Goal: Task Accomplishment & Management: Use online tool/utility

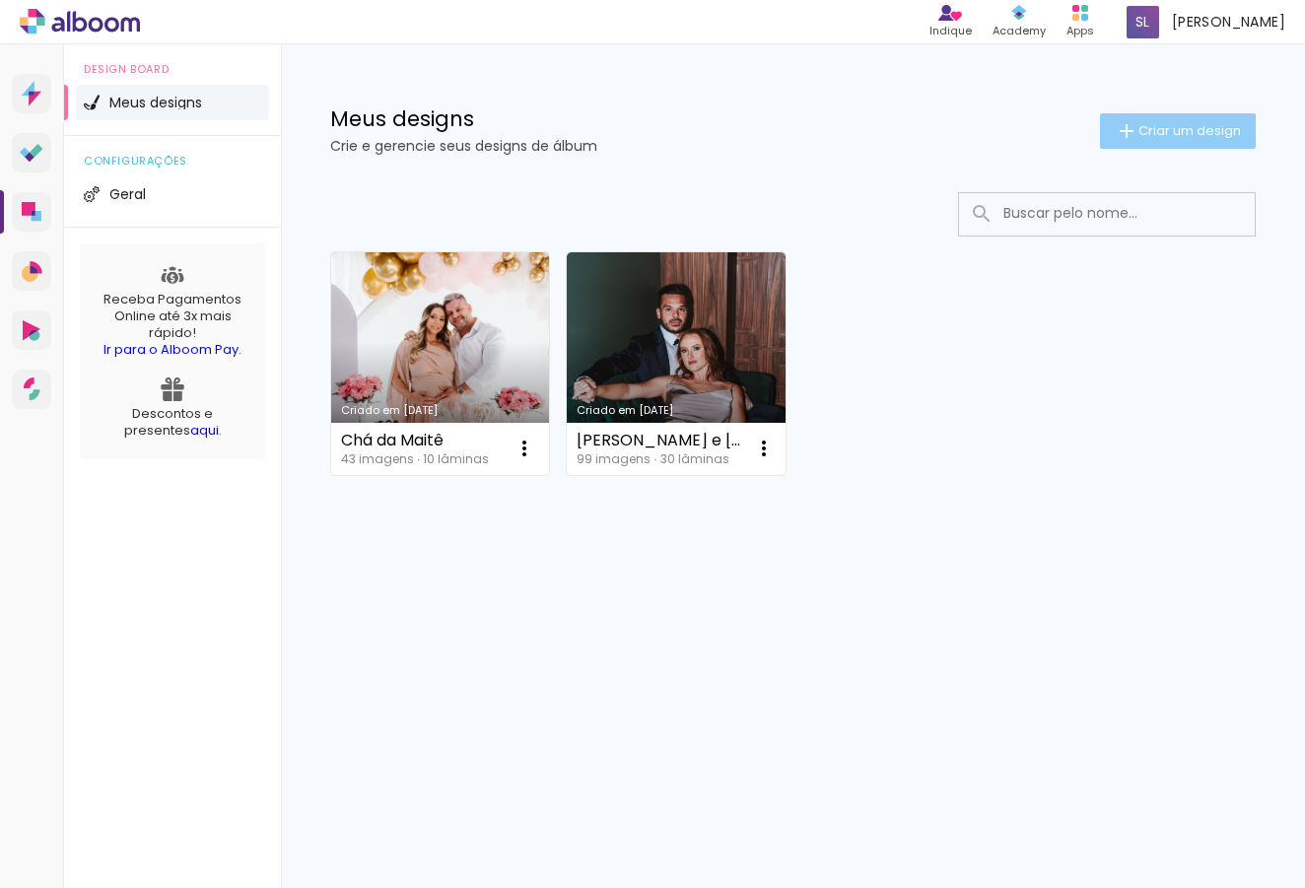
click at [1152, 135] on span "Criar um design" at bounding box center [1189, 130] width 103 height 13
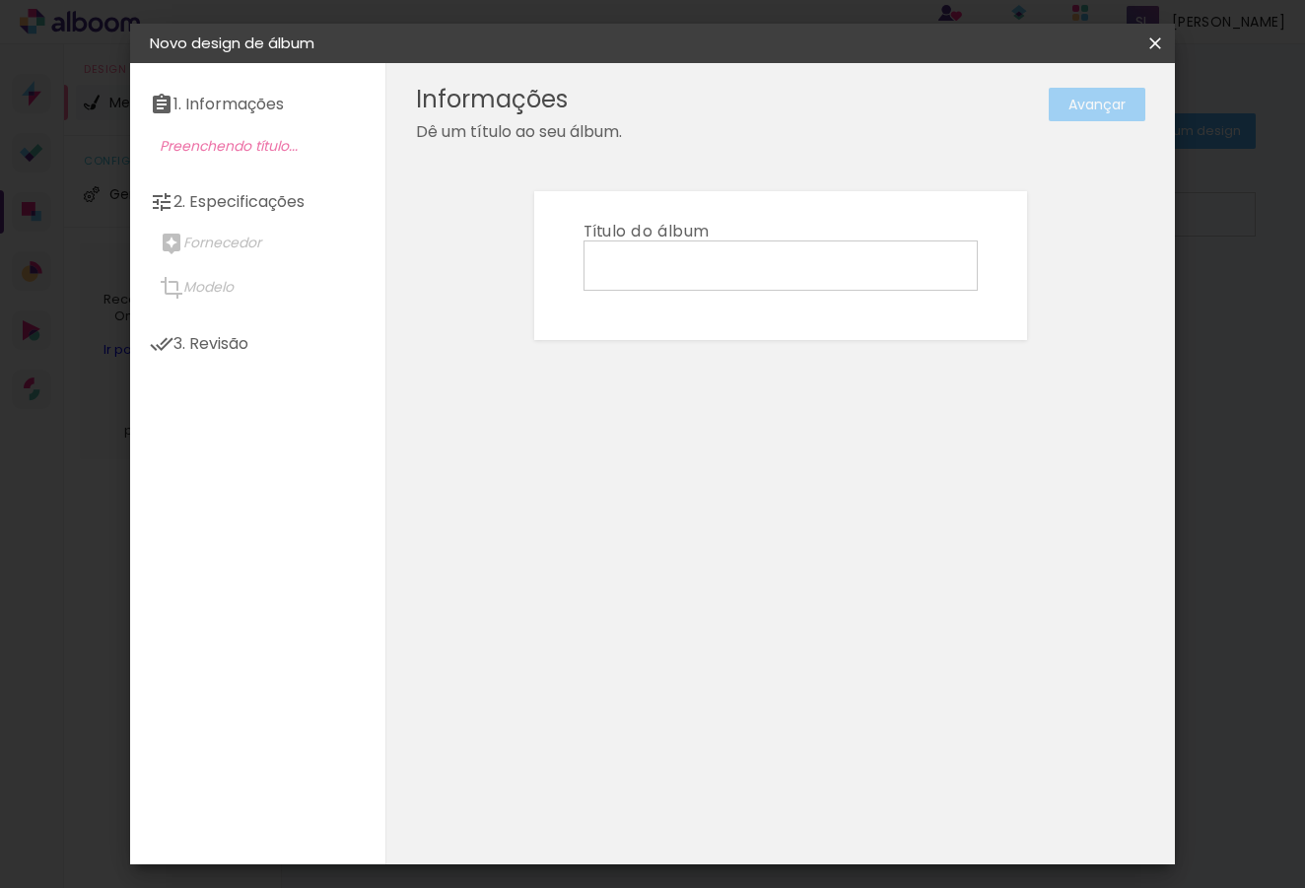
click at [681, 277] on input at bounding box center [780, 264] width 380 height 31
type input "Arthemis"
click at [0, 0] on slot "Avançar" at bounding box center [0, 0] width 0 height 0
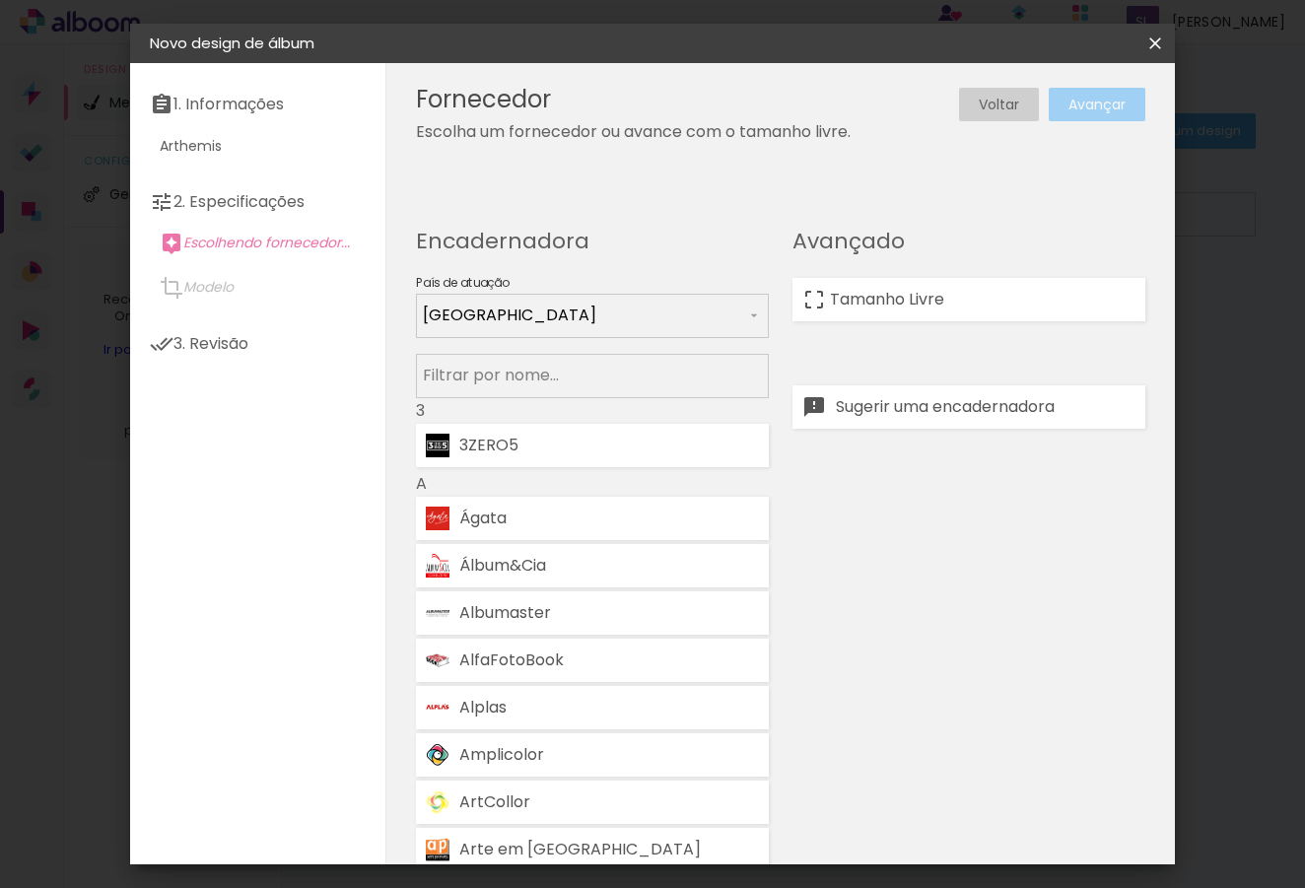
click at [600, 377] on input at bounding box center [592, 375] width 339 height 25
click at [970, 299] on paper-item "Tamanho Livre" at bounding box center [968, 299] width 353 height 43
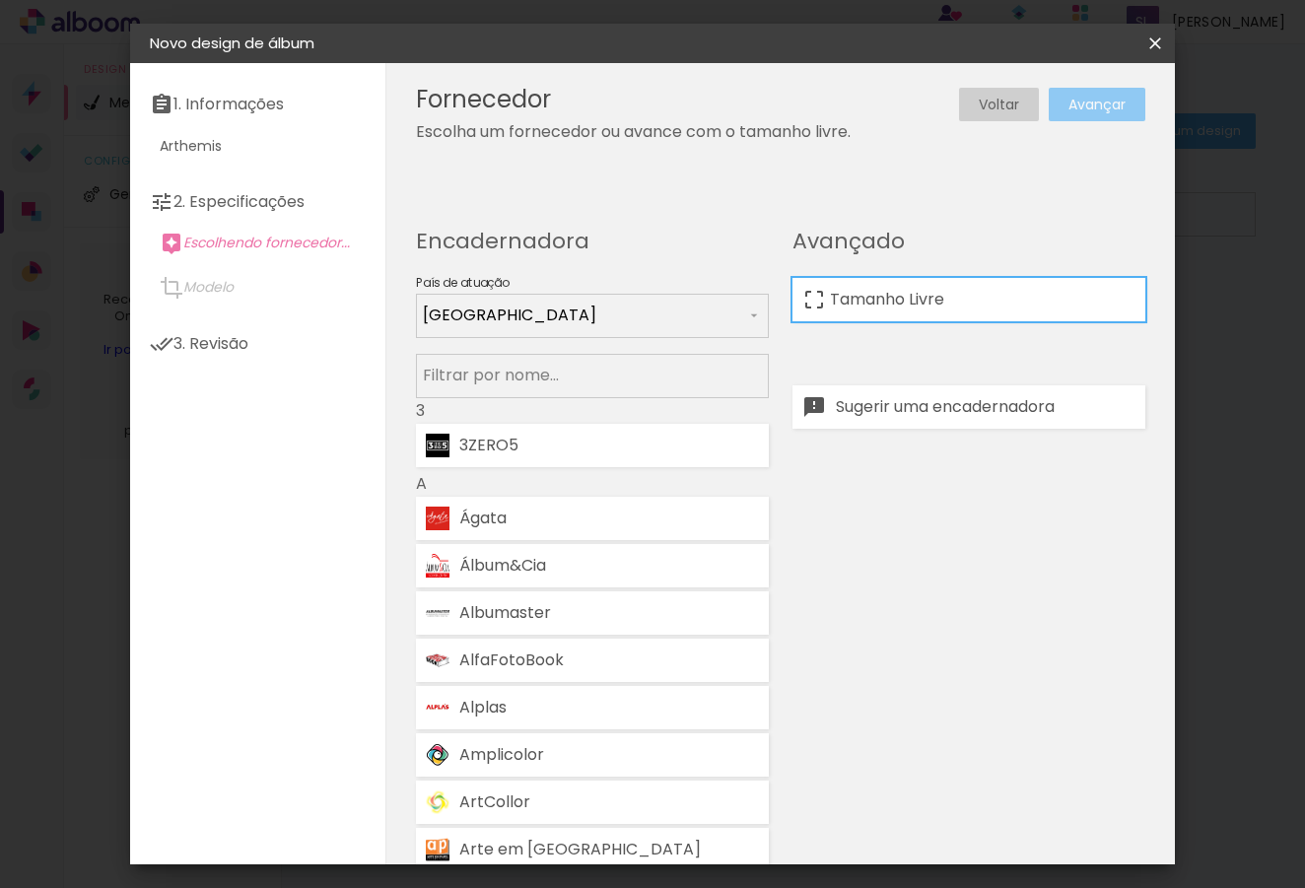
click at [1127, 107] on paper-button "Avançar" at bounding box center [1097, 105] width 97 height 34
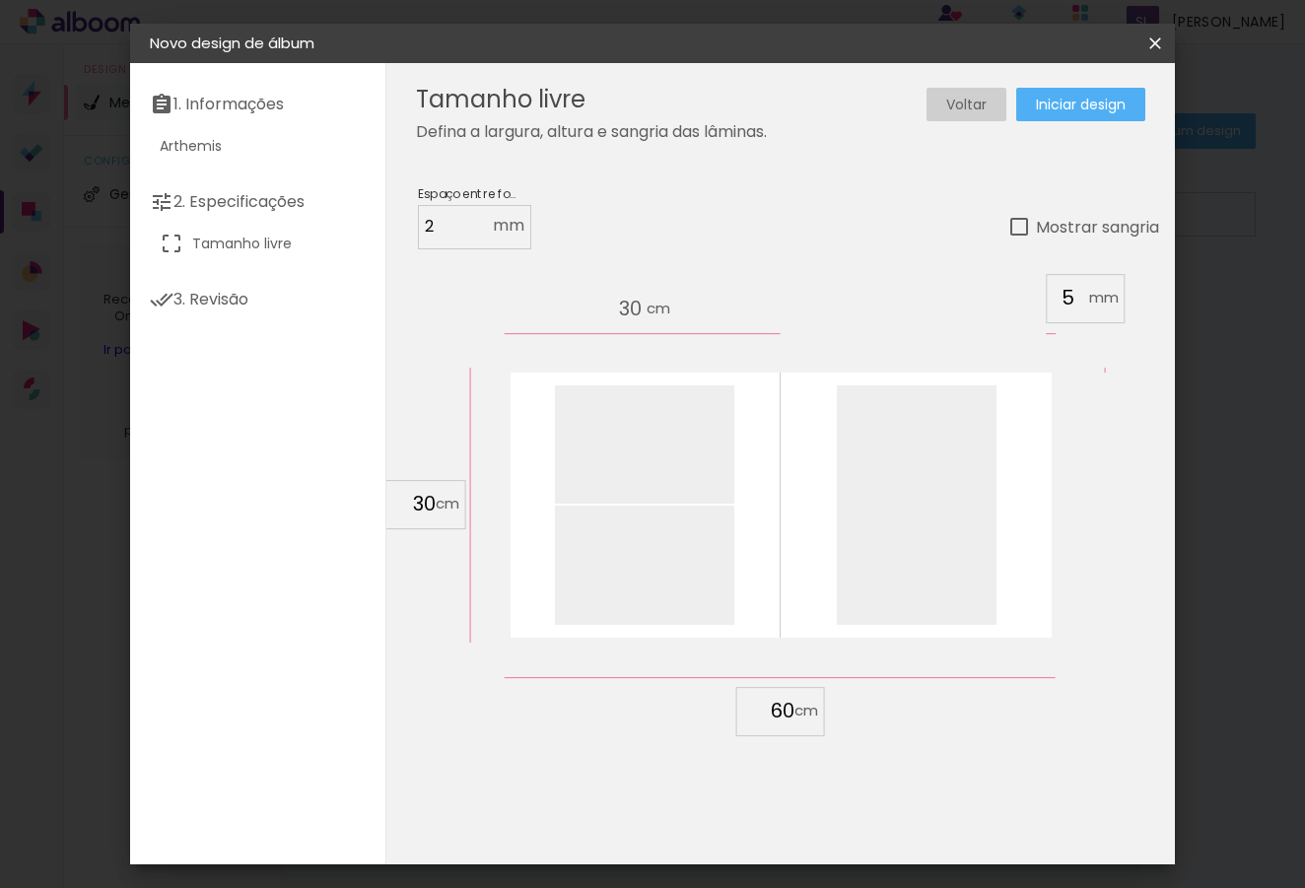
click at [653, 304] on span "cm" at bounding box center [659, 309] width 24 height 30
type input "4"
type paper-input "4"
click at [1078, 303] on input "4" at bounding box center [1071, 298] width 35 height 30
type input "3"
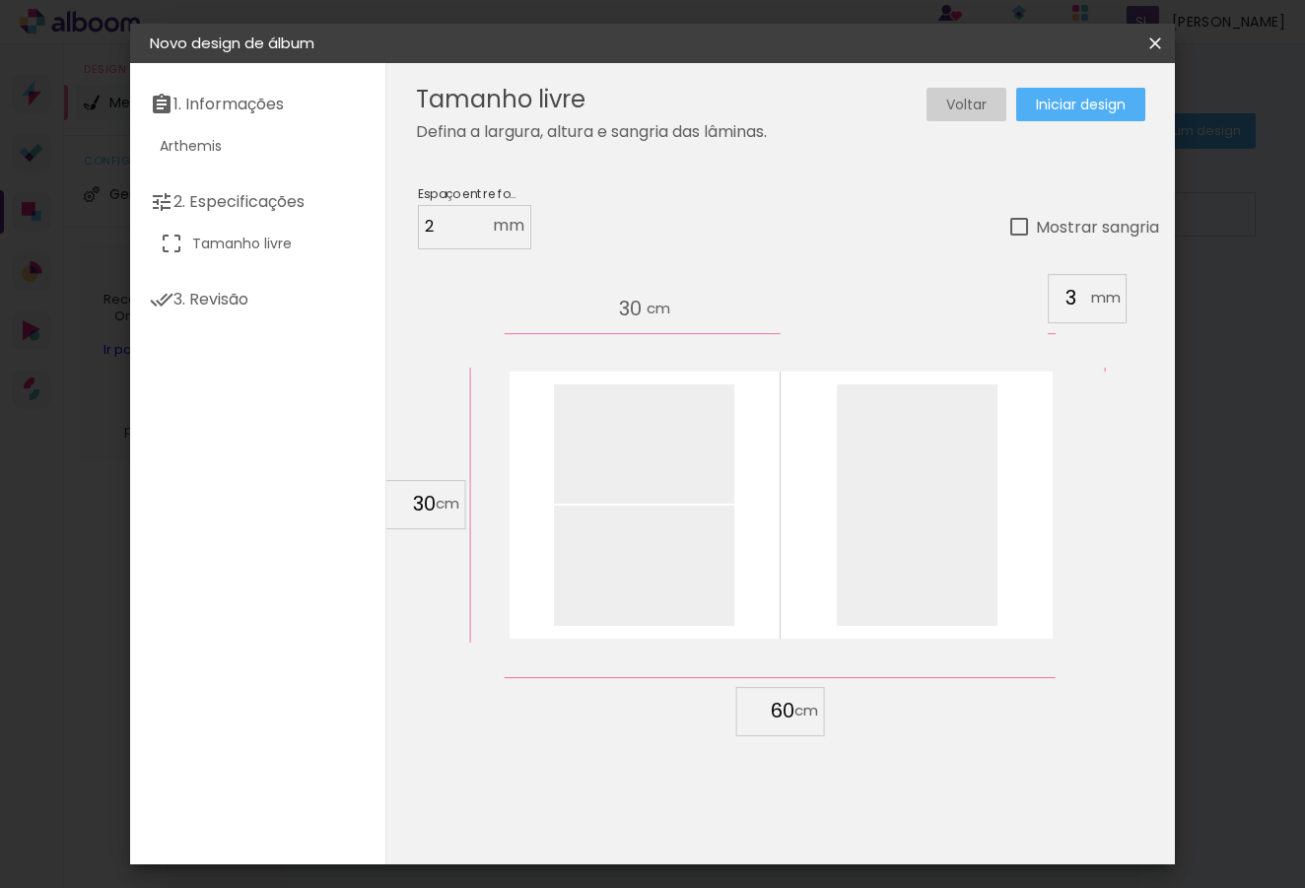
type paper-input "3"
click at [1078, 303] on input "3" at bounding box center [1074, 298] width 35 height 30
type input "2"
type paper-input "2"
click at [1078, 303] on input "2" at bounding box center [1074, 298] width 35 height 30
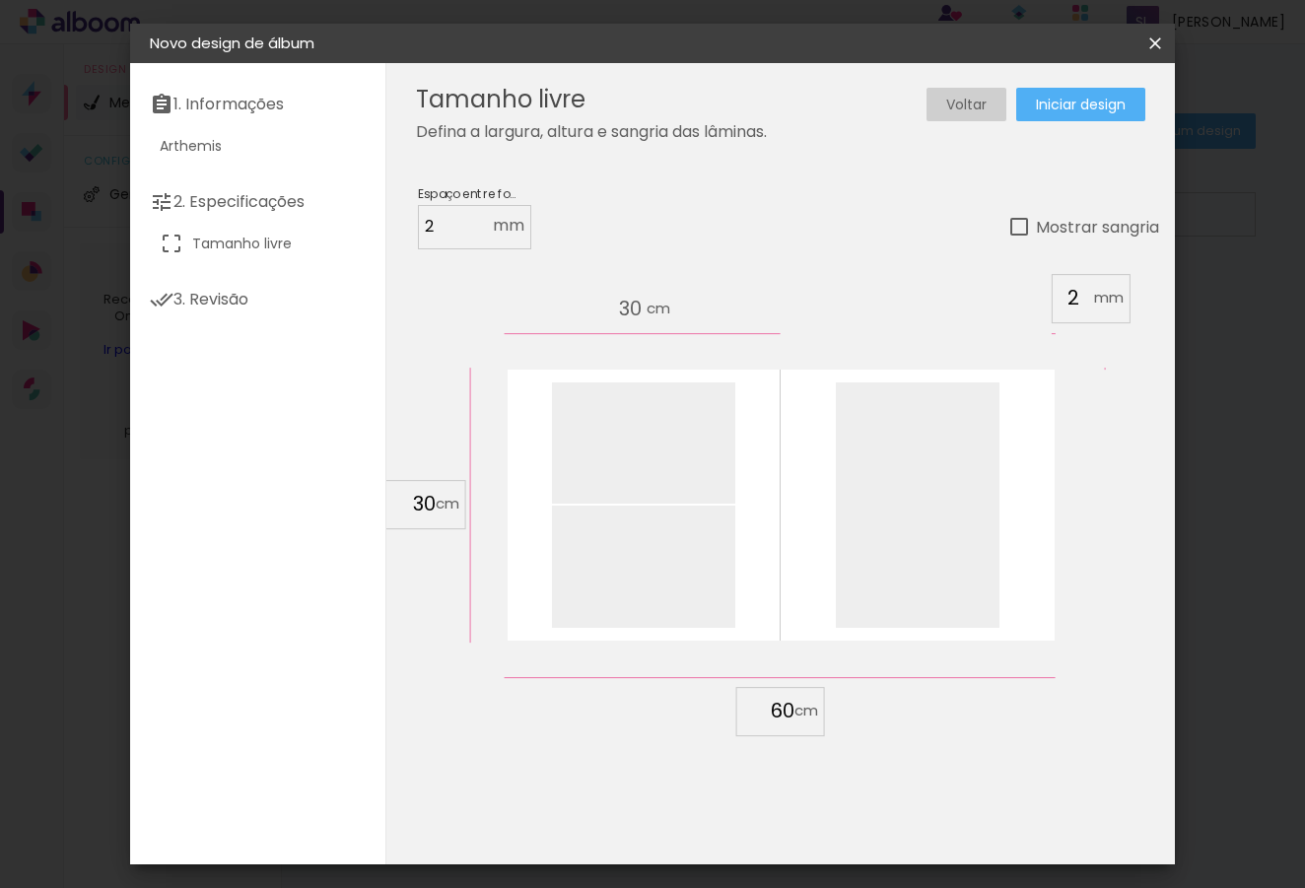
type input "3"
type paper-input "3"
click at [1080, 294] on input "3" at bounding box center [1076, 298] width 35 height 30
type input "4"
type paper-input "4"
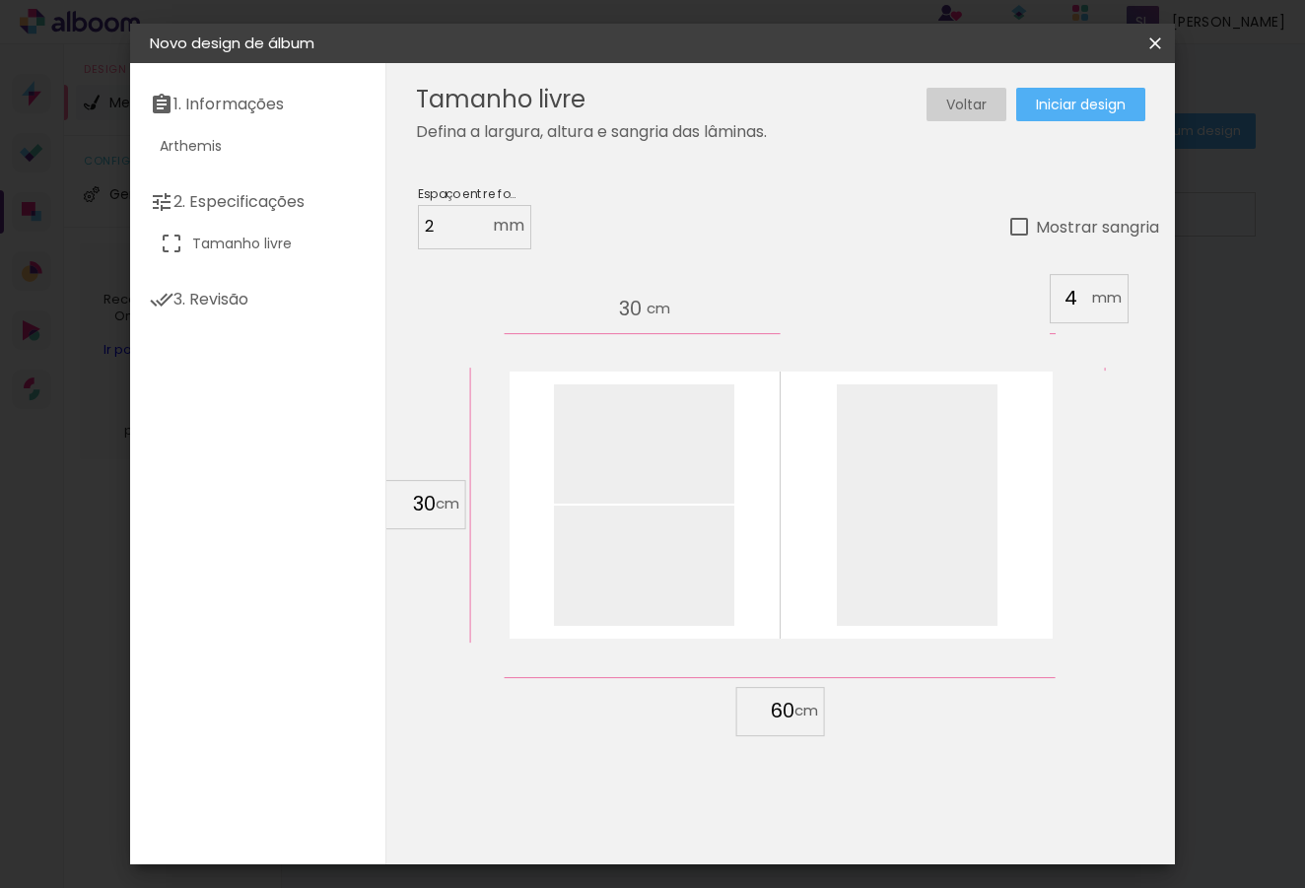
click at [1081, 294] on input "4" at bounding box center [1074, 298] width 35 height 30
type input "5"
type paper-input "5"
click at [1081, 293] on input "5" at bounding box center [1071, 298] width 35 height 30
click at [641, 310] on span "30" at bounding box center [630, 309] width 33 height 30
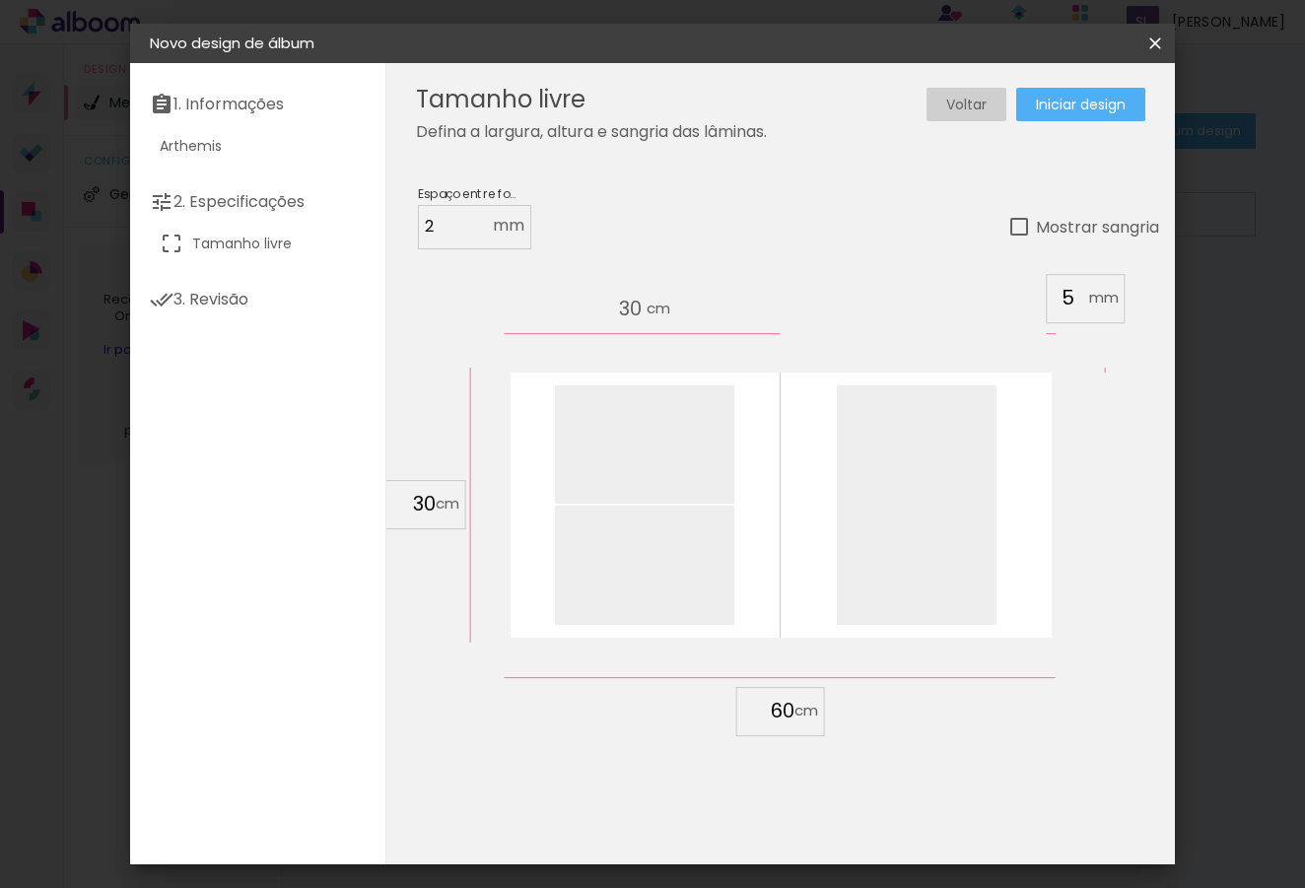
click at [427, 507] on input "30" at bounding box center [409, 505] width 51 height 30
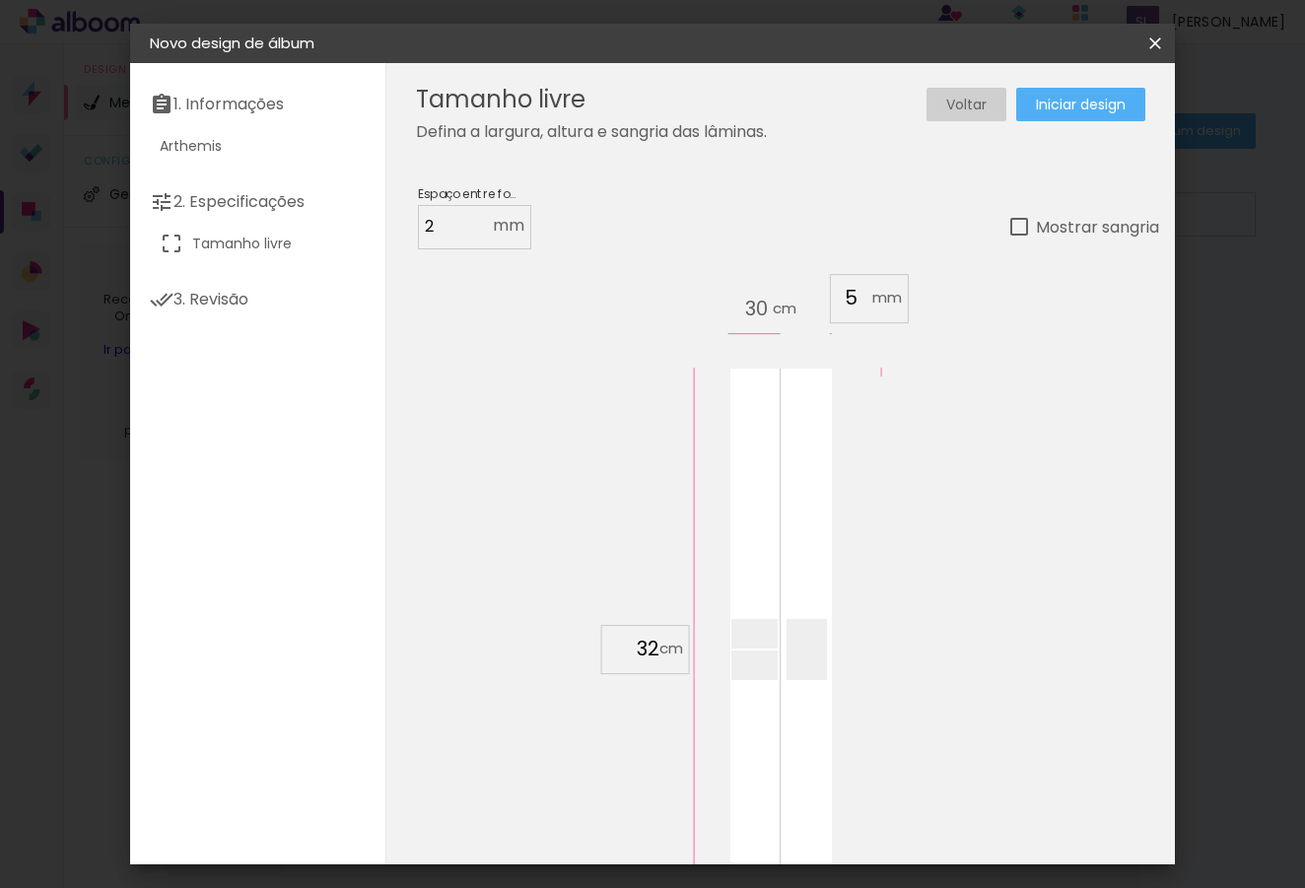
type input "3"
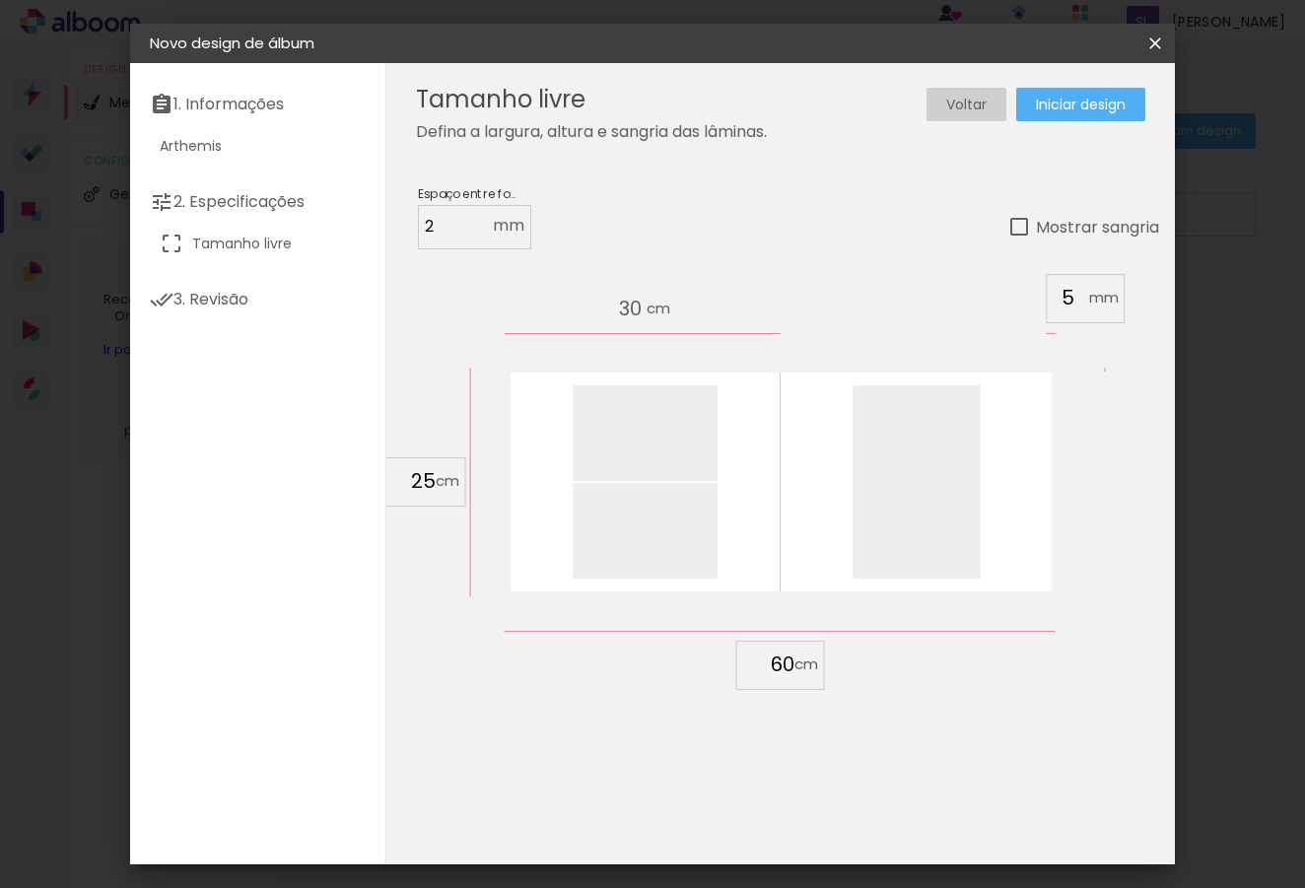
type input "25"
type paper-input "25"
click at [781, 662] on input "60" at bounding box center [768, 665] width 51 height 30
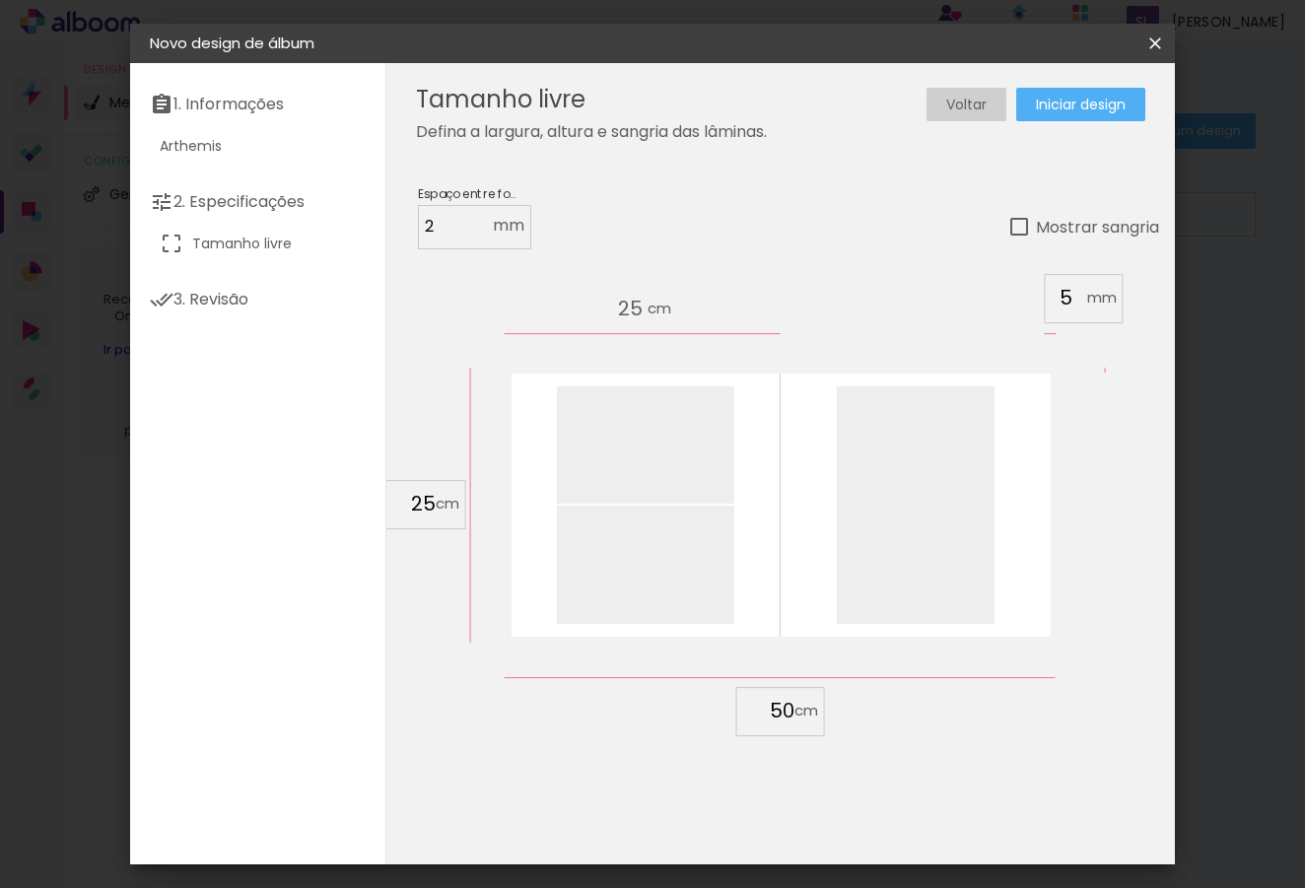
type input "50"
type paper-input "50"
click at [963, 748] on div "25 cm cm cm mm A maioria das encadernadoras sugere 5mm de sangria." at bounding box center [780, 649] width 788 height 801
click at [1106, 103] on span "Iniciar design" at bounding box center [1081, 105] width 90 height 14
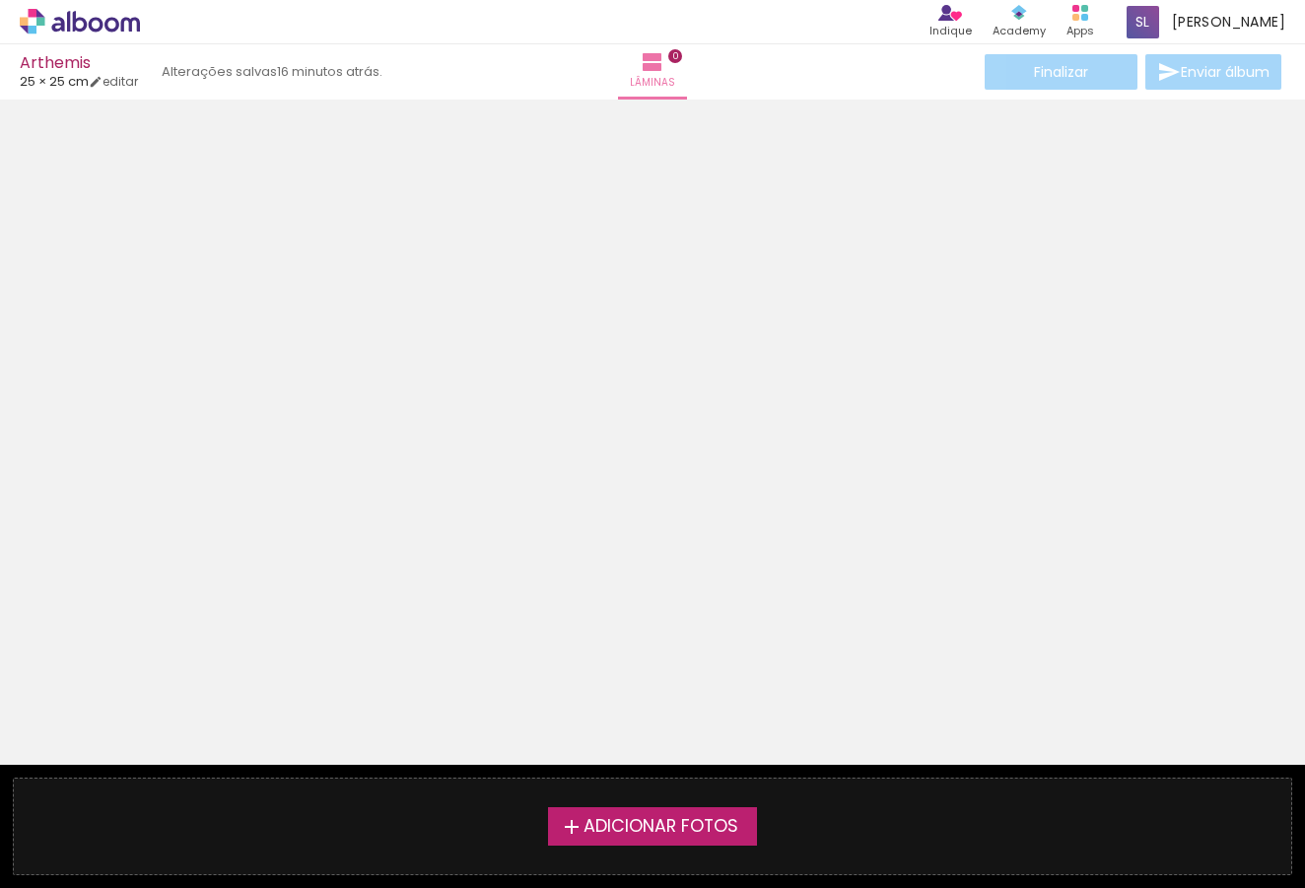
click at [708, 836] on span "Adicionar Fotos" at bounding box center [661, 827] width 155 height 18
click at [0, 0] on input "file" at bounding box center [0, 0] width 0 height 0
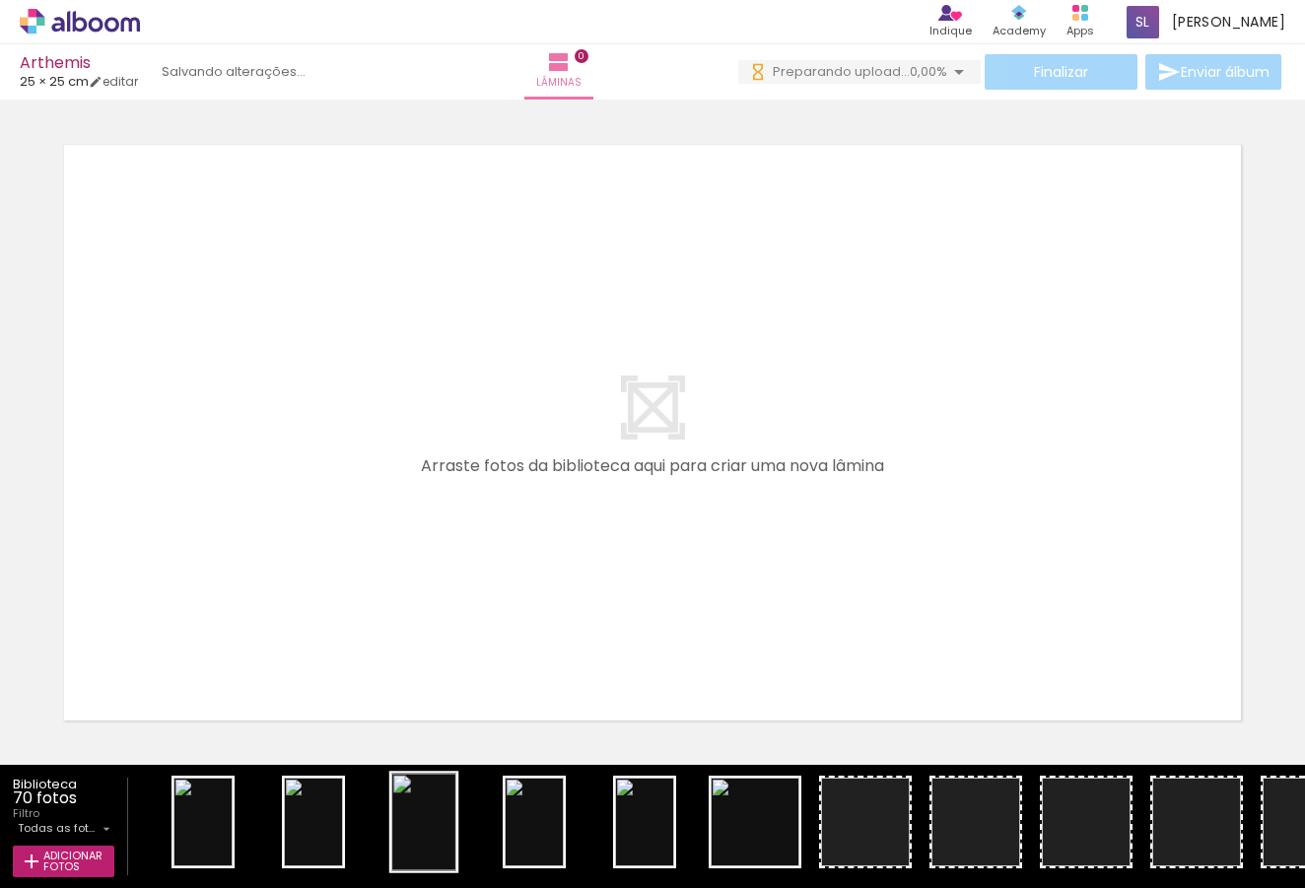
click at [233, 837] on div at bounding box center [202, 822] width 59 height 89
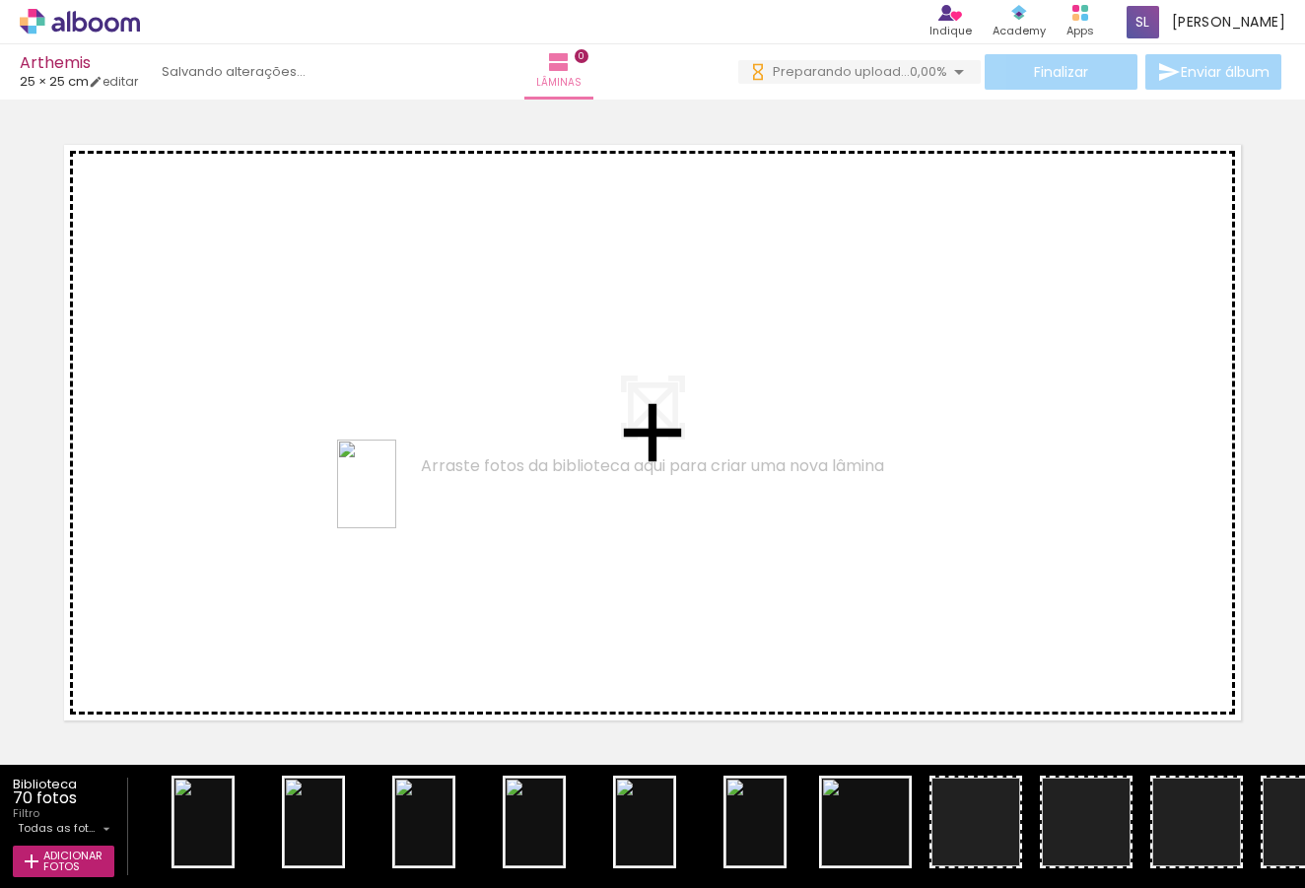
drag, startPoint x: 434, startPoint y: 843, endPoint x: 279, endPoint y: 488, distance: 387.1
click at [279, 488] on quentale-workspace at bounding box center [652, 444] width 1305 height 888
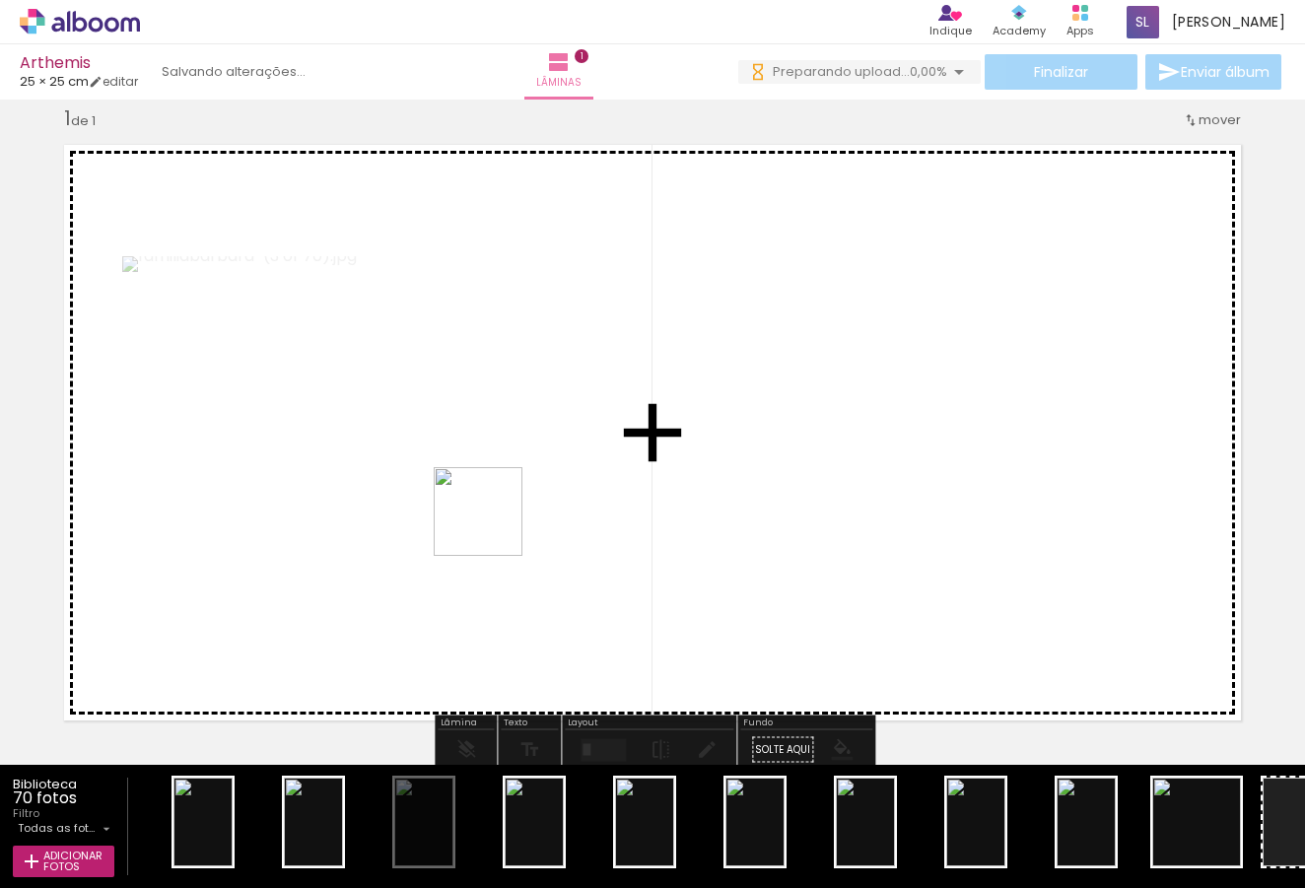
drag, startPoint x: 497, startPoint y: 607, endPoint x: 492, endPoint y: 523, distance: 83.9
click at [492, 523] on quentale-workspace at bounding box center [652, 444] width 1305 height 888
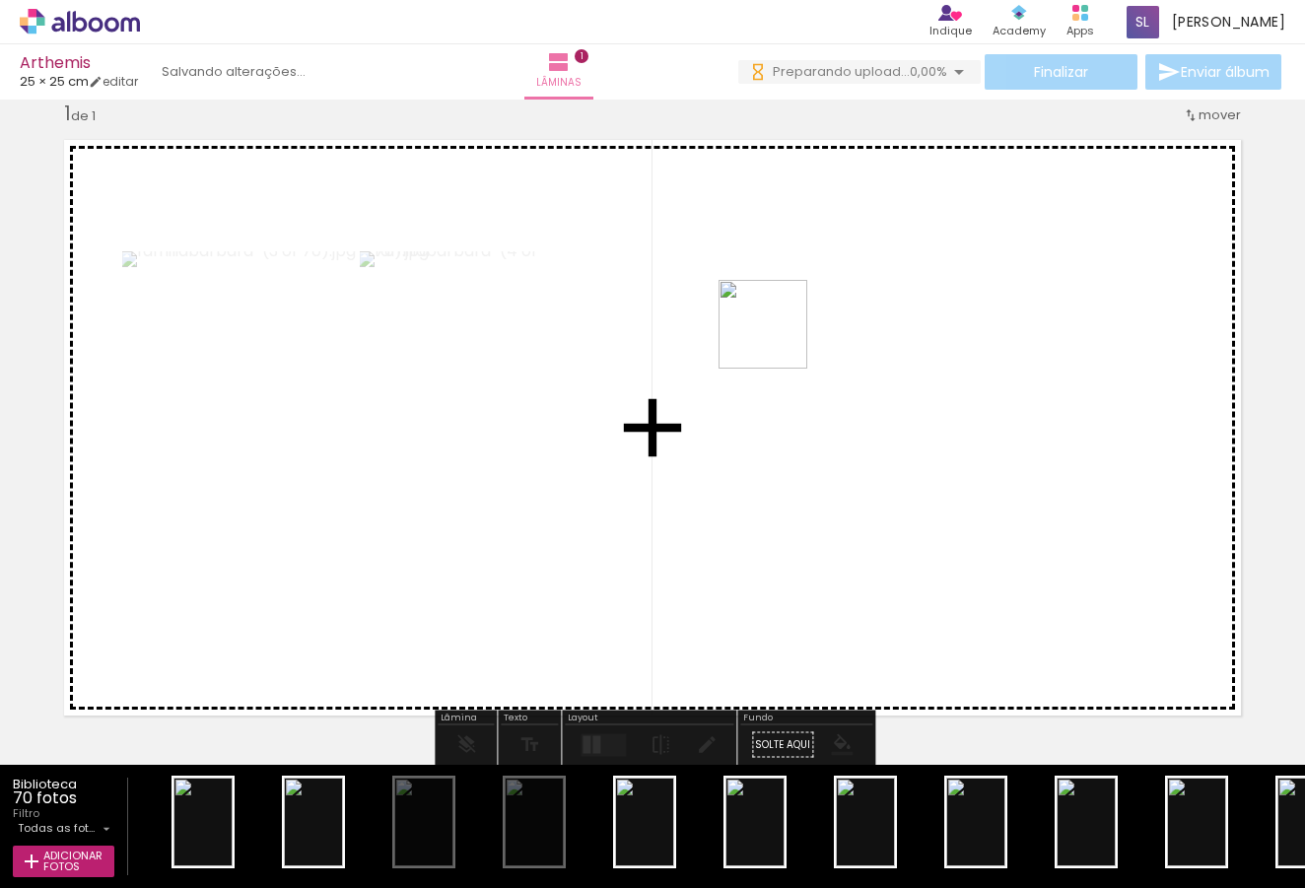
drag, startPoint x: 643, startPoint y: 843, endPoint x: 778, endPoint y: 338, distance: 522.4
click at [778, 338] on quentale-workspace at bounding box center [652, 444] width 1305 height 888
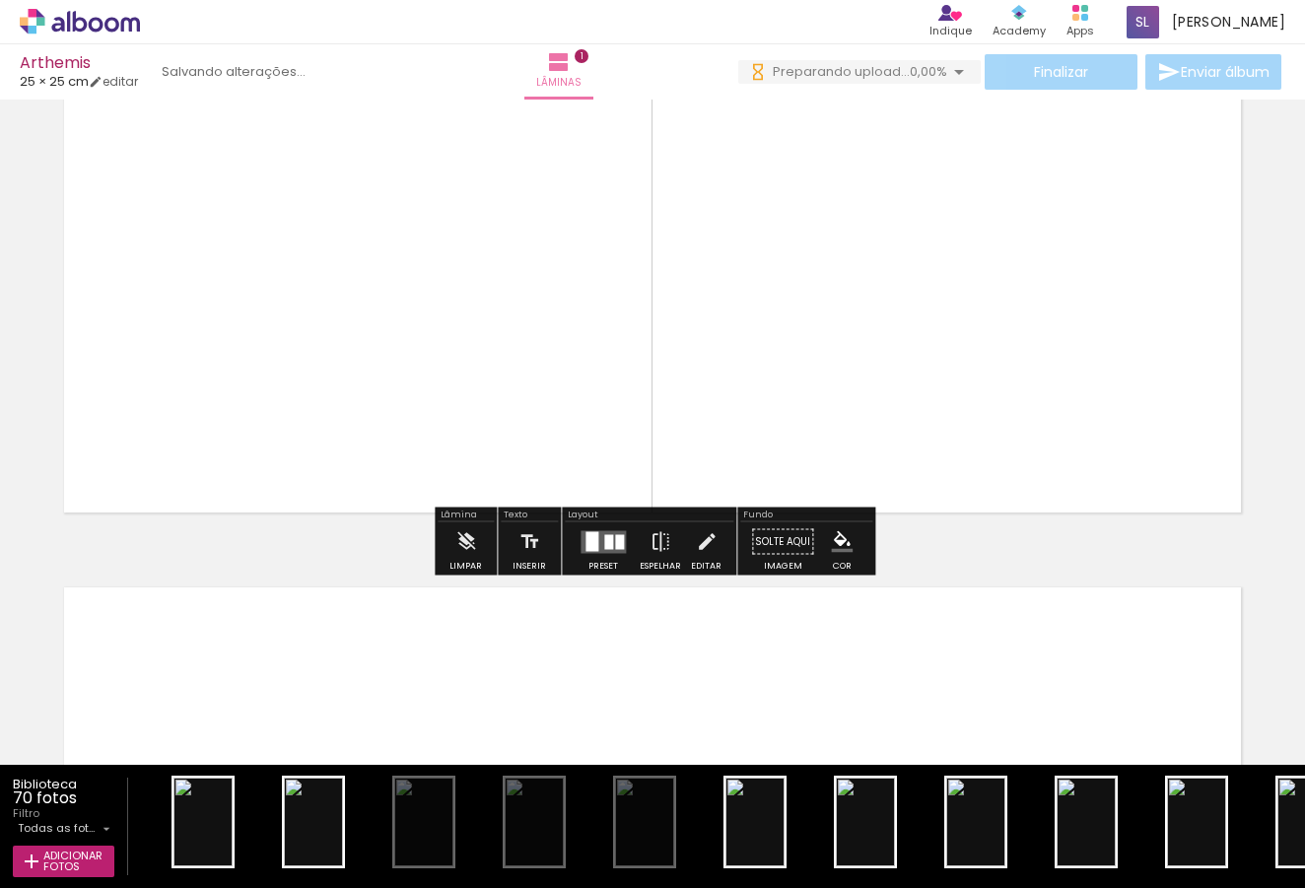
click at [605, 541] on div at bounding box center [608, 541] width 9 height 15
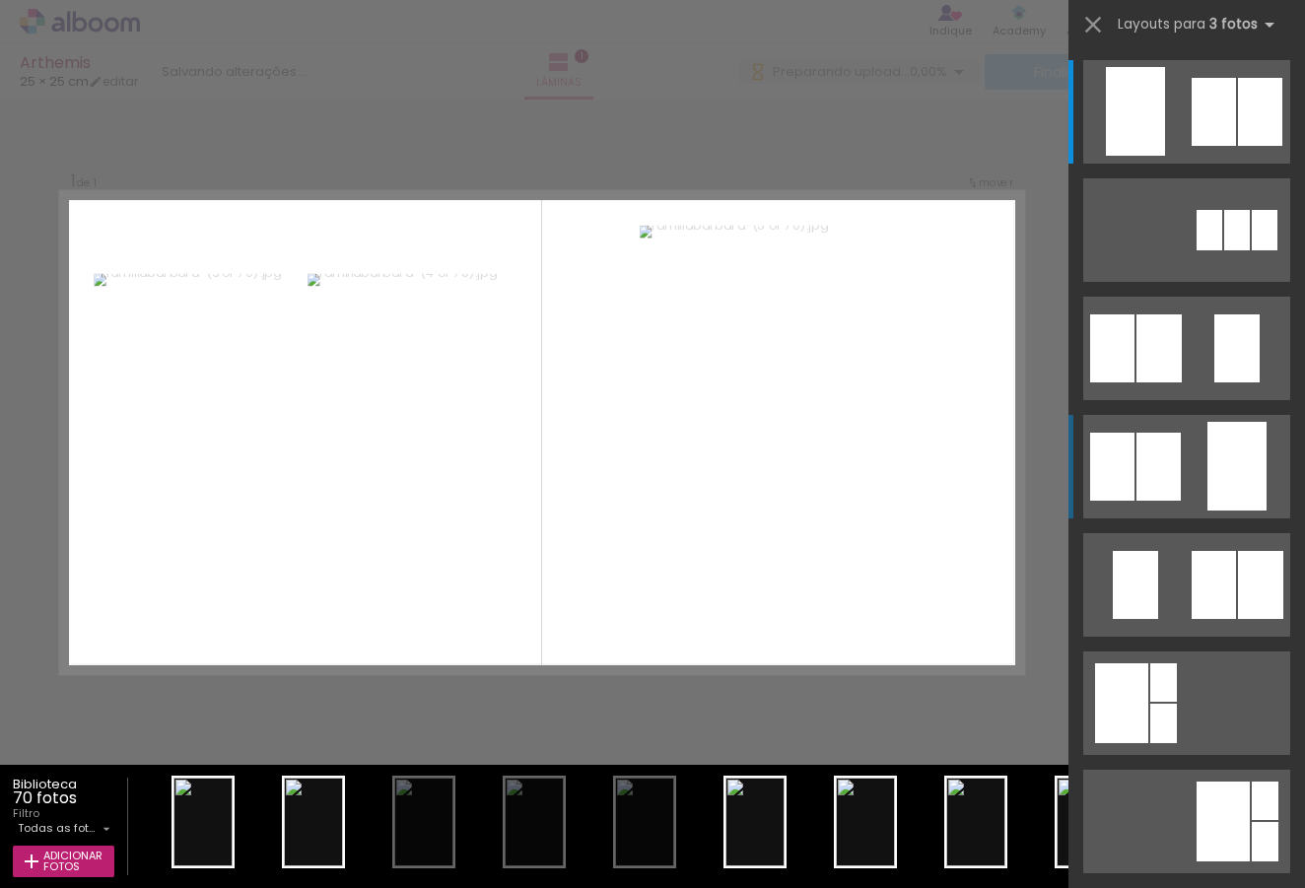
click at [1192, 146] on div at bounding box center [1214, 112] width 44 height 68
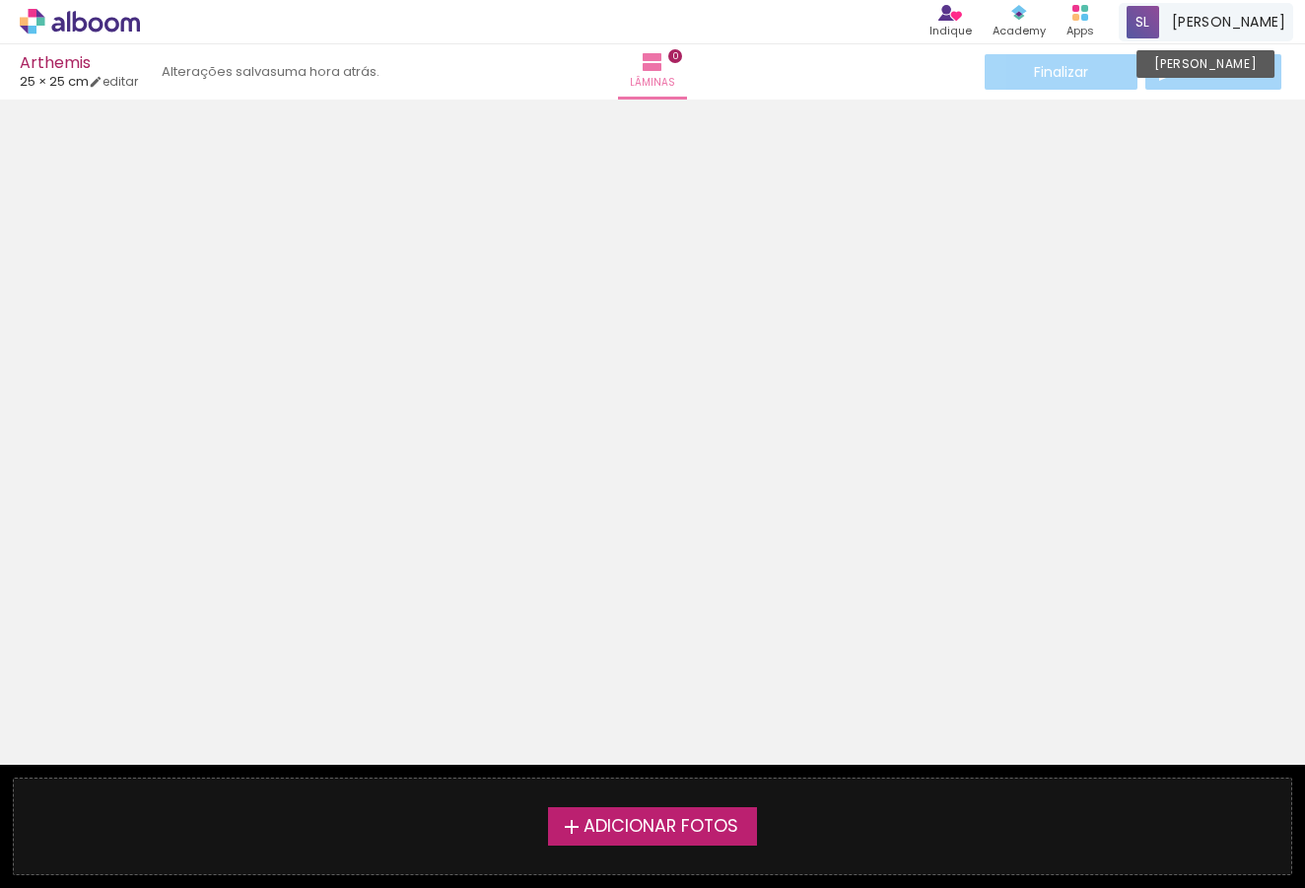
click at [665, 14] on div "› Editor de álbum Indique Indique e ganhe Conteúdo que inspira Academy Produtos…" at bounding box center [652, 22] width 1305 height 44
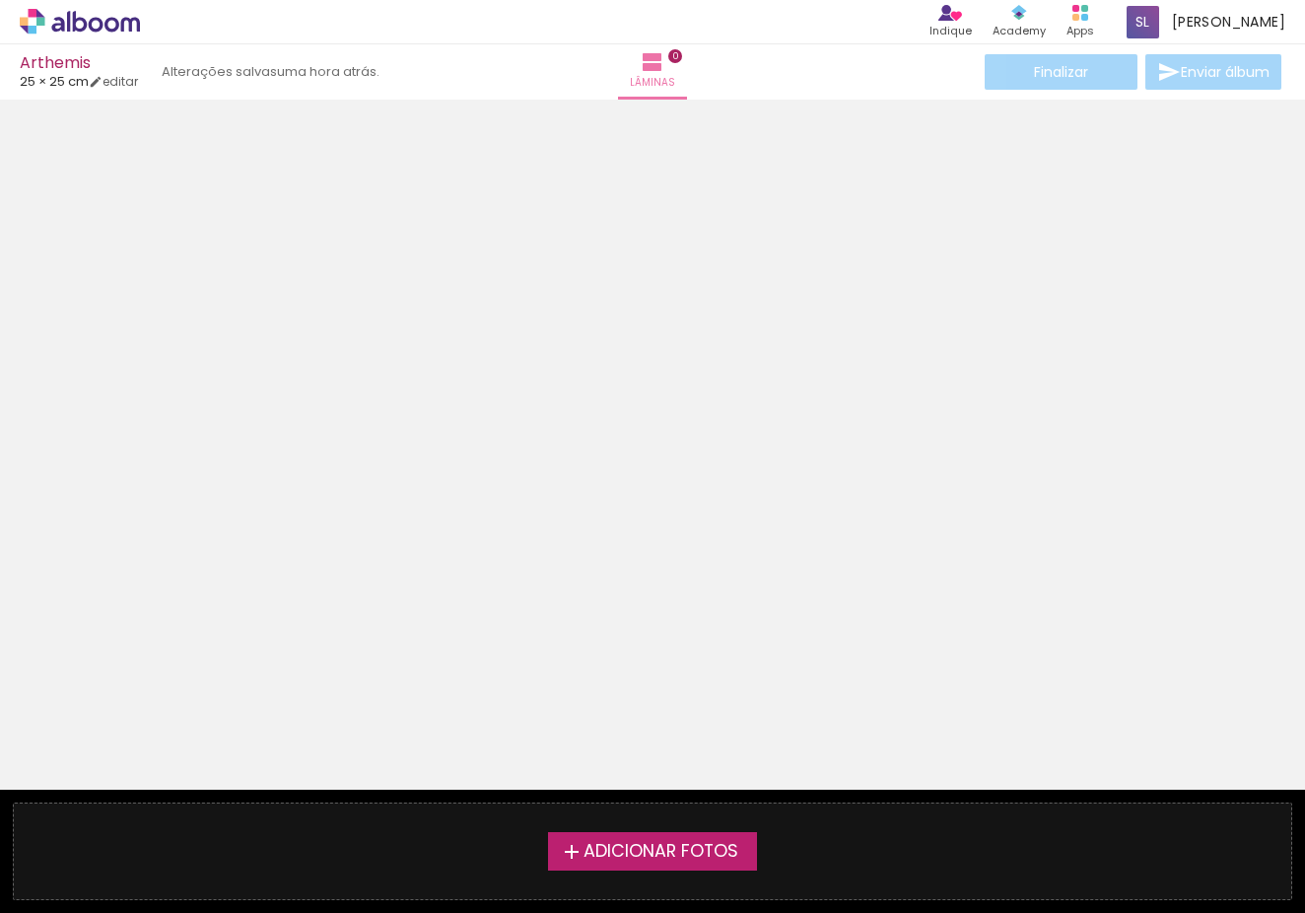
click at [721, 858] on span "Adicionar Fotos" at bounding box center [661, 852] width 155 height 18
click at [0, 0] on input "file" at bounding box center [0, 0] width 0 height 0
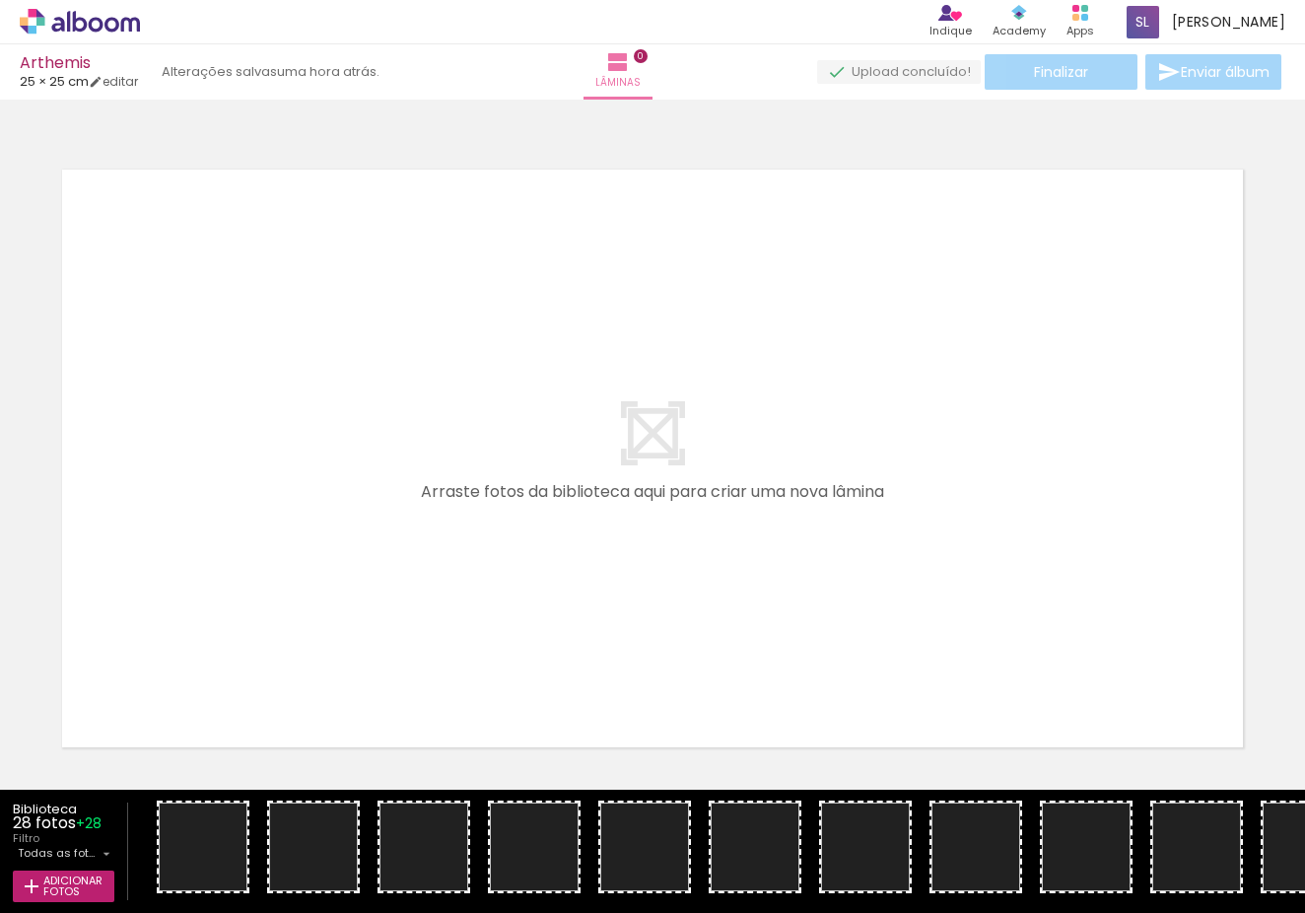
scroll to position [14, 0]
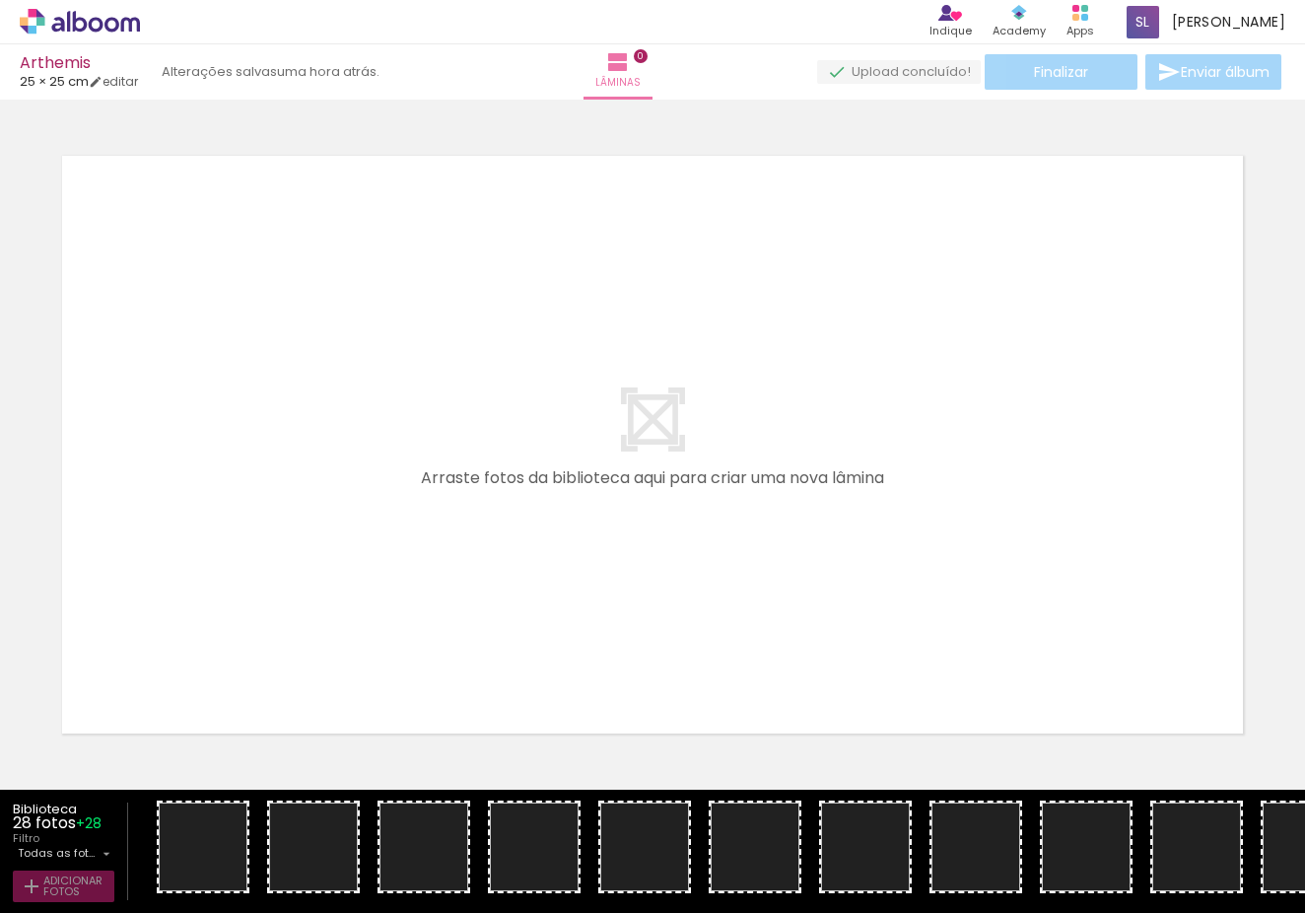
click at [68, 887] on span "Adicionar Fotos" at bounding box center [72, 886] width 59 height 22
click at [0, 0] on input "file" at bounding box center [0, 0] width 0 height 0
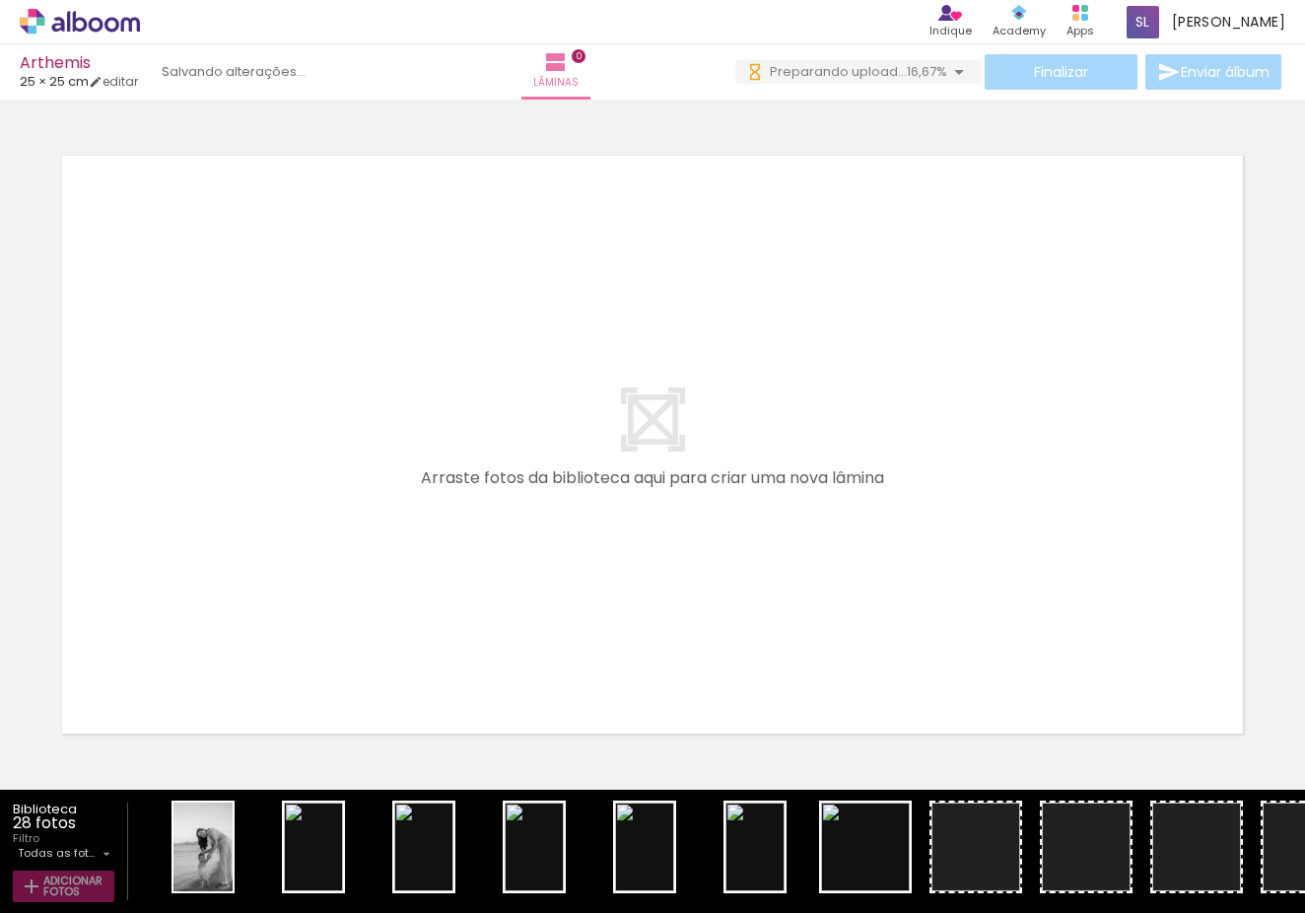
scroll to position [0, 0]
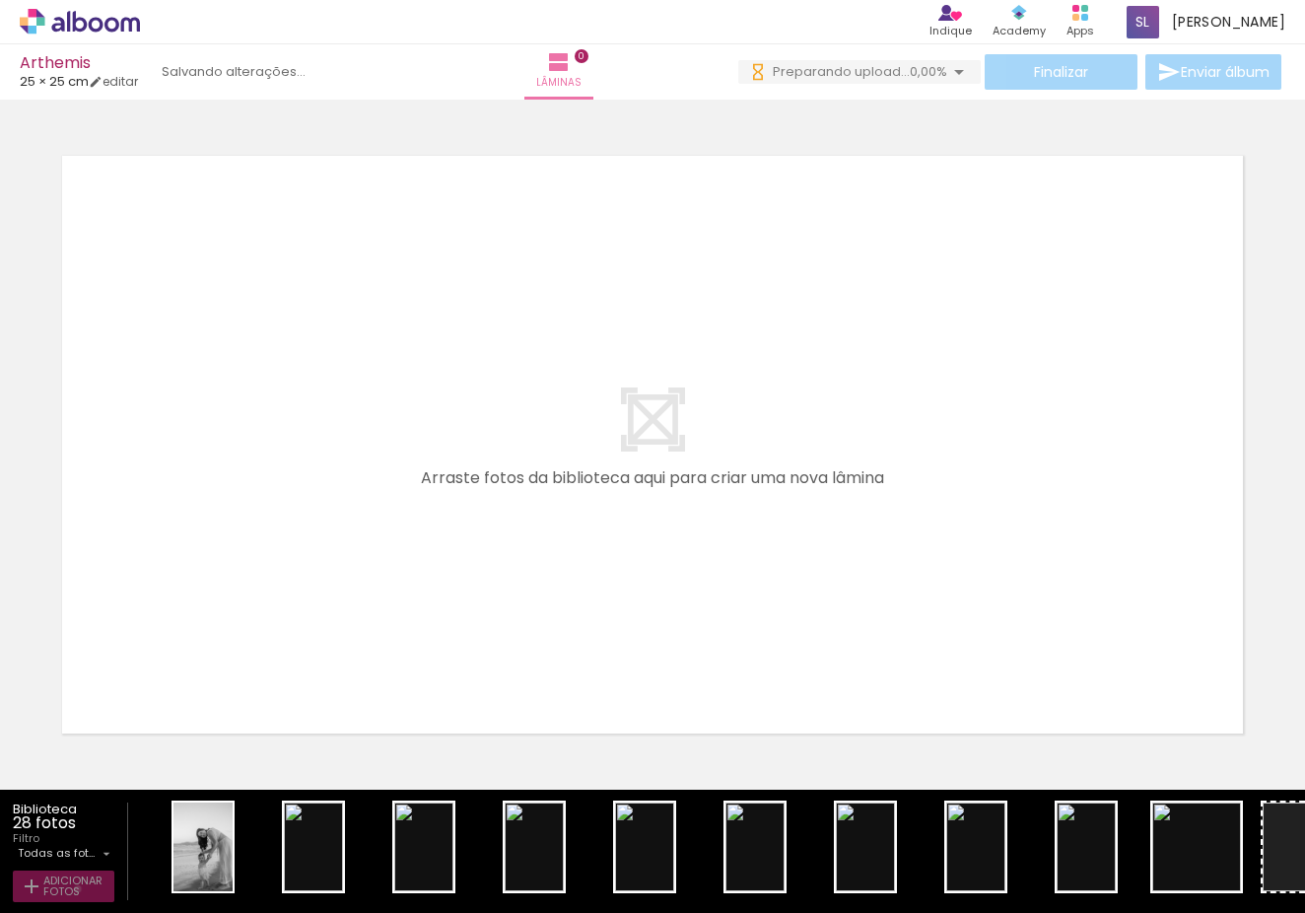
click at [78, 887] on span "Adicionar Fotos" at bounding box center [72, 886] width 59 height 22
click at [0, 0] on input "file" at bounding box center [0, 0] width 0 height 0
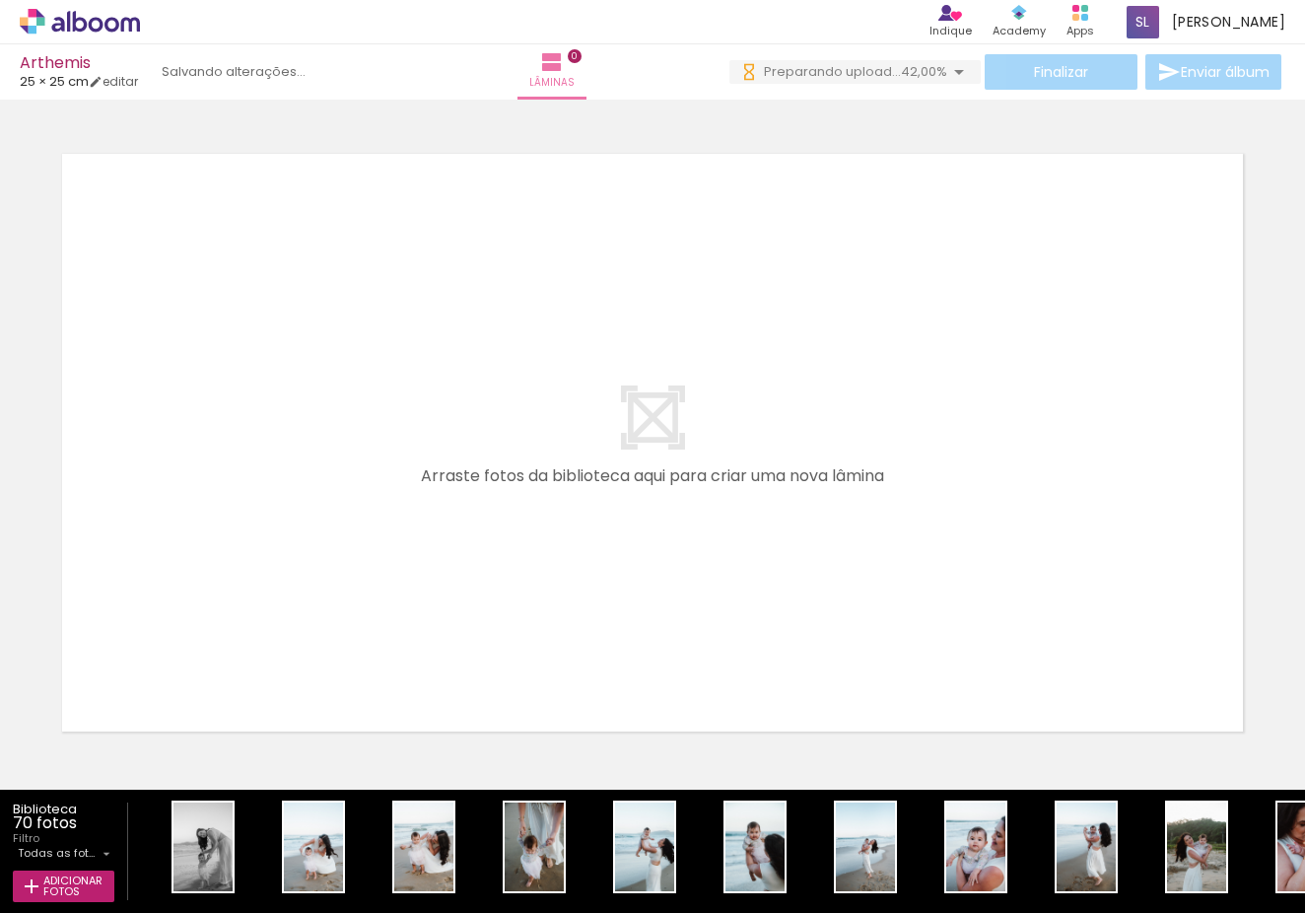
drag, startPoint x: 204, startPoint y: 854, endPoint x: 196, endPoint y: 575, distance: 279.1
click at [196, 575] on quentale-workspace at bounding box center [652, 456] width 1305 height 913
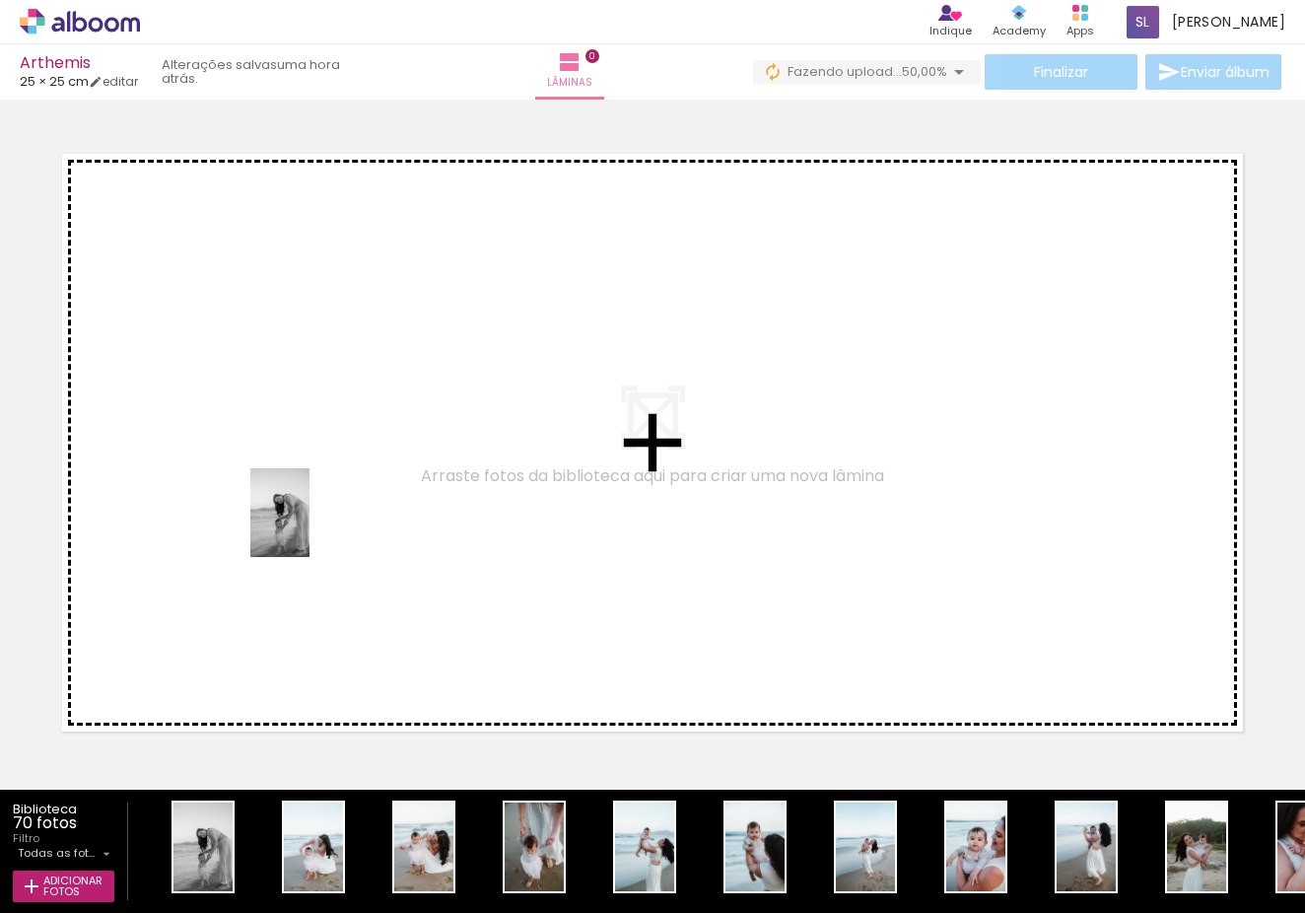
drag, startPoint x: 205, startPoint y: 834, endPoint x: 309, endPoint y: 527, distance: 323.9
click at [309, 527] on quentale-workspace at bounding box center [652, 456] width 1305 height 913
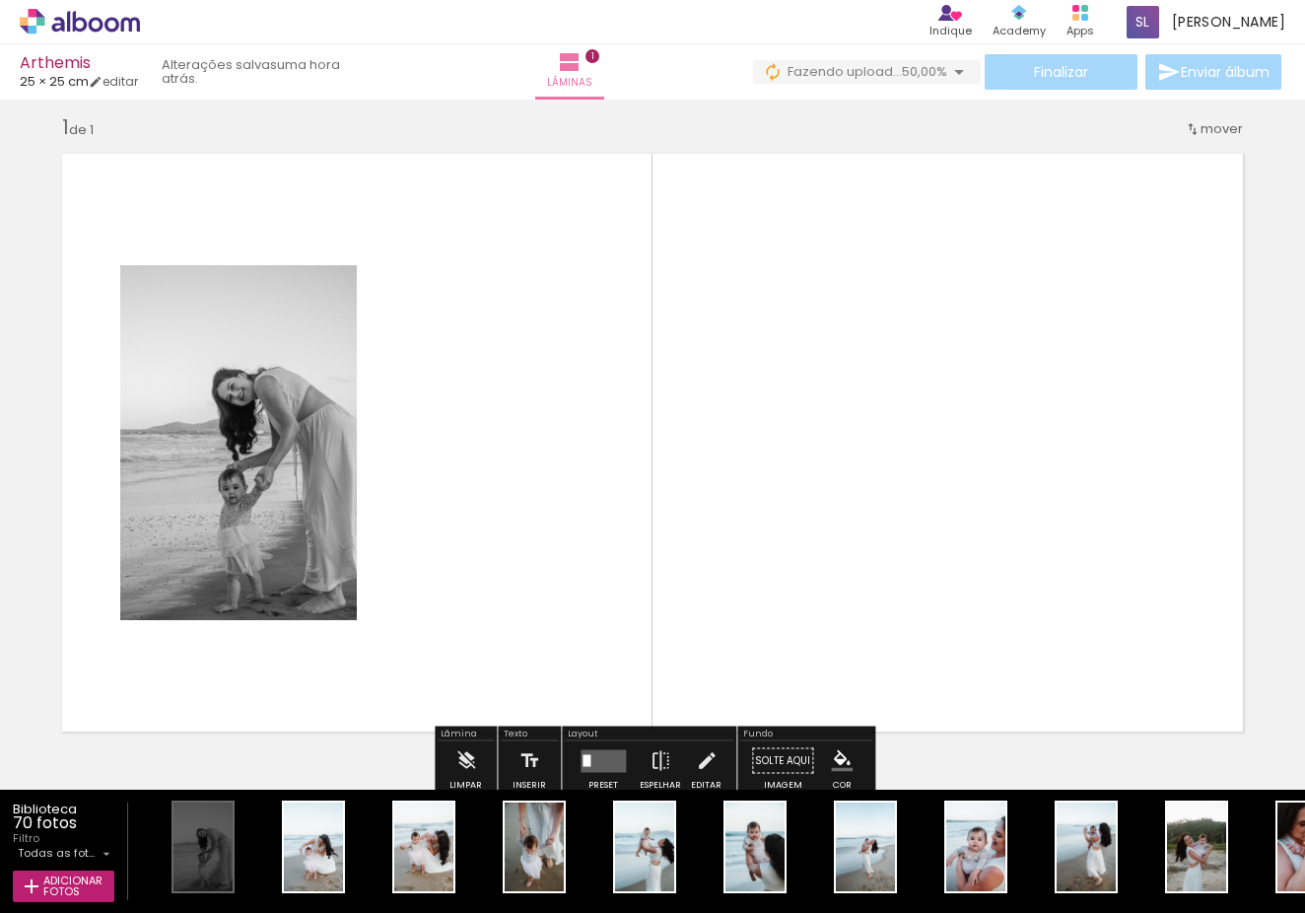
scroll to position [14, 0]
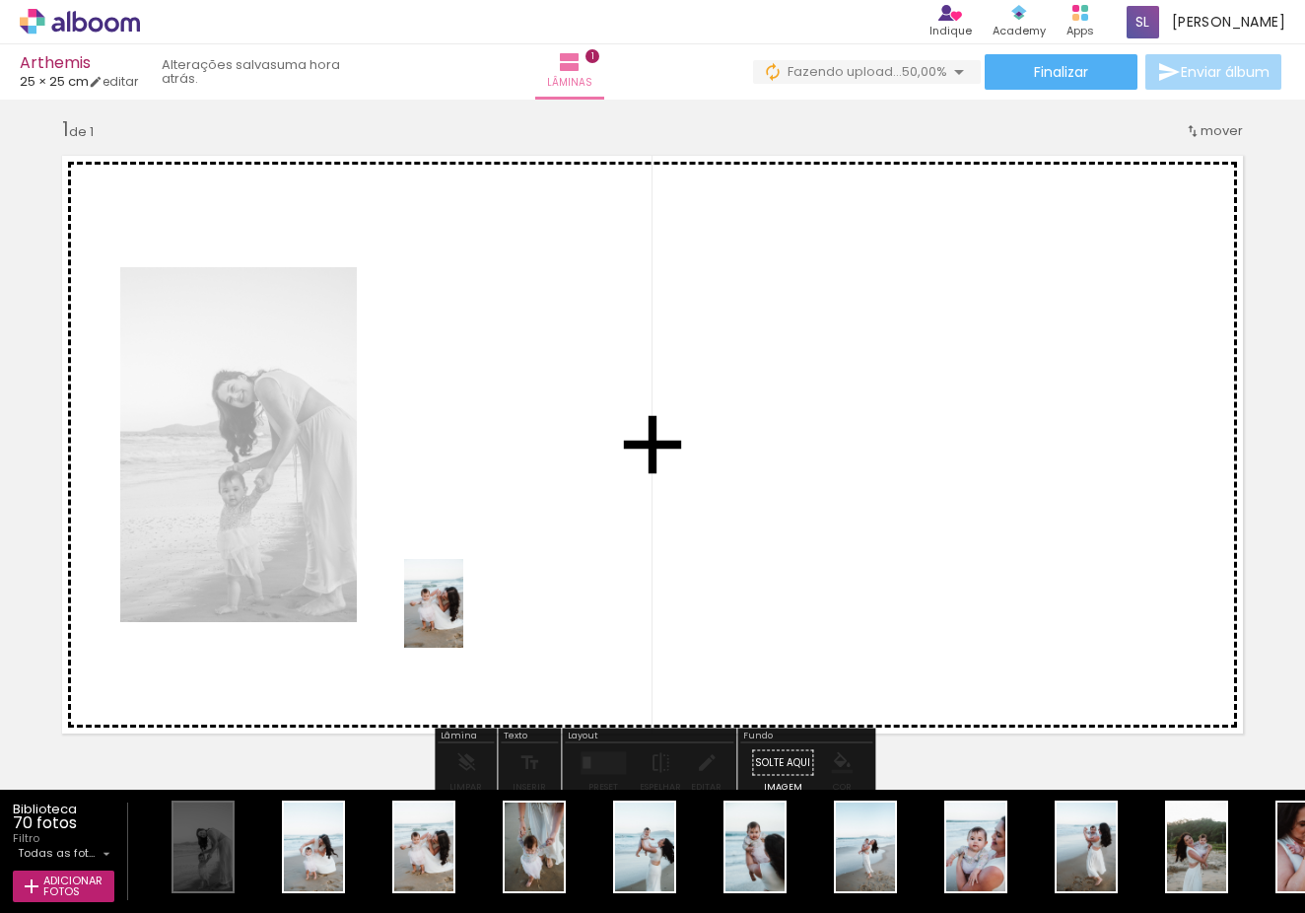
drag, startPoint x: 409, startPoint y: 866, endPoint x: 465, endPoint y: 607, distance: 265.2
click at [465, 607] on quentale-workspace at bounding box center [652, 456] width 1305 height 913
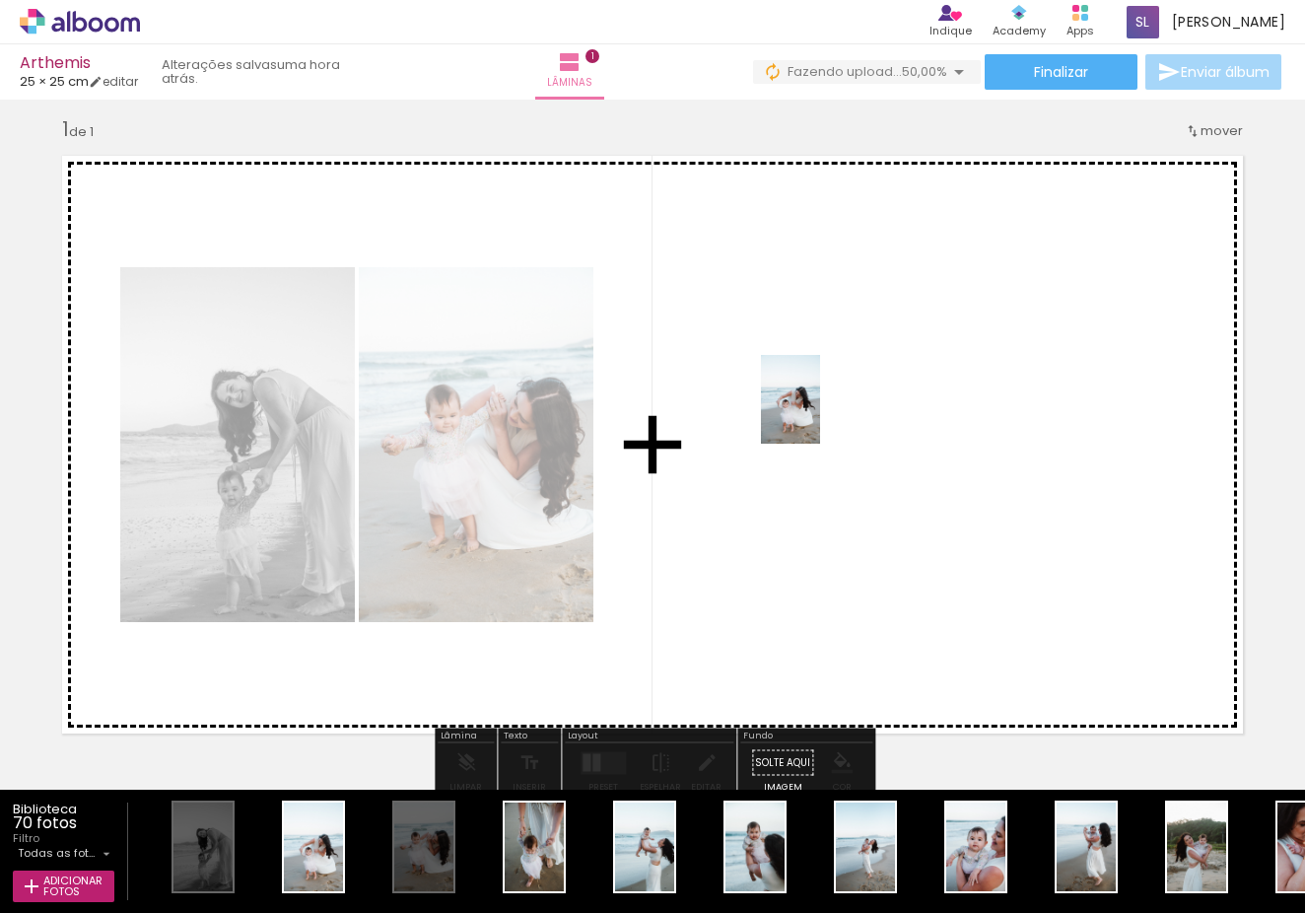
drag, startPoint x: 325, startPoint y: 868, endPoint x: 819, endPoint y: 414, distance: 671.1
click at [819, 414] on quentale-workspace at bounding box center [652, 456] width 1305 height 913
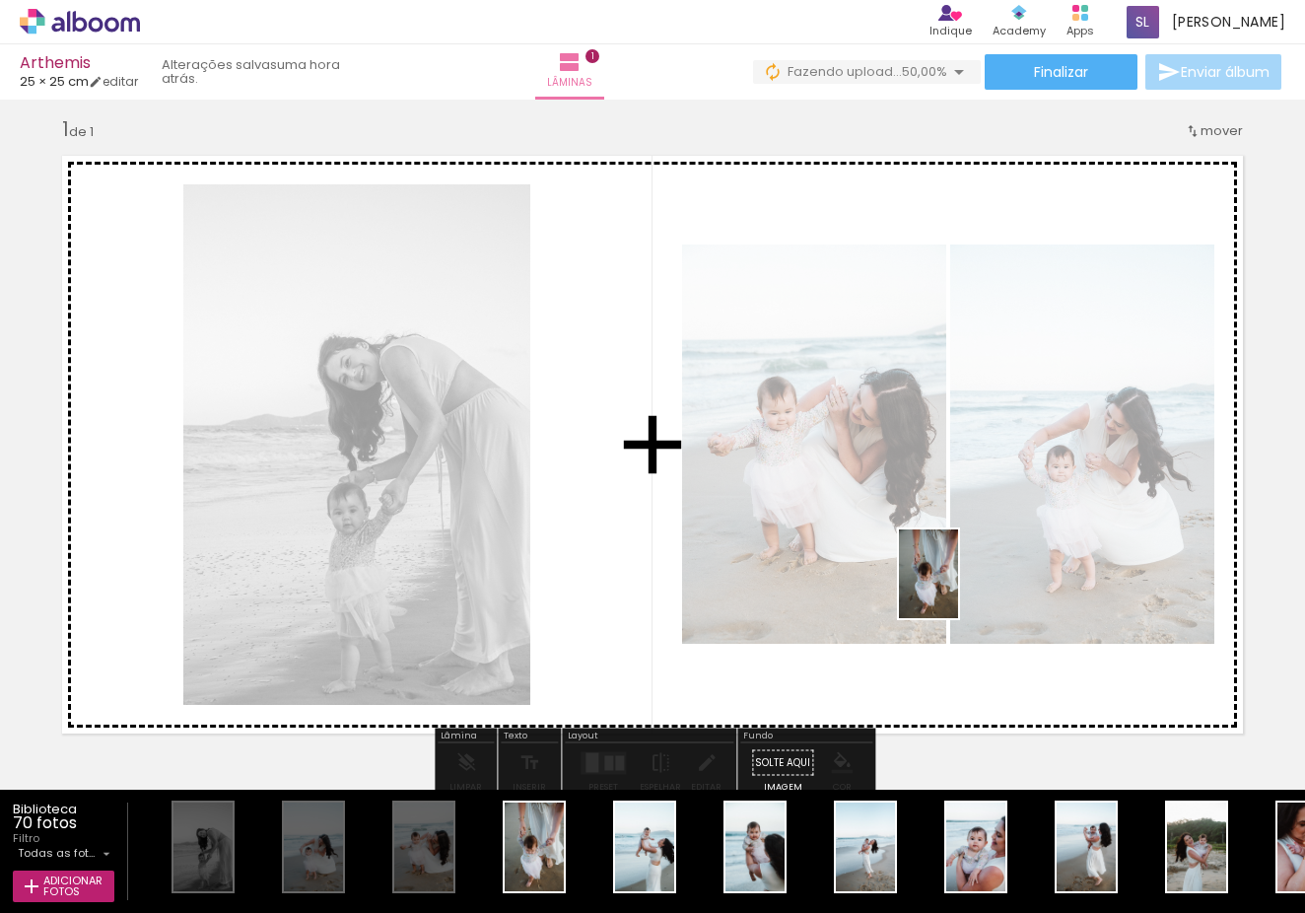
drag, startPoint x: 518, startPoint y: 861, endPoint x: 973, endPoint y: 586, distance: 531.1
click at [973, 586] on quentale-workspace at bounding box center [652, 456] width 1305 height 913
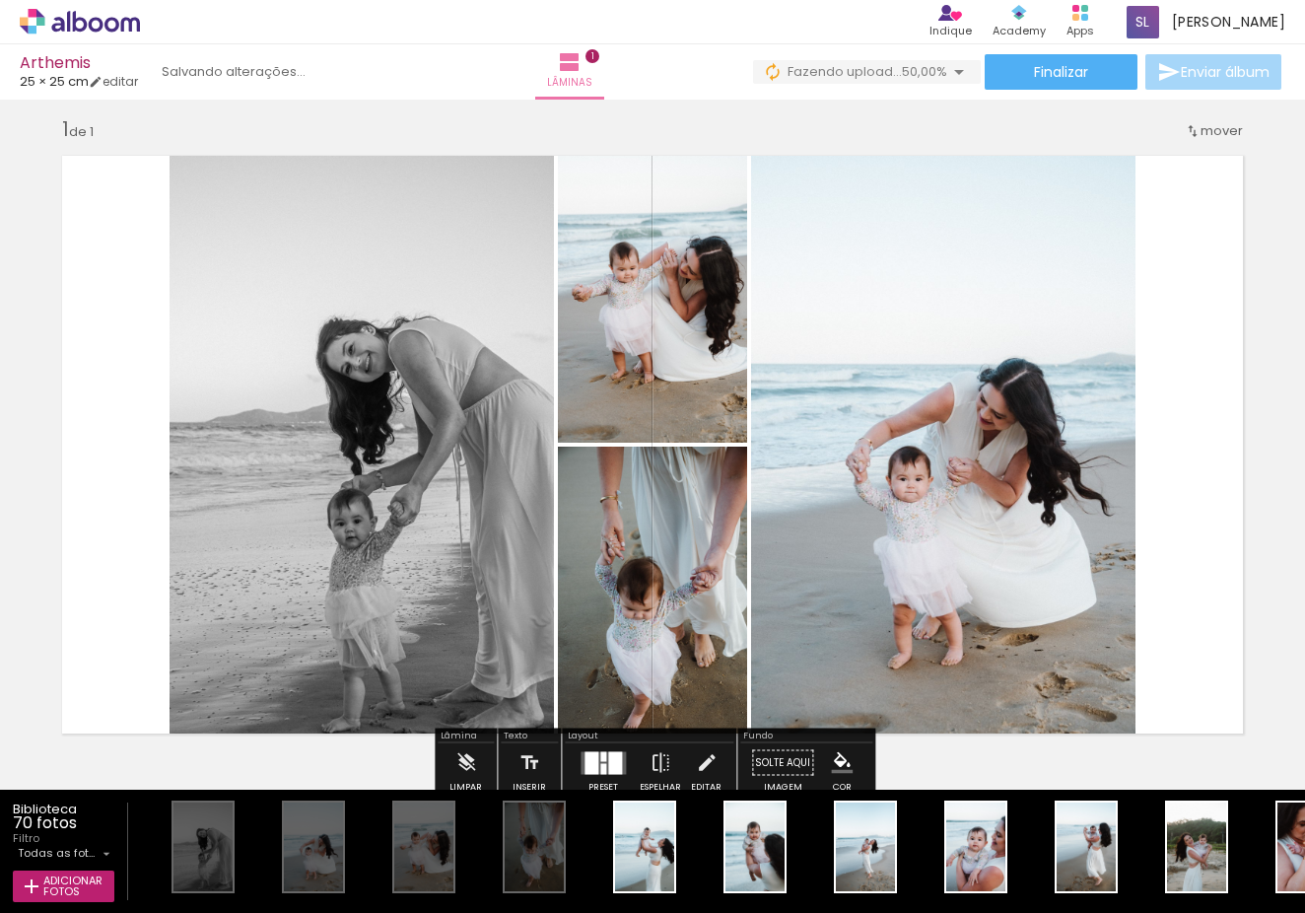
scroll to position [365, 0]
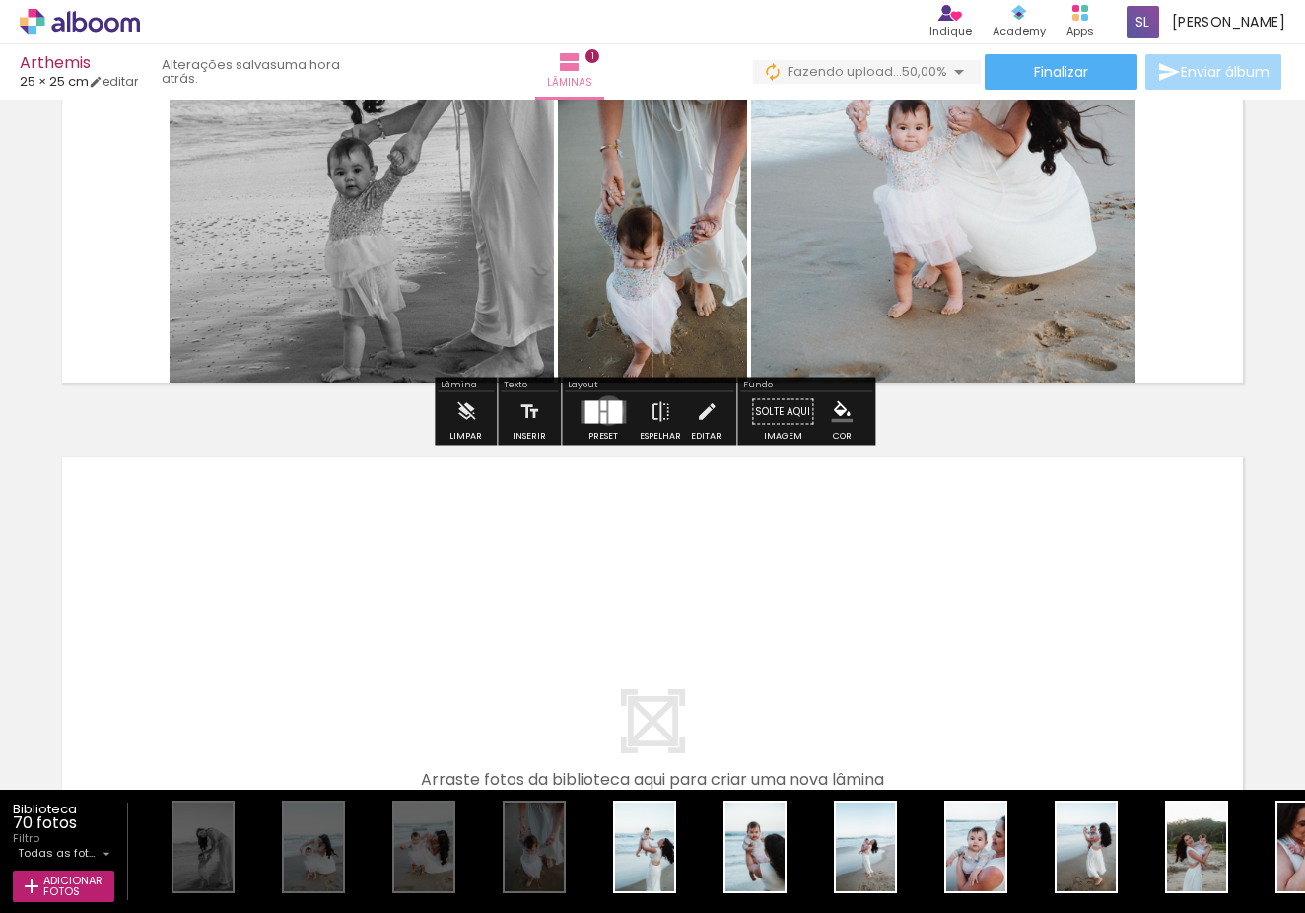
click at [608, 410] on div at bounding box center [615, 411] width 14 height 23
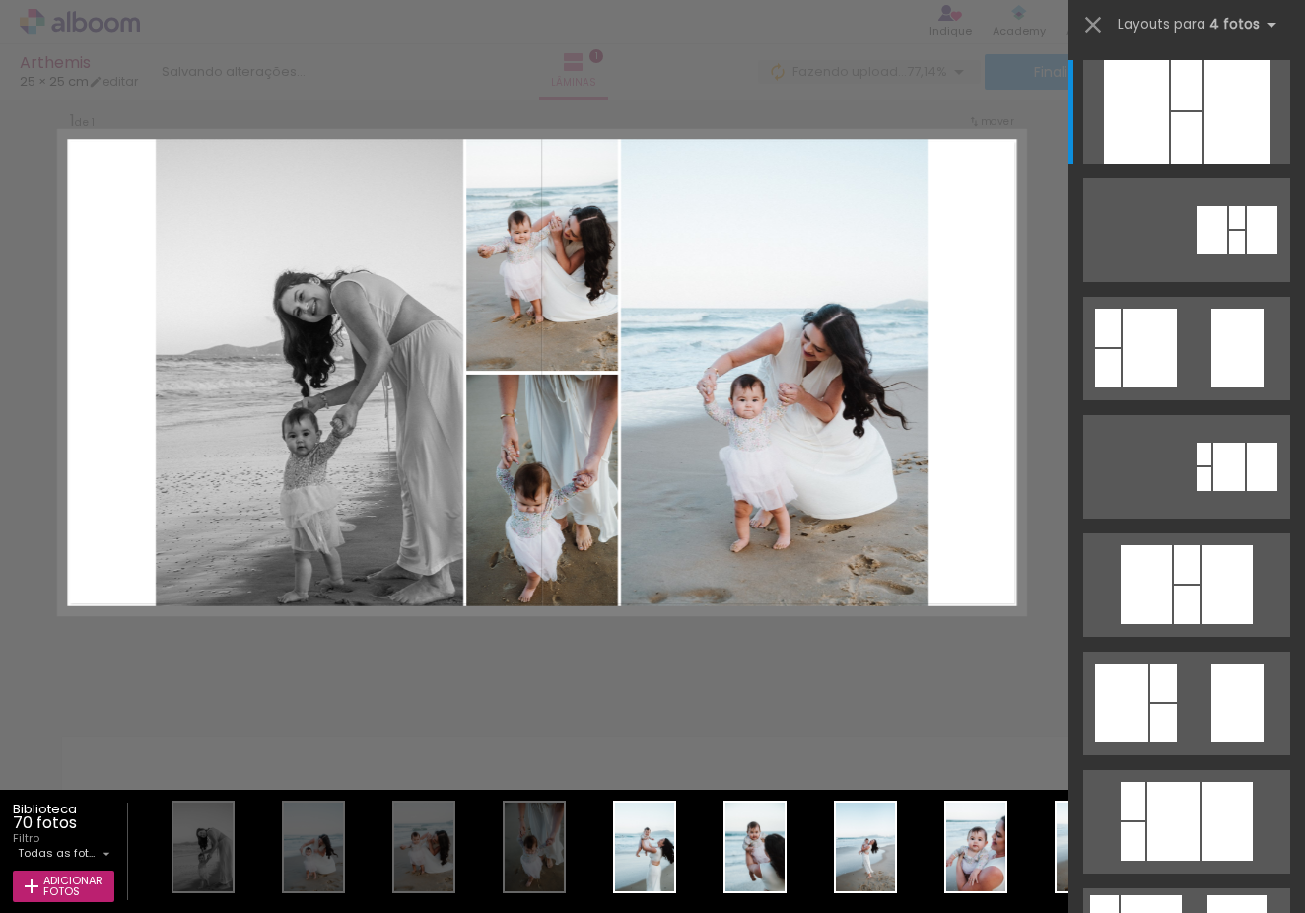
scroll to position [13, 0]
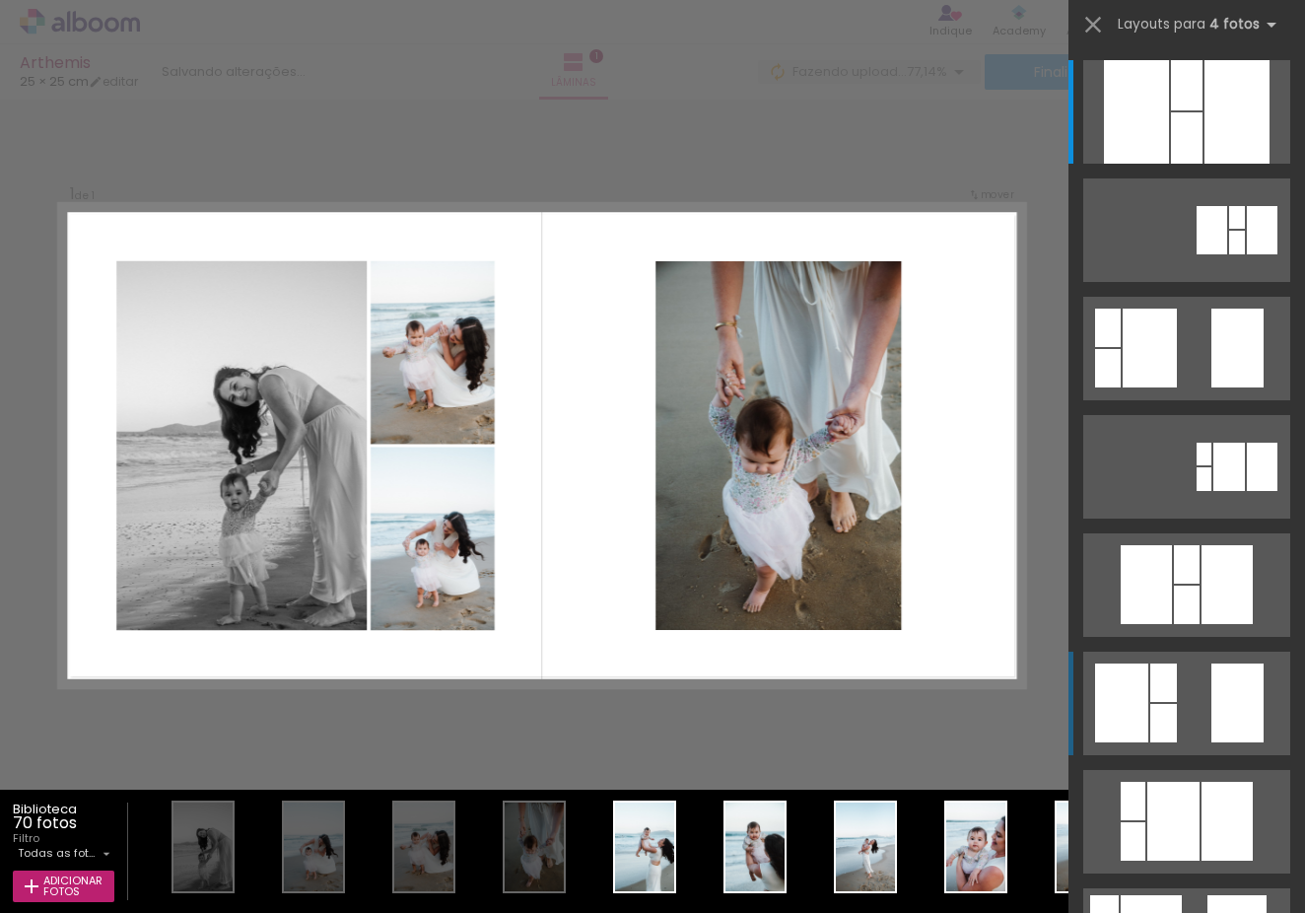
click at [1204, 164] on div at bounding box center [1236, 111] width 65 height 103
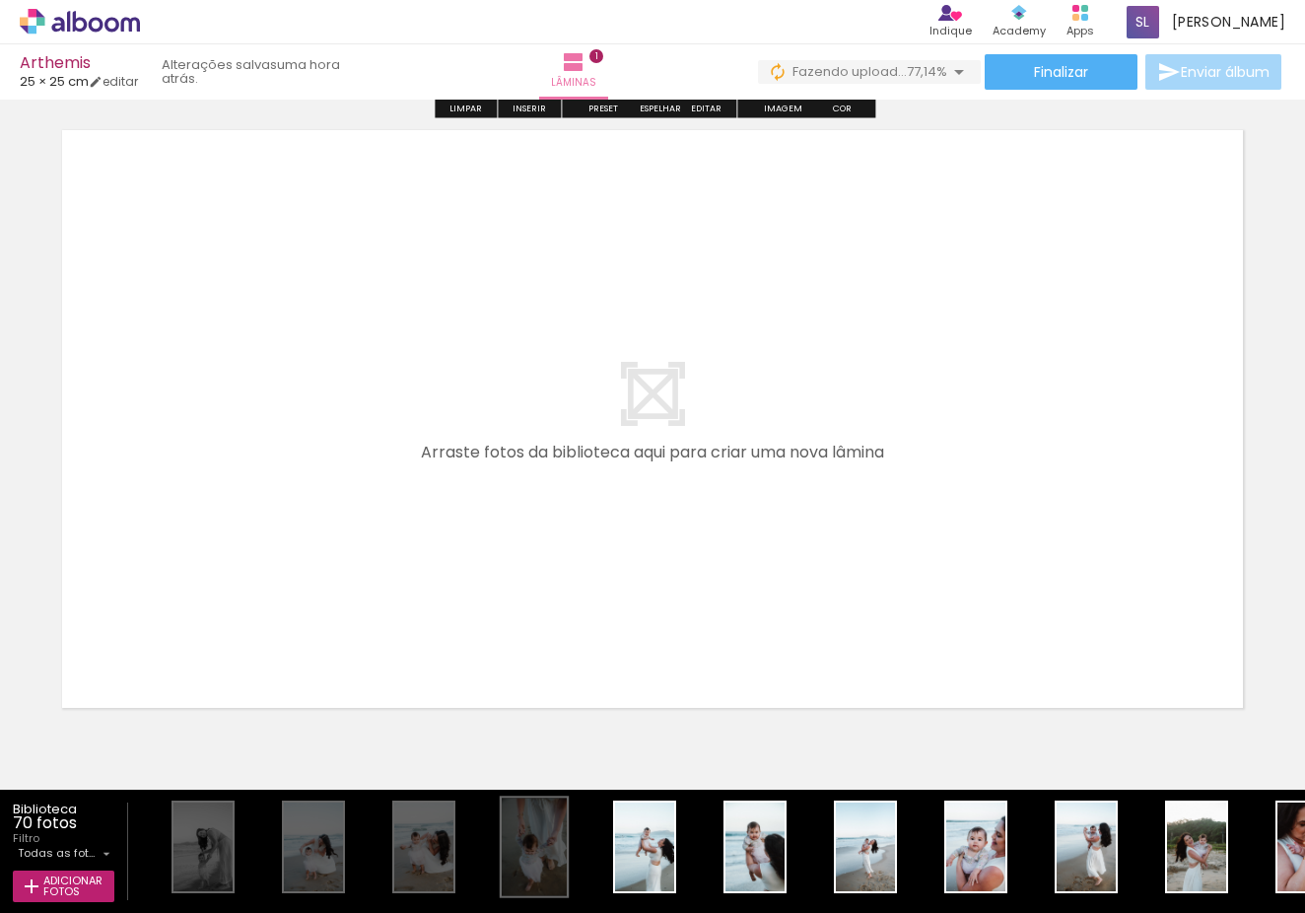
scroll to position [692, 0]
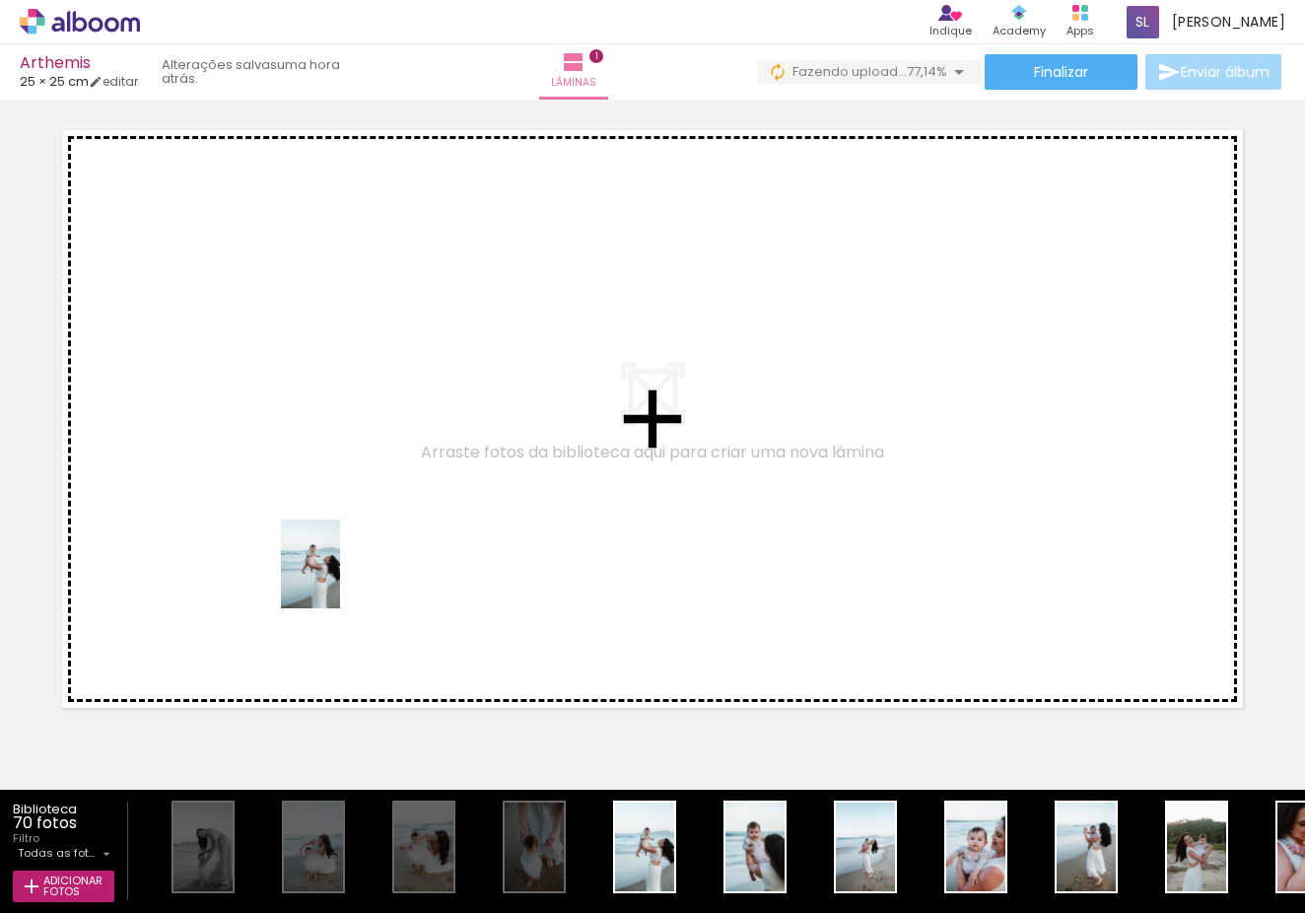
drag, startPoint x: 634, startPoint y: 862, endPoint x: 340, endPoint y: 579, distance: 408.5
click at [340, 579] on quentale-workspace at bounding box center [652, 456] width 1305 height 913
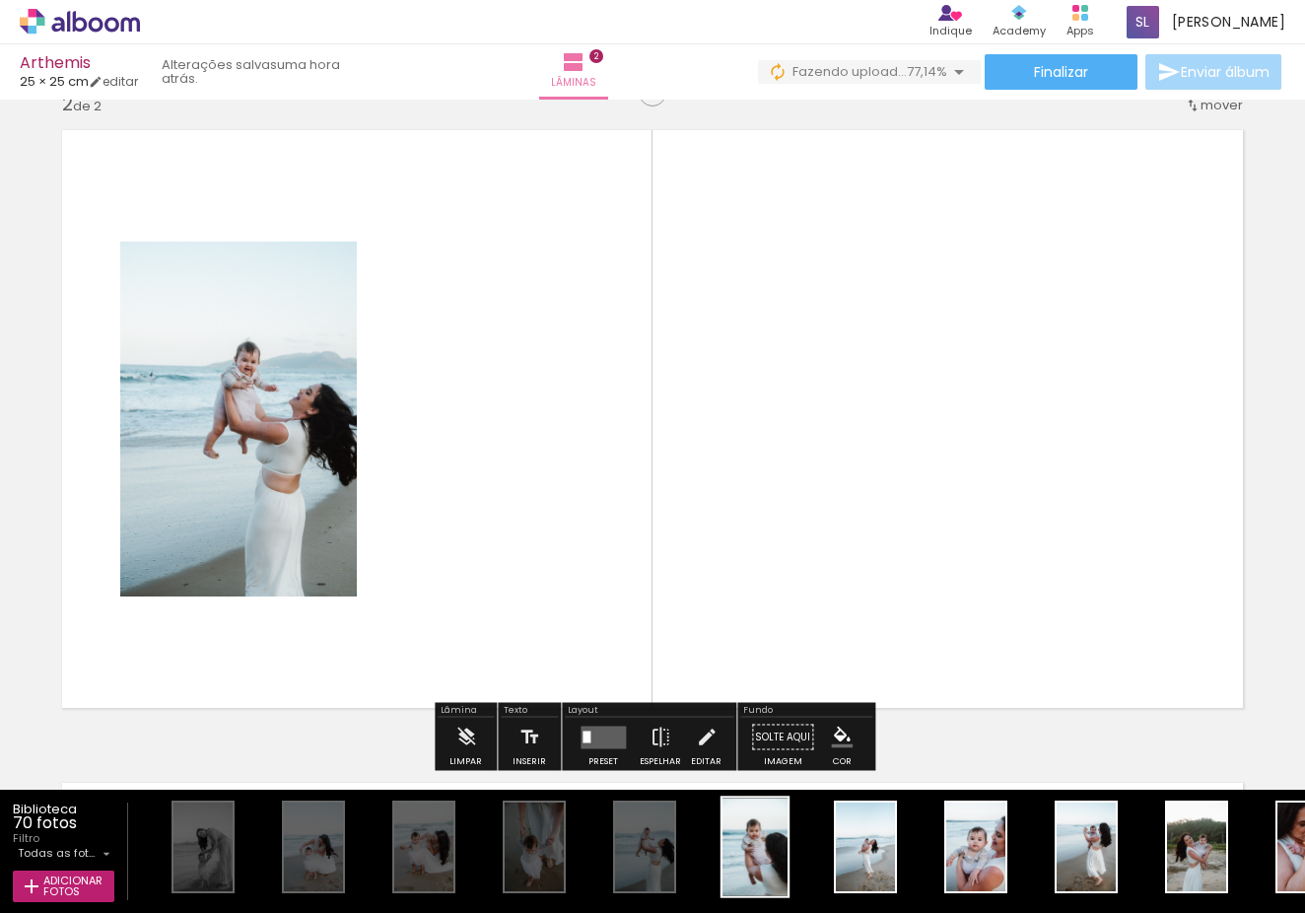
scroll to position [666, 0]
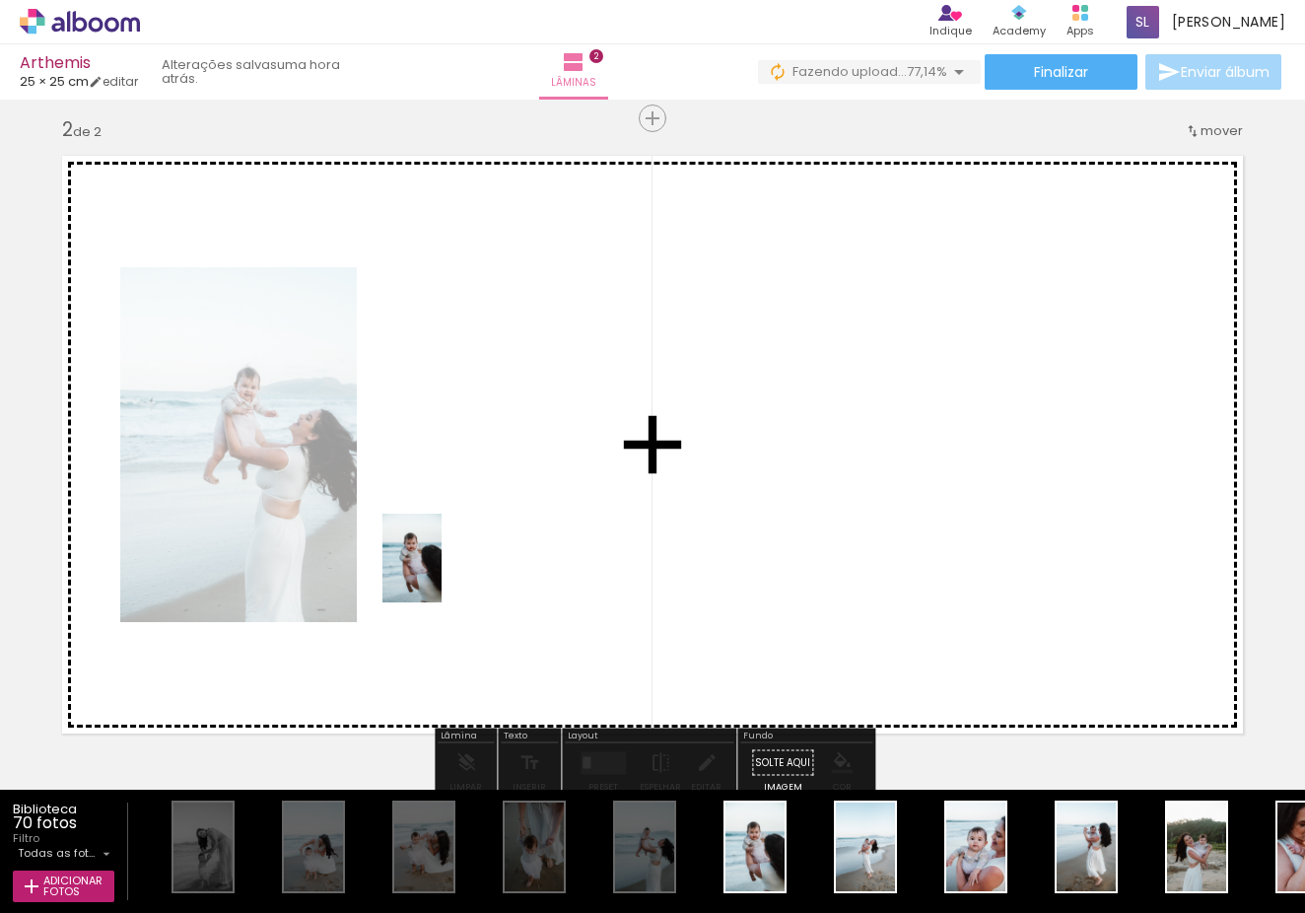
drag, startPoint x: 762, startPoint y: 848, endPoint x: 442, endPoint y: 573, distance: 422.2
click at [442, 573] on quentale-workspace at bounding box center [652, 456] width 1305 height 913
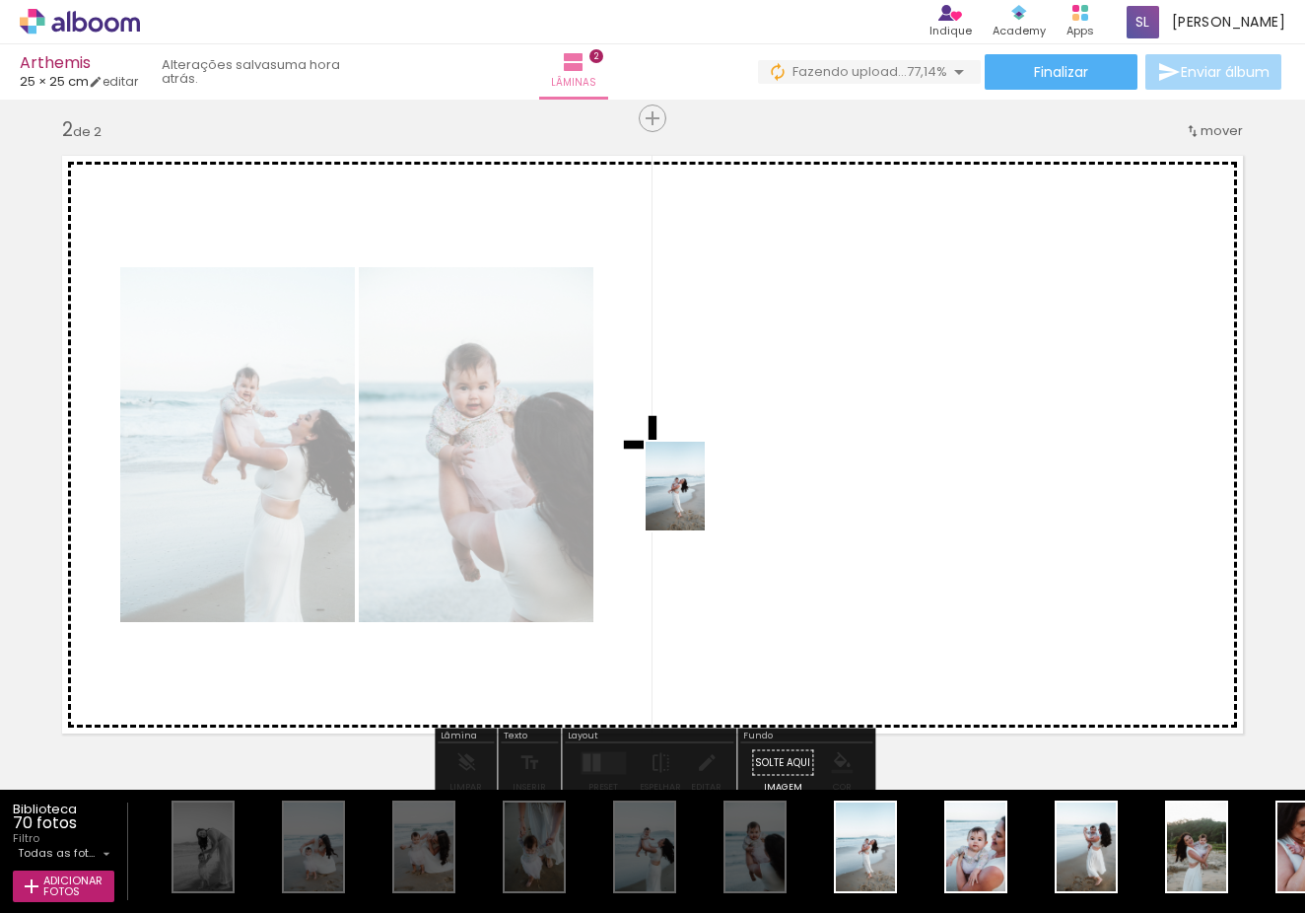
drag, startPoint x: 868, startPoint y: 848, endPoint x: 702, endPoint y: 488, distance: 396.5
click at [702, 488] on quentale-workspace at bounding box center [652, 456] width 1305 height 913
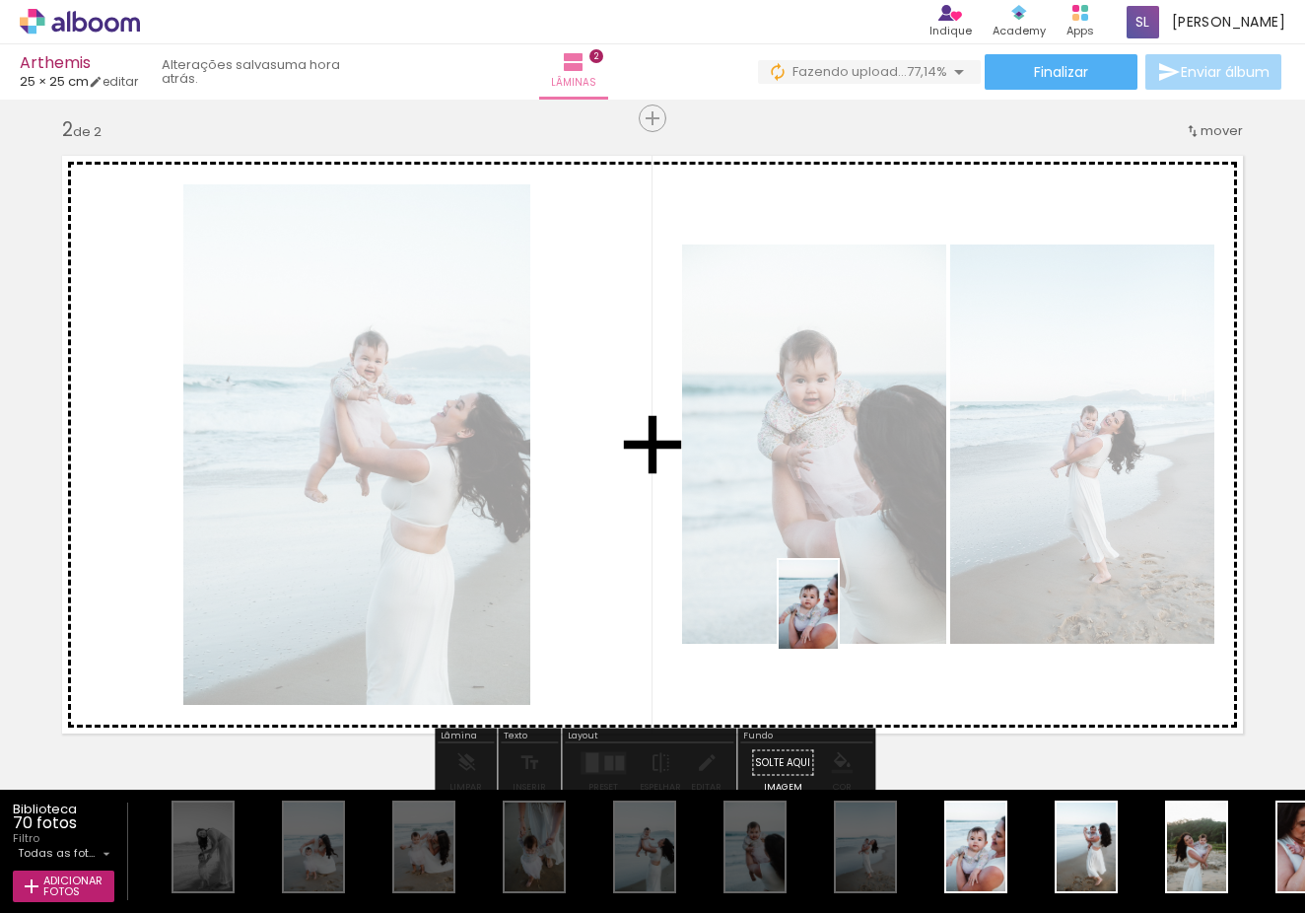
drag, startPoint x: 929, startPoint y: 765, endPoint x: 838, endPoint y: 619, distance: 172.3
click at [838, 619] on quentale-workspace at bounding box center [652, 456] width 1305 height 913
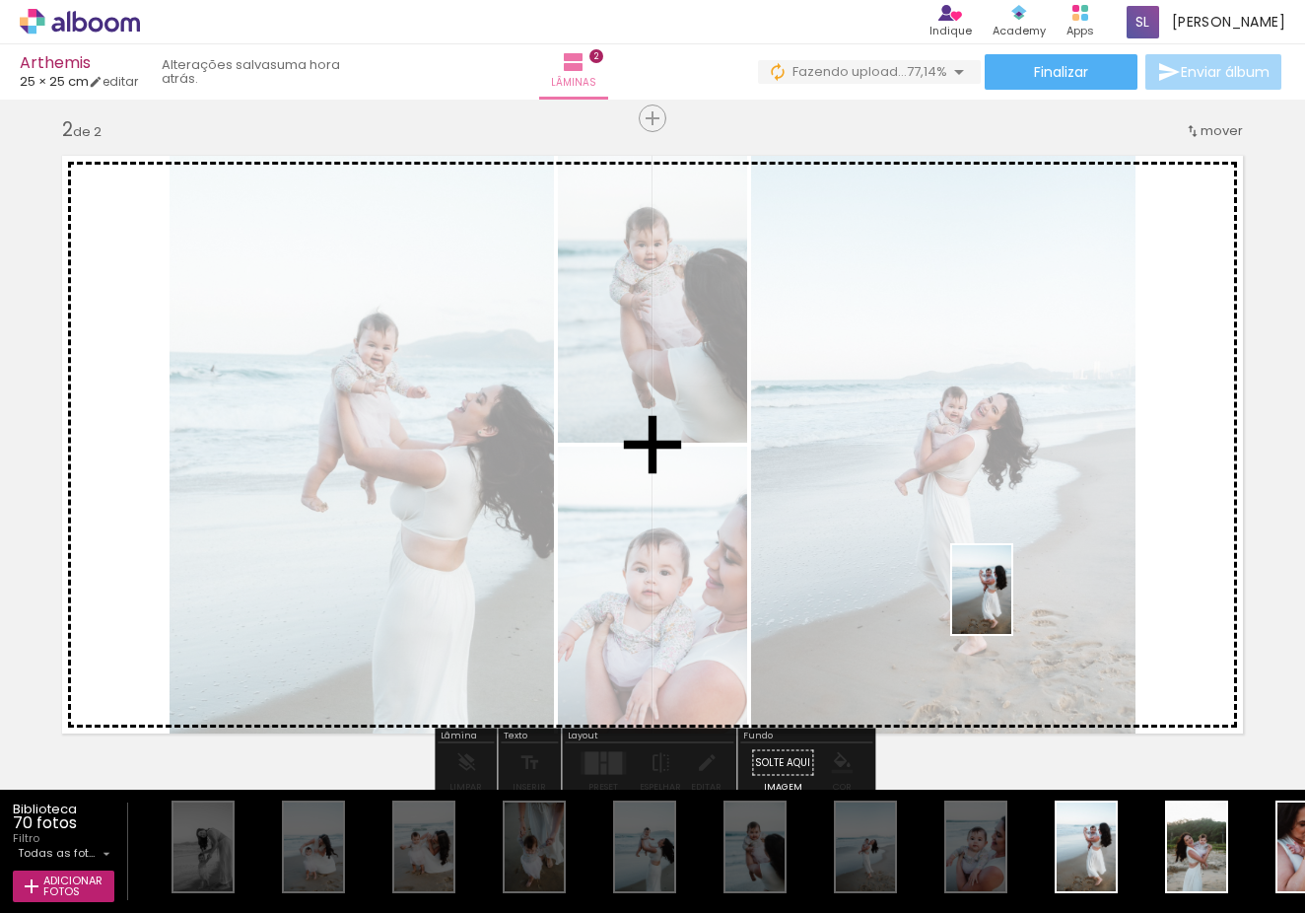
drag, startPoint x: 1081, startPoint y: 844, endPoint x: 1006, endPoint y: 601, distance: 253.8
click at [1011, 604] on quentale-workspace at bounding box center [652, 456] width 1305 height 913
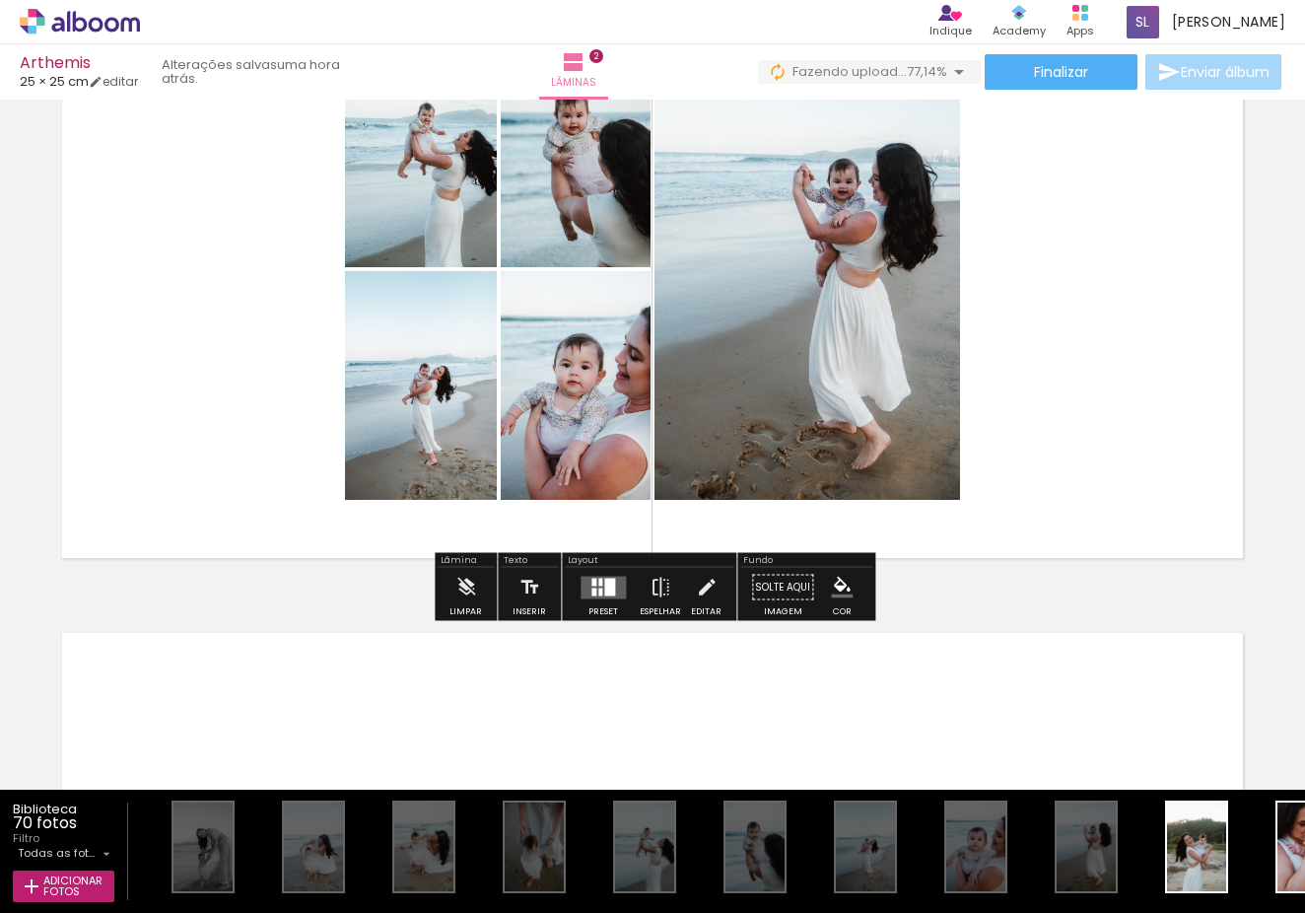
scroll to position [725, 0]
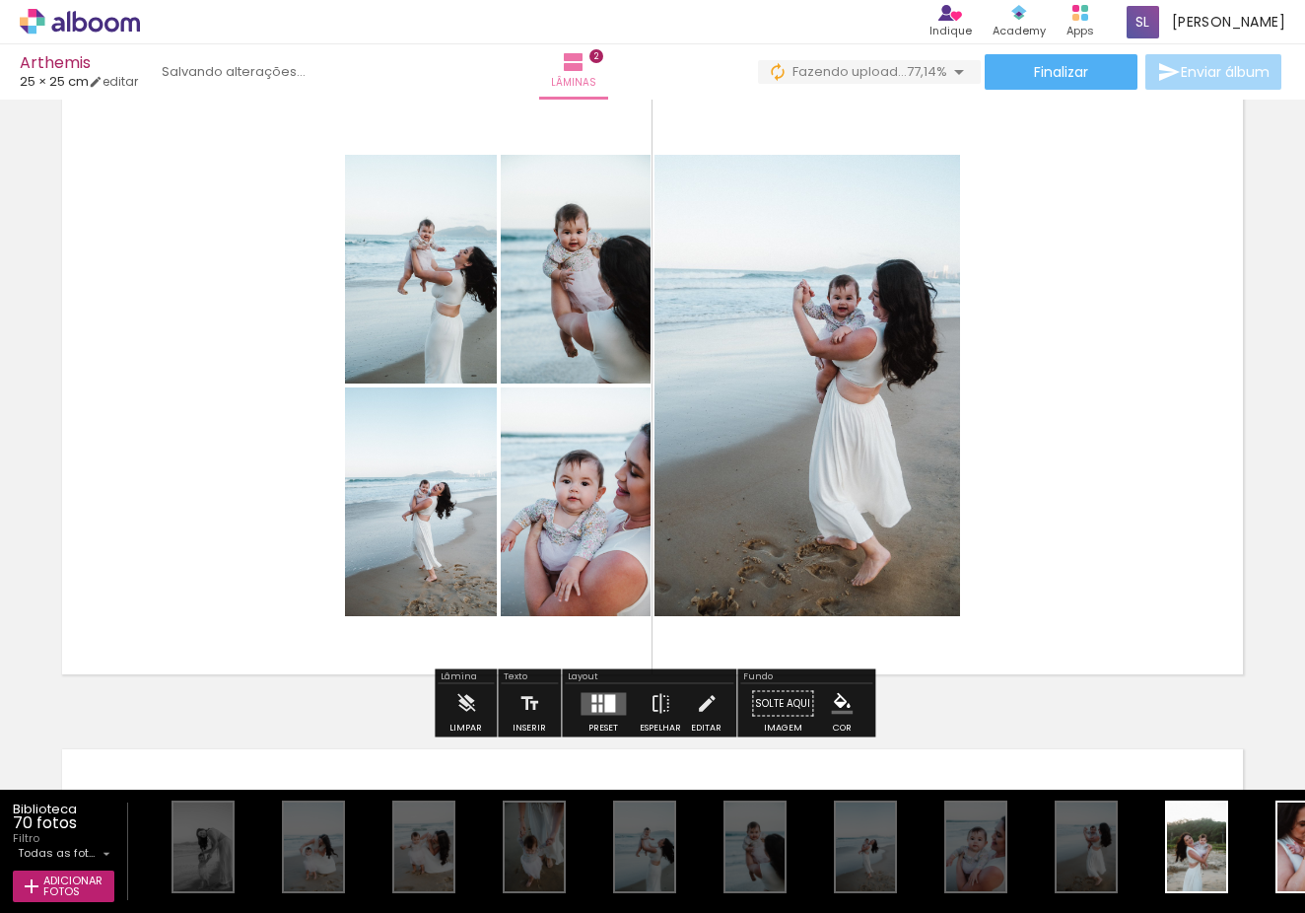
click at [604, 707] on div at bounding box center [609, 703] width 11 height 18
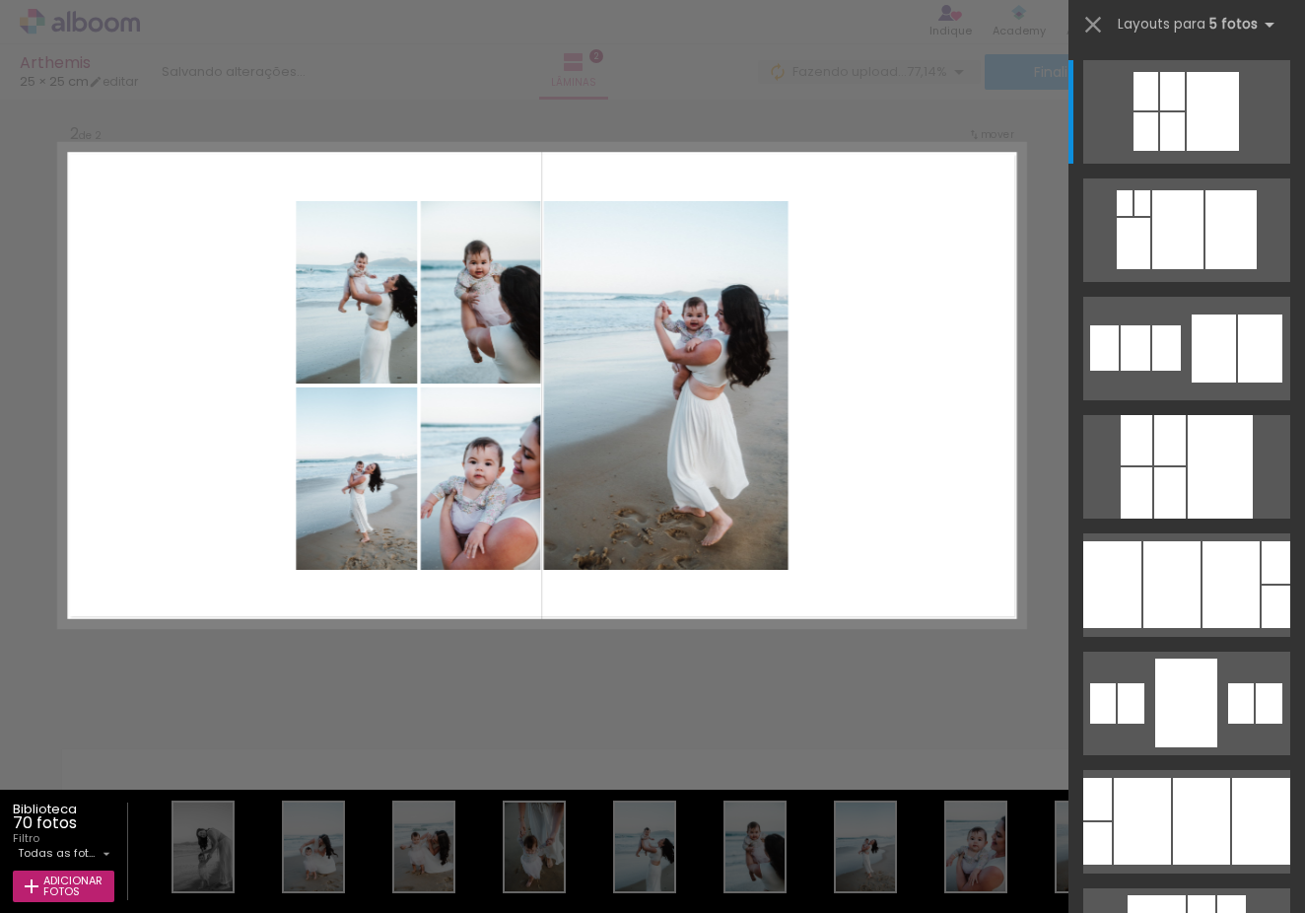
scroll to position [666, 0]
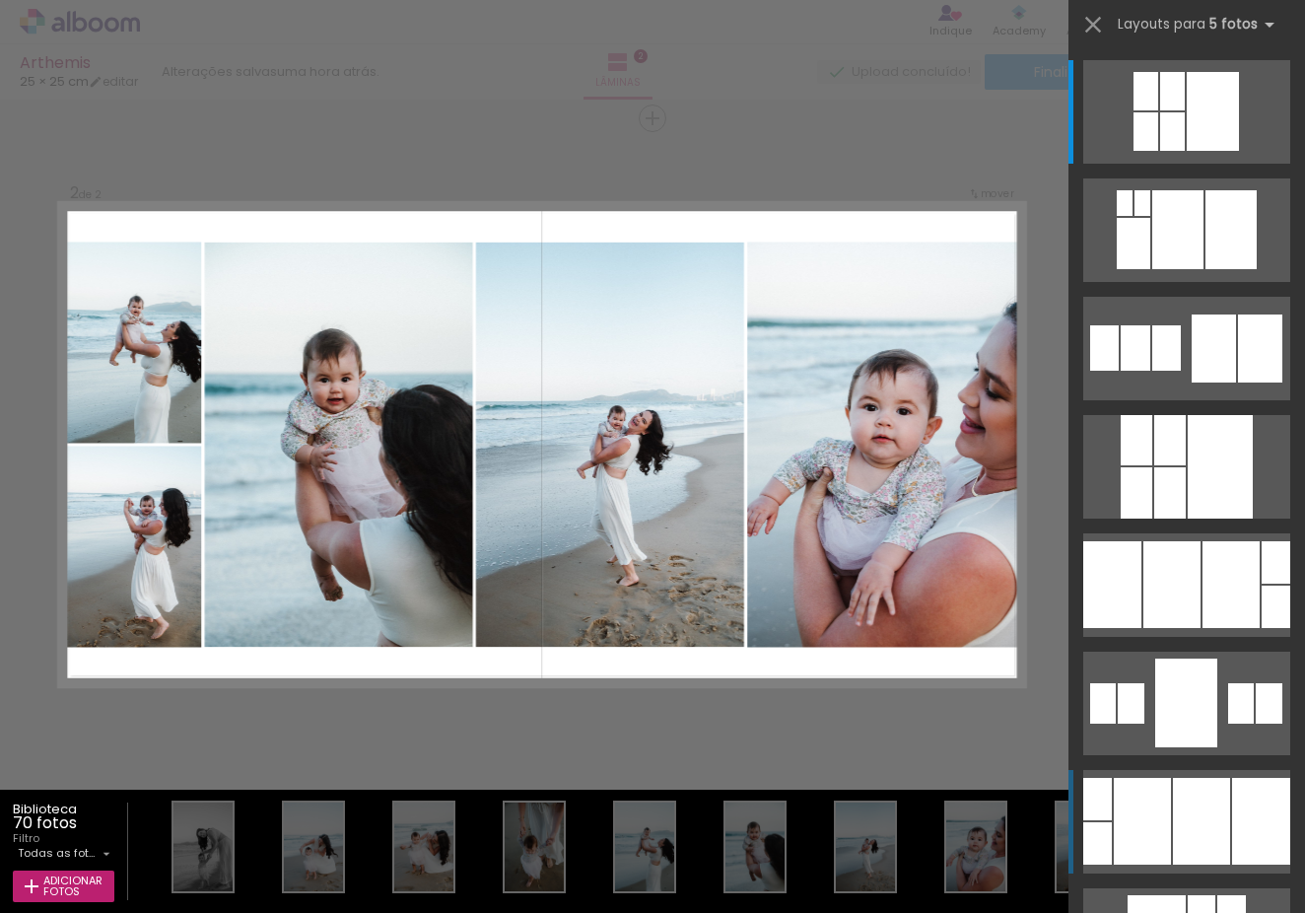
click at [1185, 747] on div at bounding box center [1186, 702] width 62 height 89
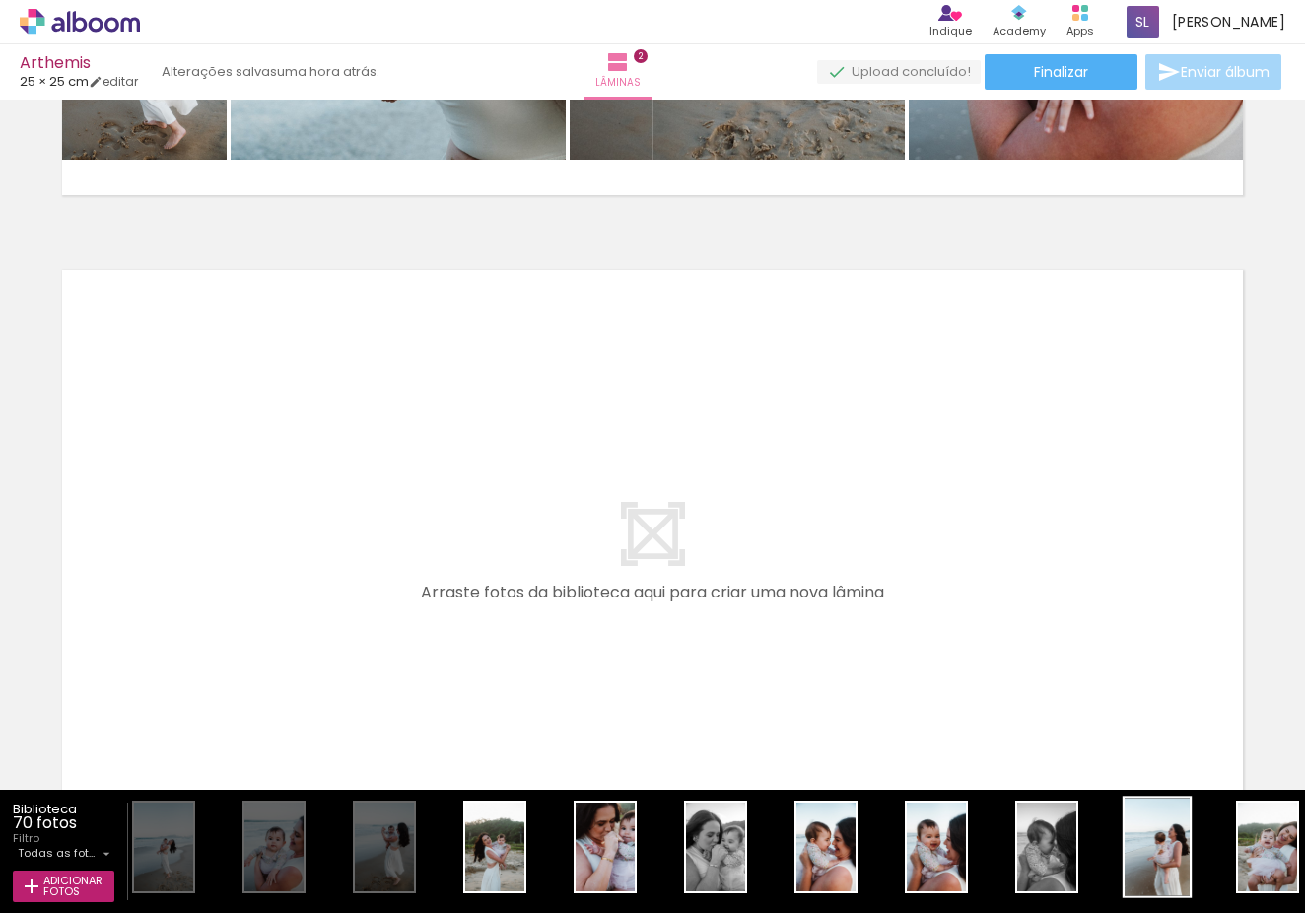
scroll to position [0, 805]
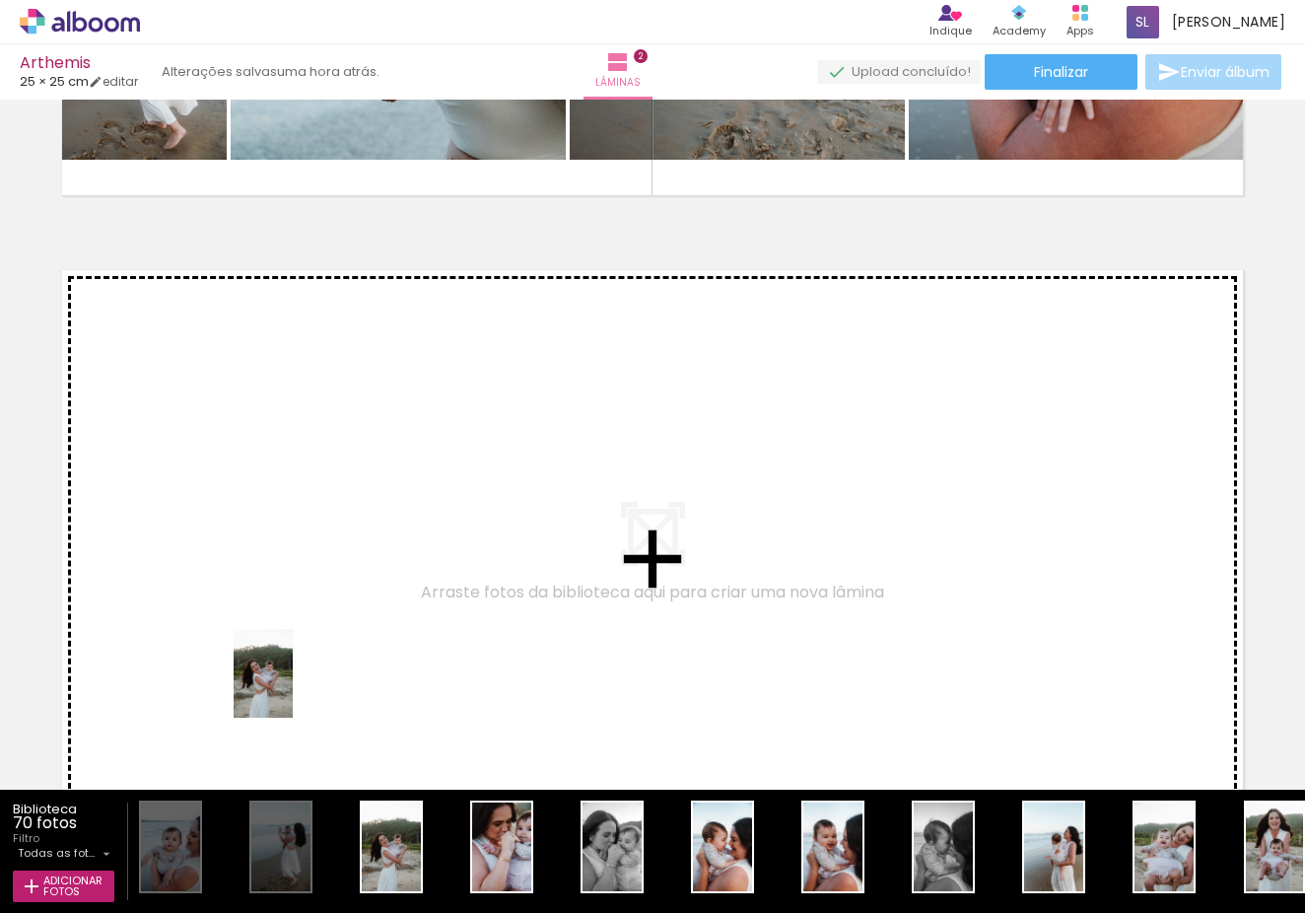
drag, startPoint x: 399, startPoint y: 869, endPoint x: 242, endPoint y: 615, distance: 298.7
click at [242, 615] on quentale-workspace at bounding box center [652, 456] width 1305 height 913
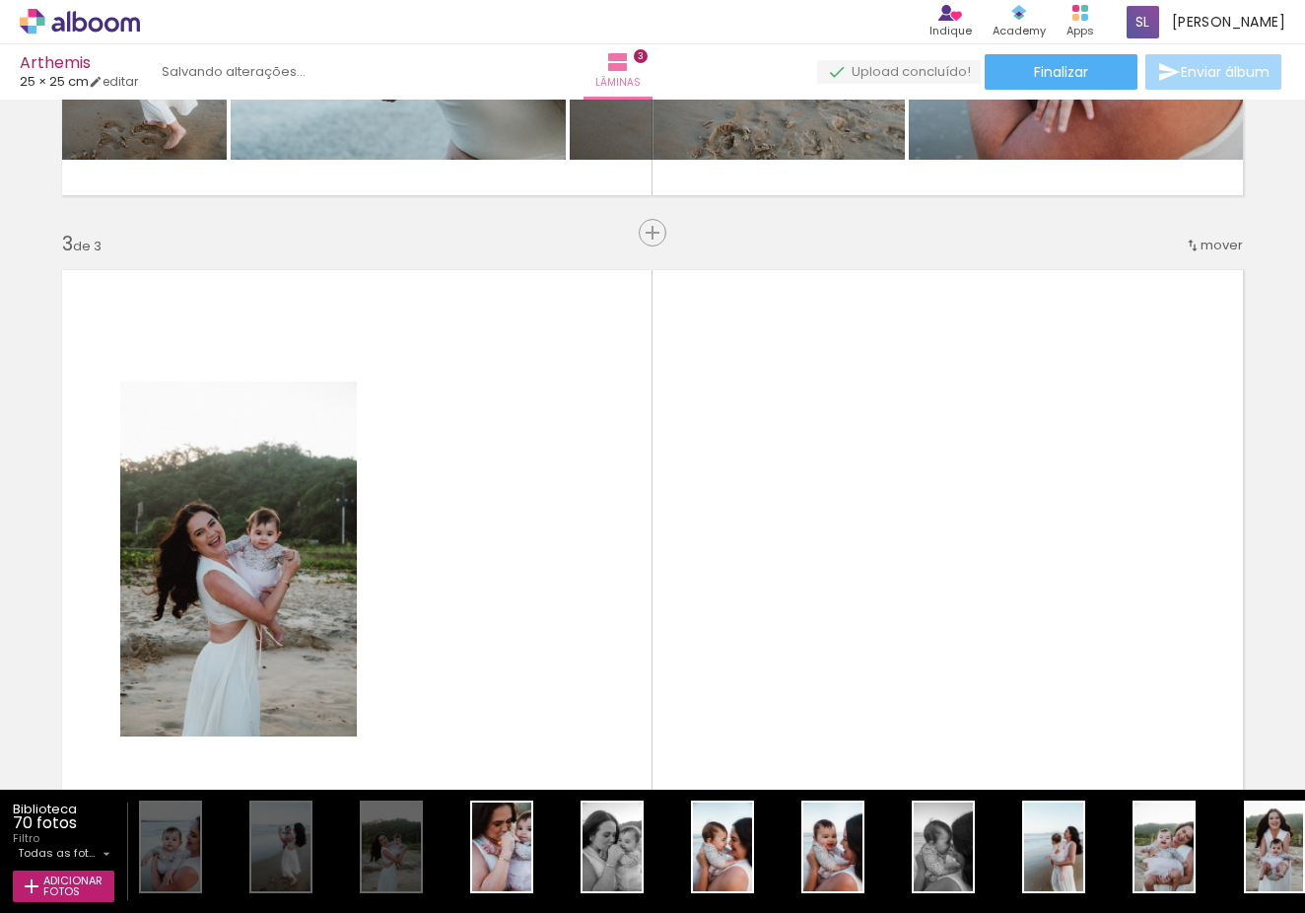
scroll to position [1319, 0]
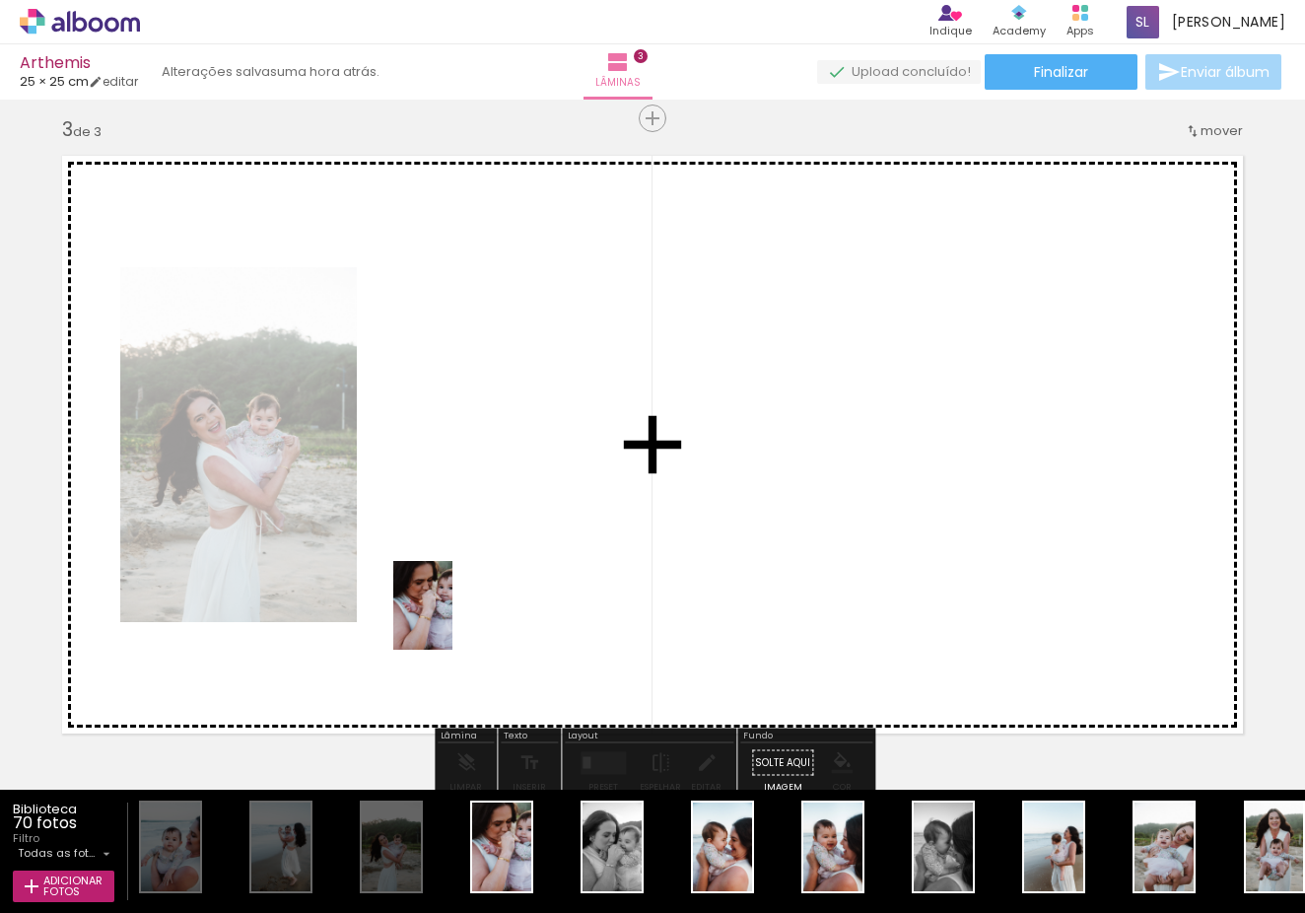
drag, startPoint x: 509, startPoint y: 850, endPoint x: 452, endPoint y: 620, distance: 236.4
click at [452, 620] on quentale-workspace at bounding box center [652, 456] width 1305 height 913
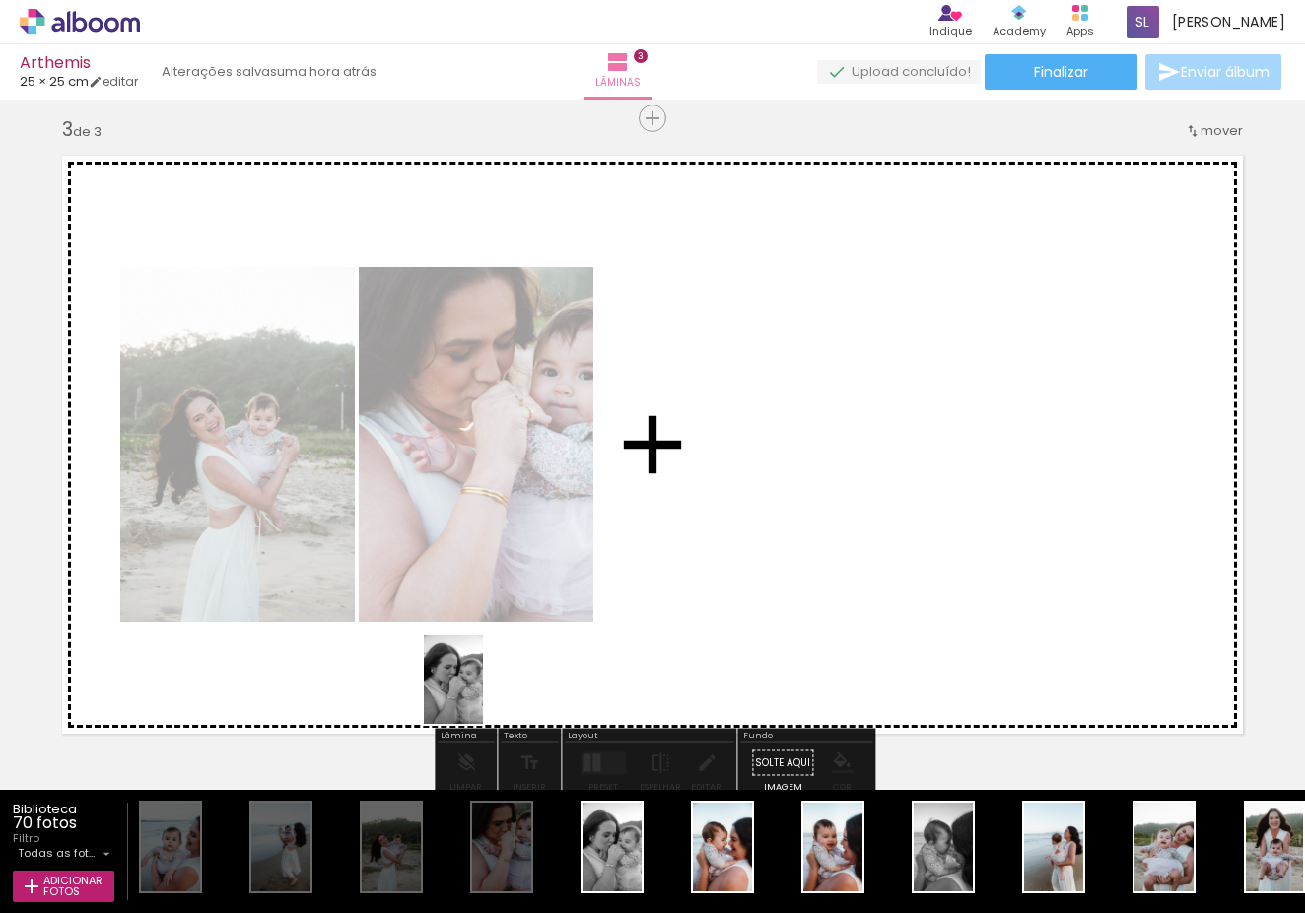
drag, startPoint x: 621, startPoint y: 858, endPoint x: 483, endPoint y: 694, distance: 214.0
click at [483, 694] on quentale-workspace at bounding box center [652, 456] width 1305 height 913
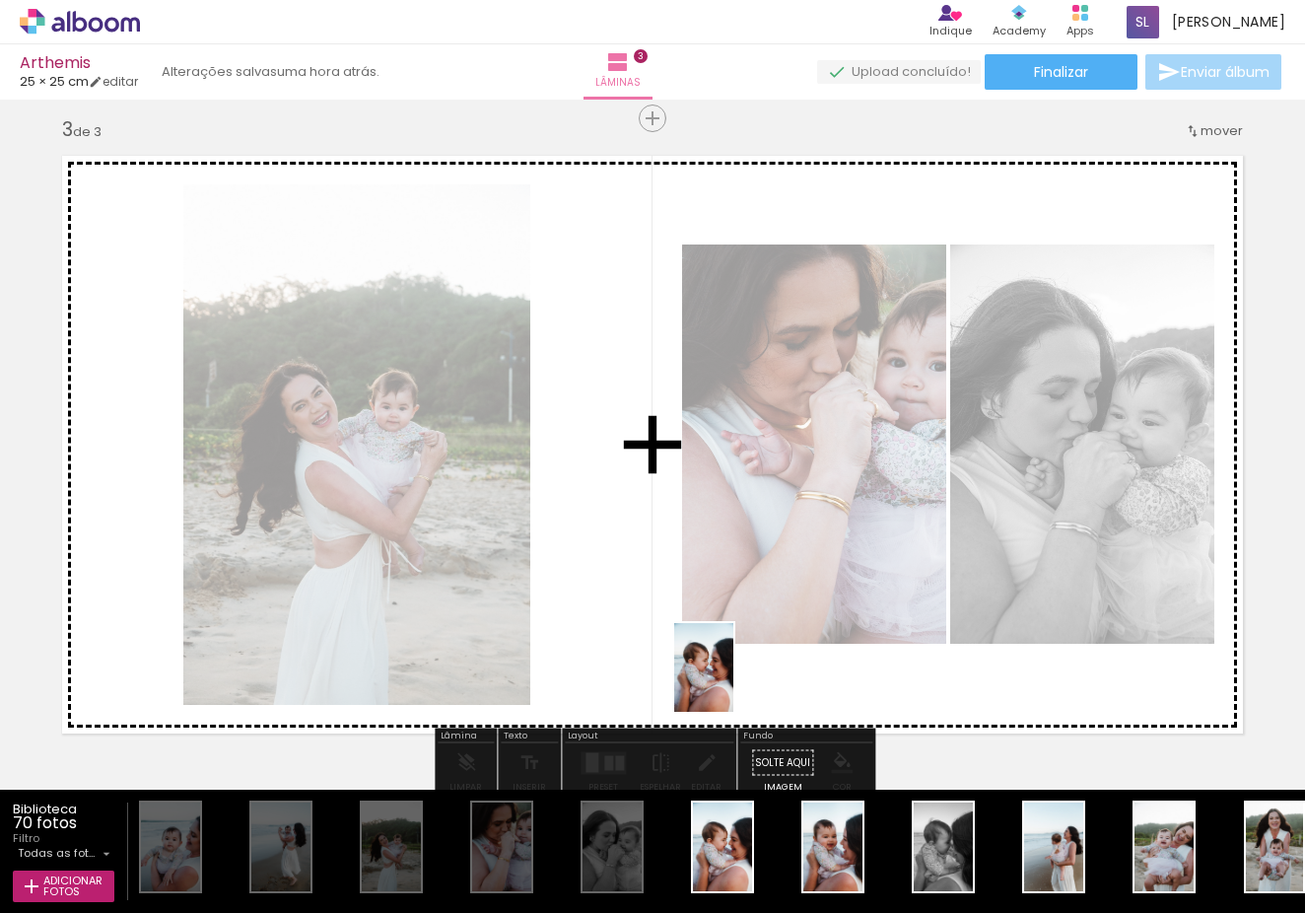
drag, startPoint x: 737, startPoint y: 858, endPoint x: 733, endPoint y: 682, distance: 175.5
click at [733, 682] on quentale-workspace at bounding box center [652, 456] width 1305 height 913
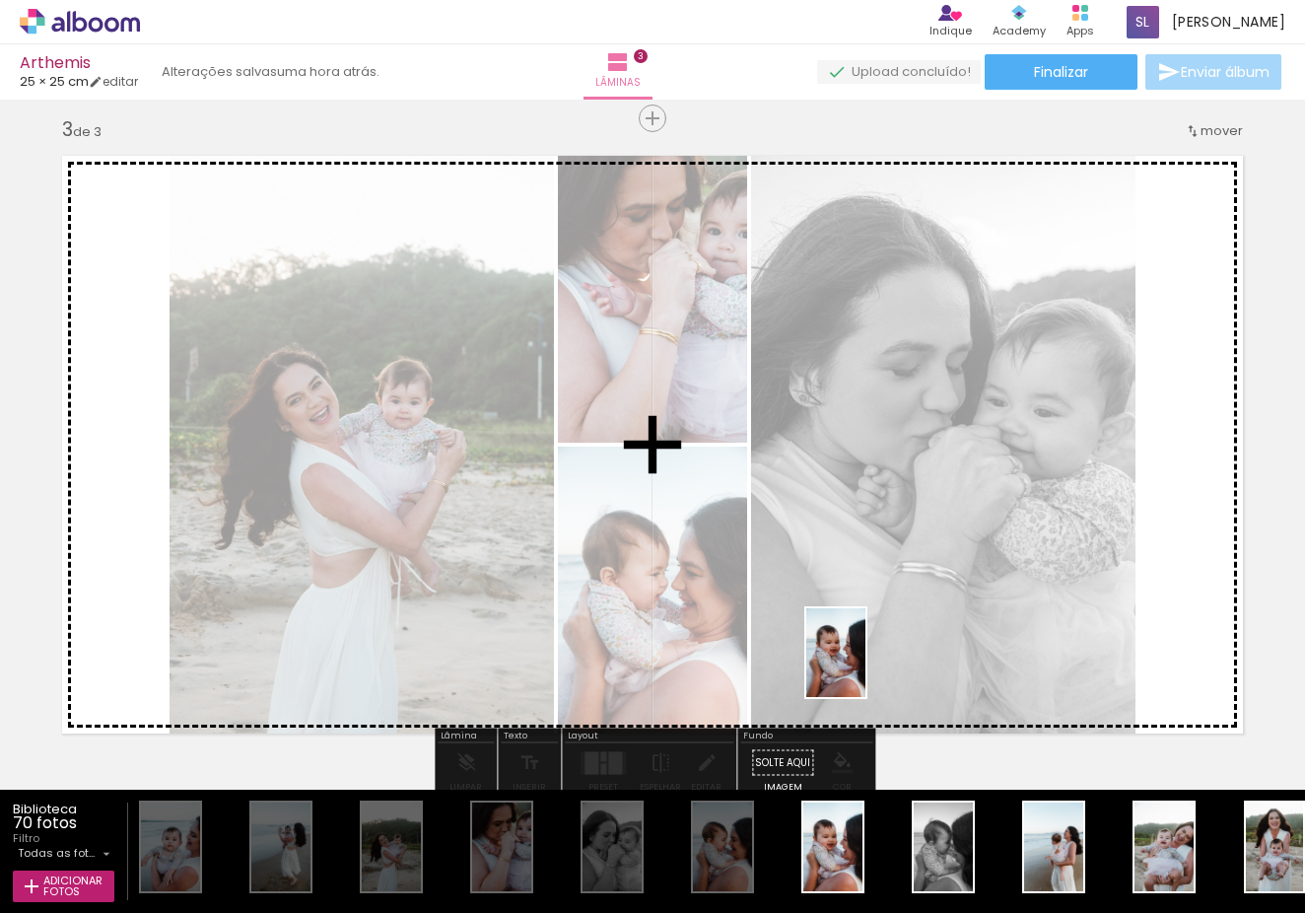
drag, startPoint x: 845, startPoint y: 860, endPoint x: 865, endPoint y: 661, distance: 200.2
click at [865, 661] on quentale-workspace at bounding box center [652, 456] width 1305 height 913
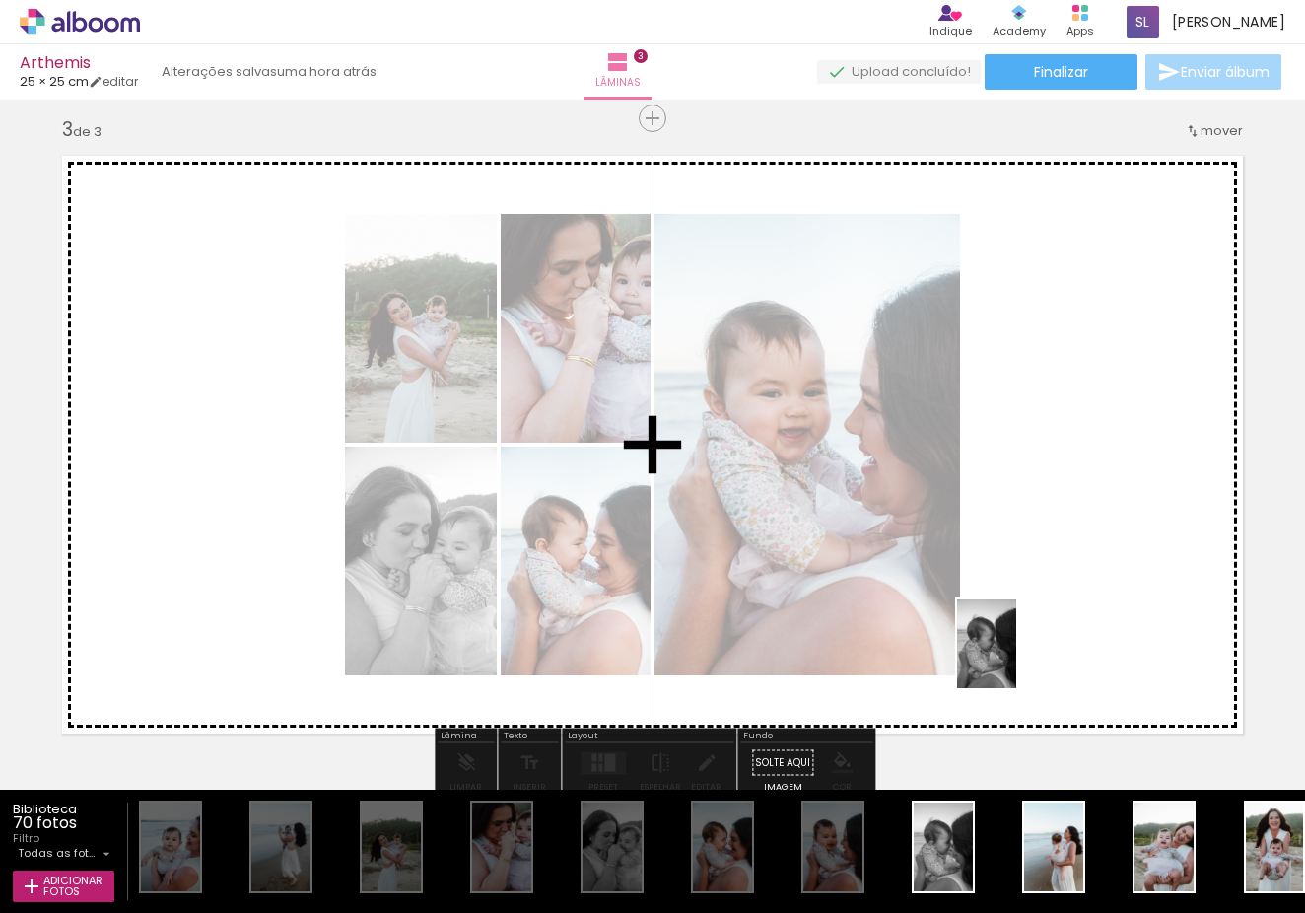
drag, startPoint x: 949, startPoint y: 853, endPoint x: 1017, endPoint y: 656, distance: 207.6
click at [1017, 656] on quentale-workspace at bounding box center [652, 456] width 1305 height 913
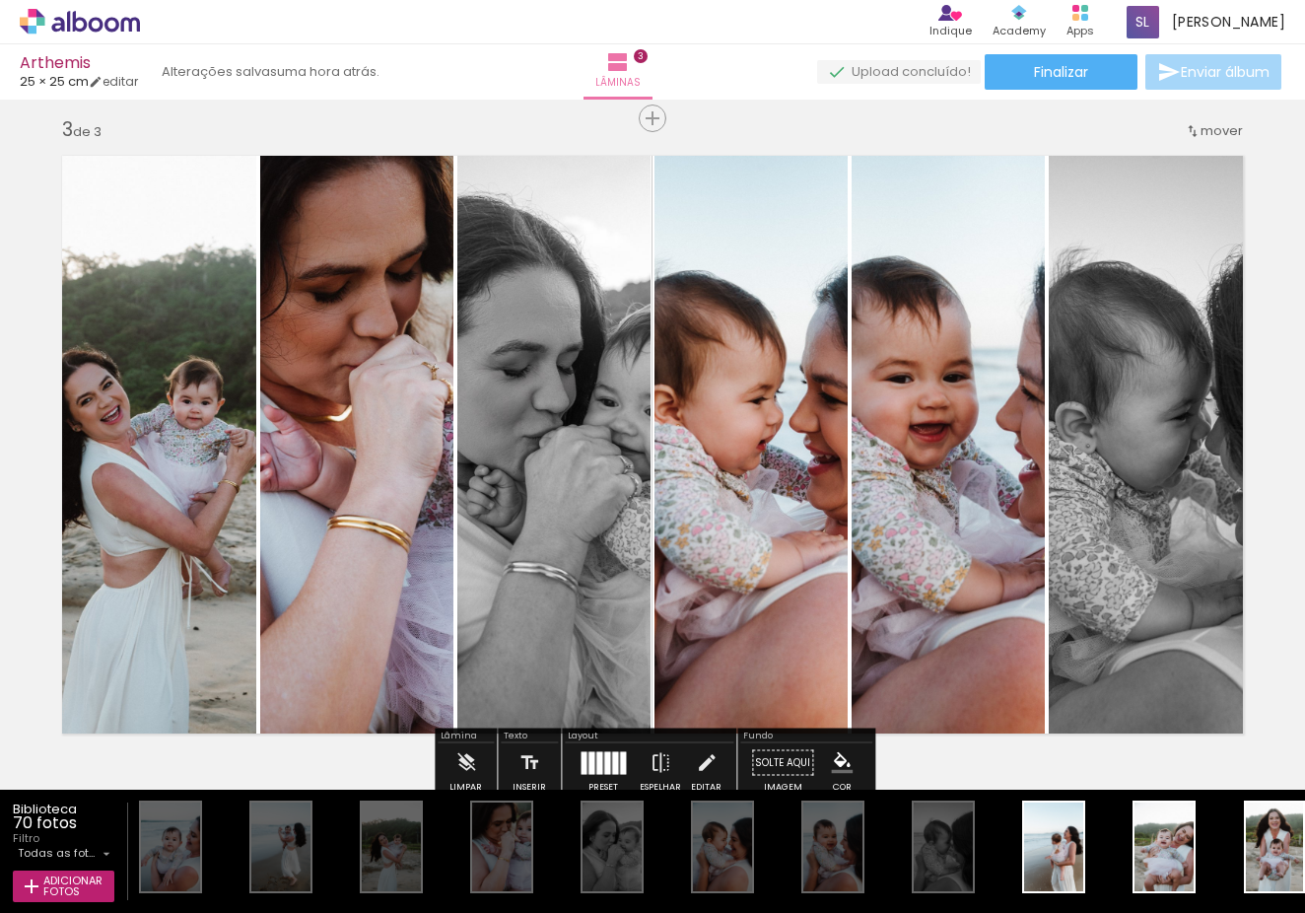
click at [612, 766] on div at bounding box center [615, 762] width 6 height 23
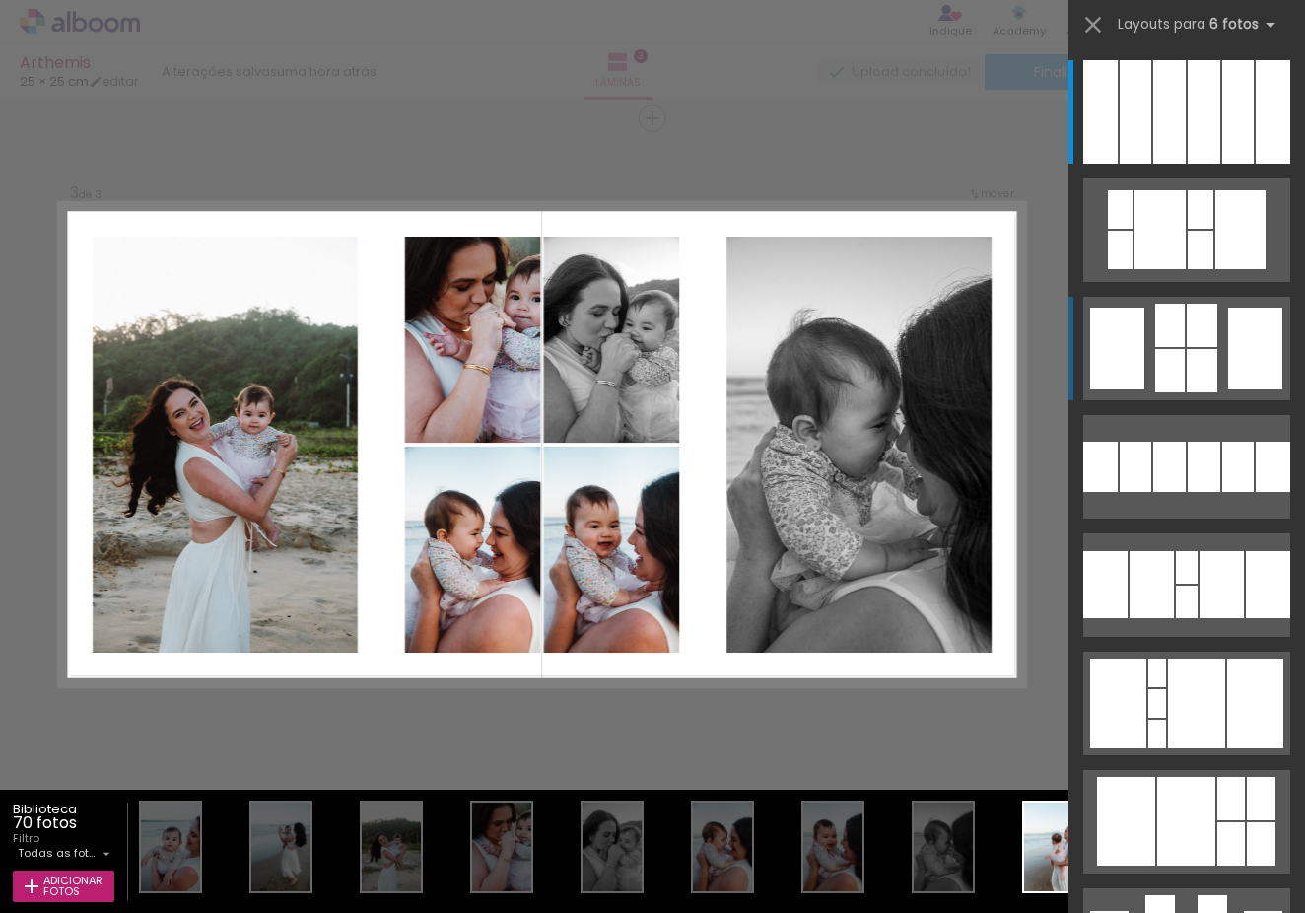
click at [1222, 164] on div at bounding box center [1238, 111] width 32 height 103
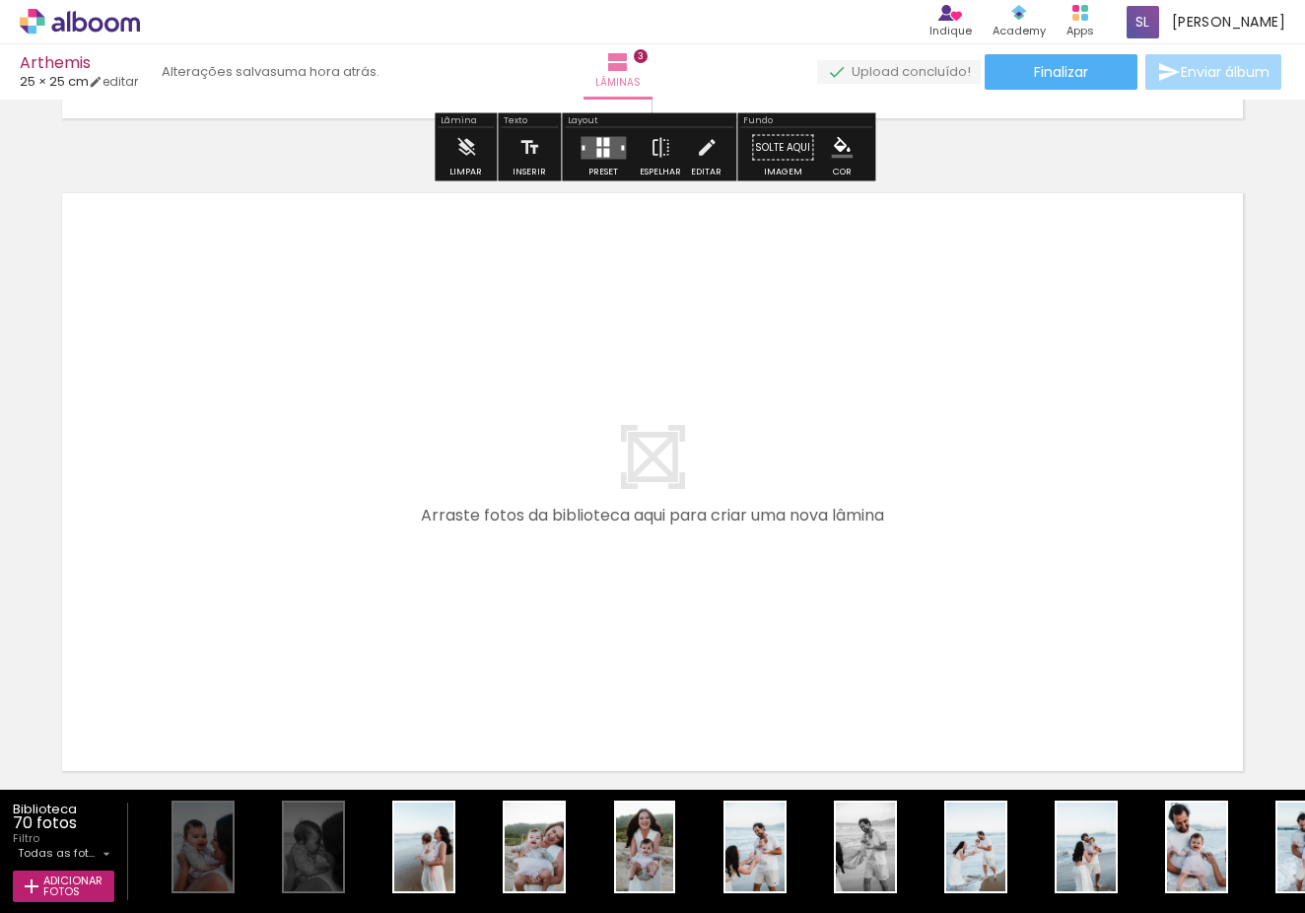
scroll to position [1937, 0]
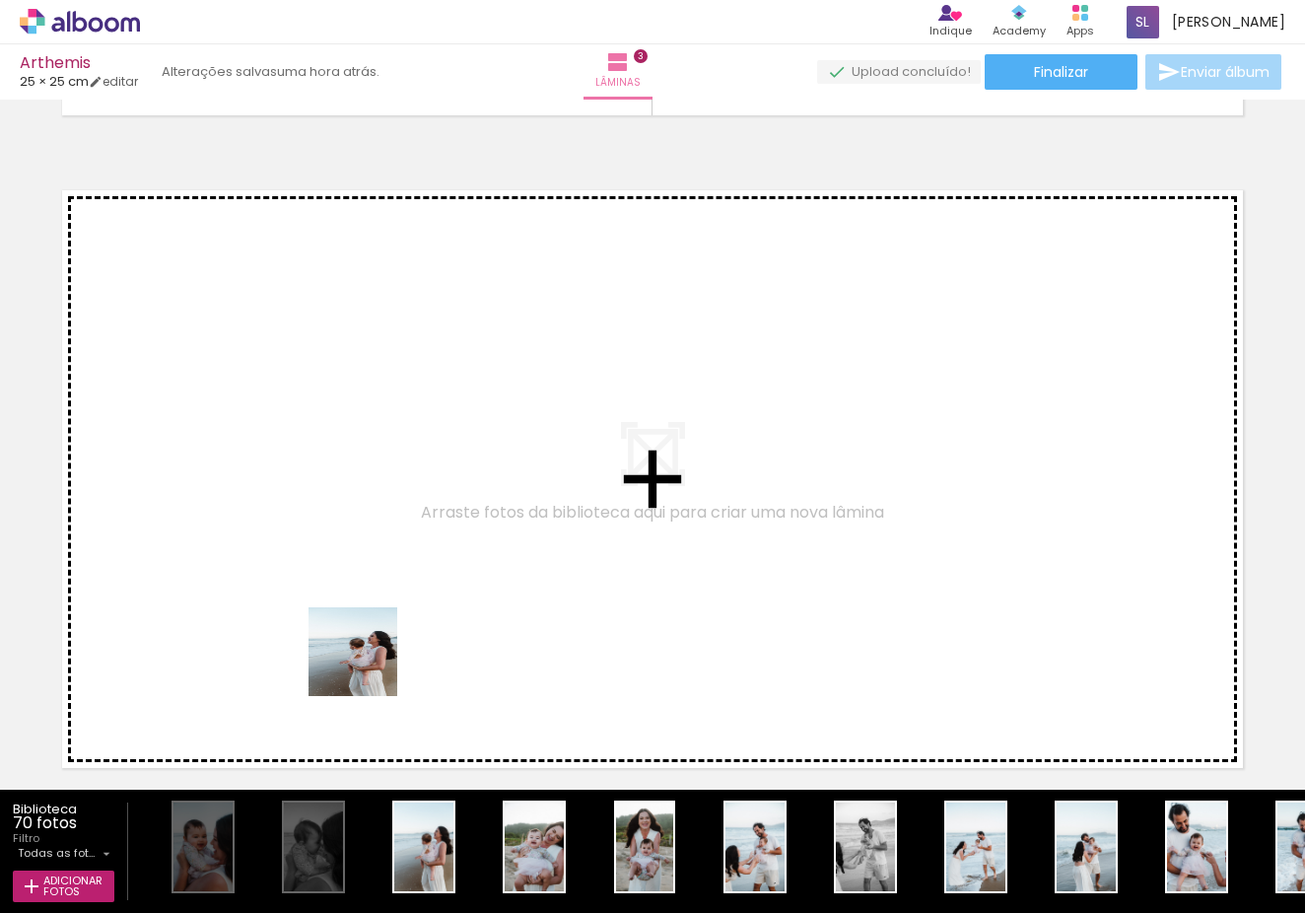
drag, startPoint x: 404, startPoint y: 755, endPoint x: 368, endPoint y: 666, distance: 95.9
click at [368, 666] on quentale-workspace at bounding box center [652, 456] width 1305 height 913
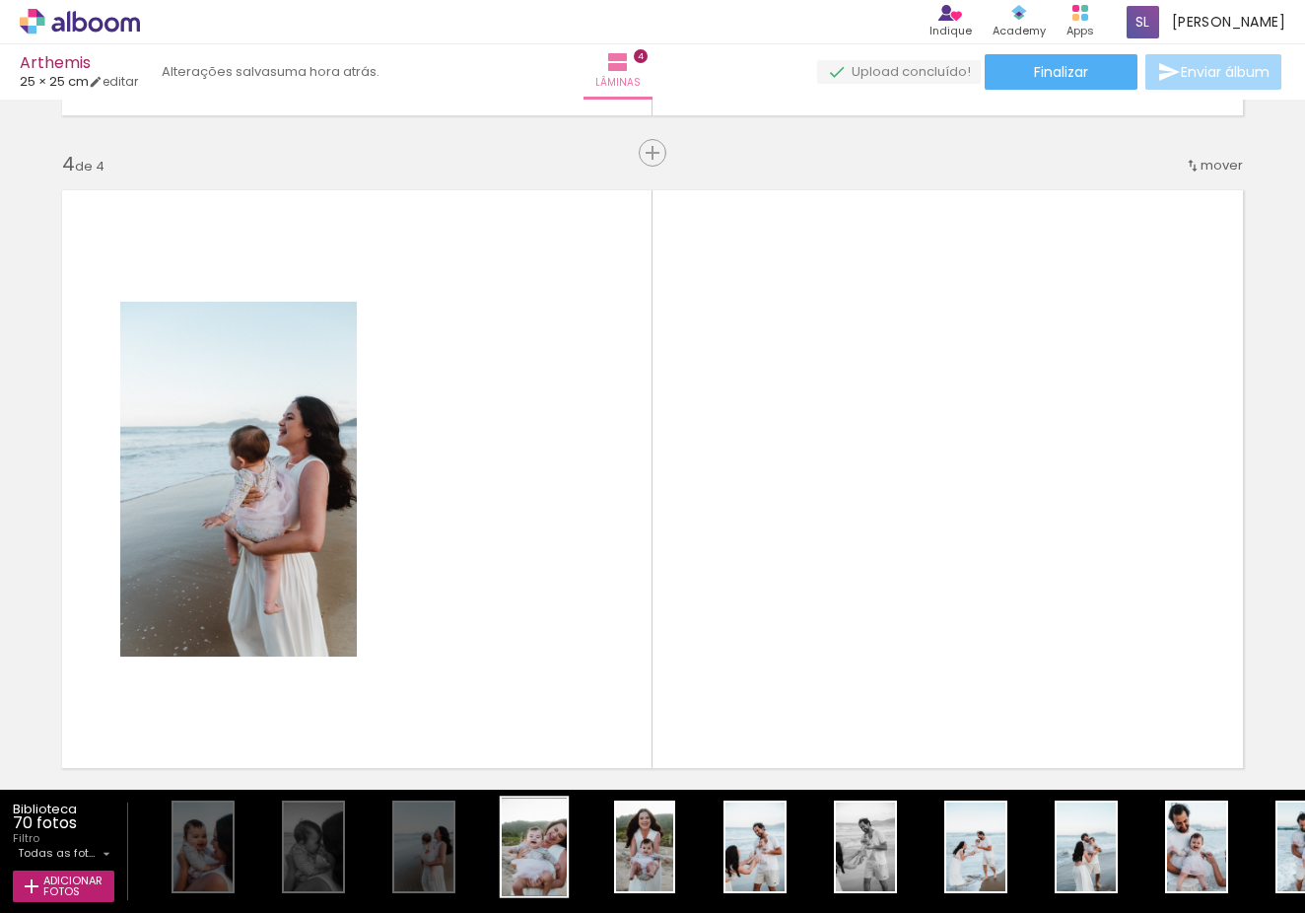
scroll to position [1971, 0]
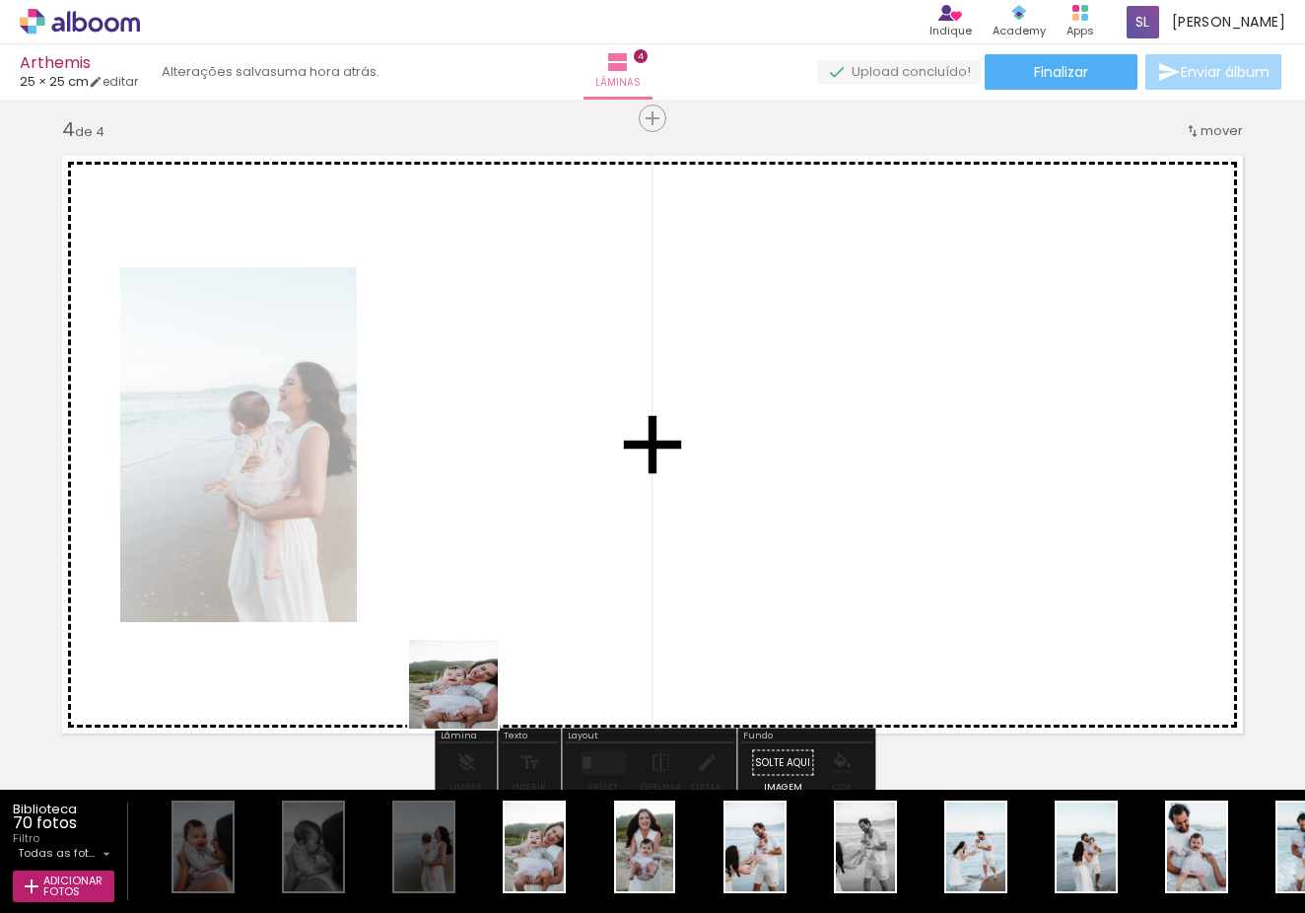
drag, startPoint x: 527, startPoint y: 861, endPoint x: 458, endPoint y: 659, distance: 213.5
click at [458, 659] on quentale-workspace at bounding box center [652, 456] width 1305 height 913
